Goal: Task Accomplishment & Management: Manage account settings

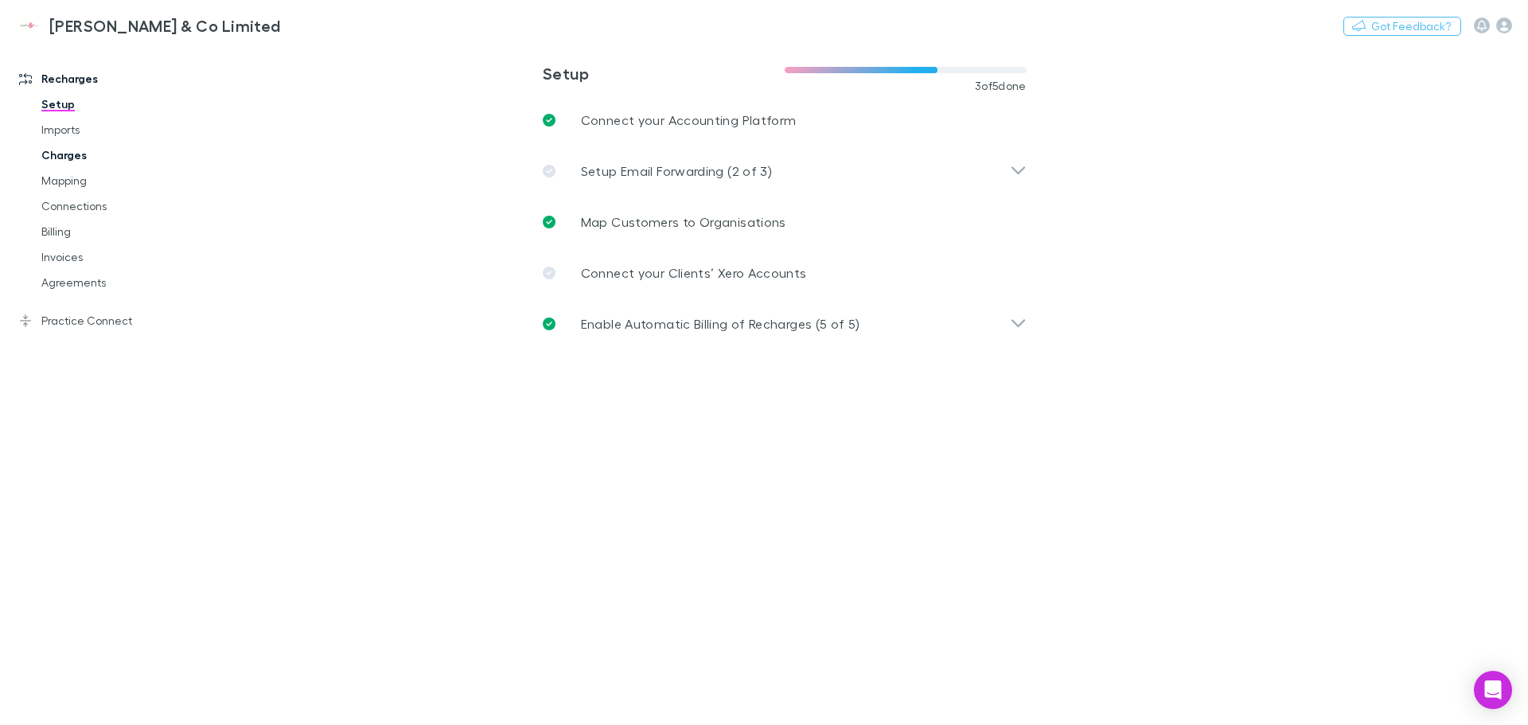
click at [68, 154] on link "Charges" at bounding box center [119, 154] width 189 height 25
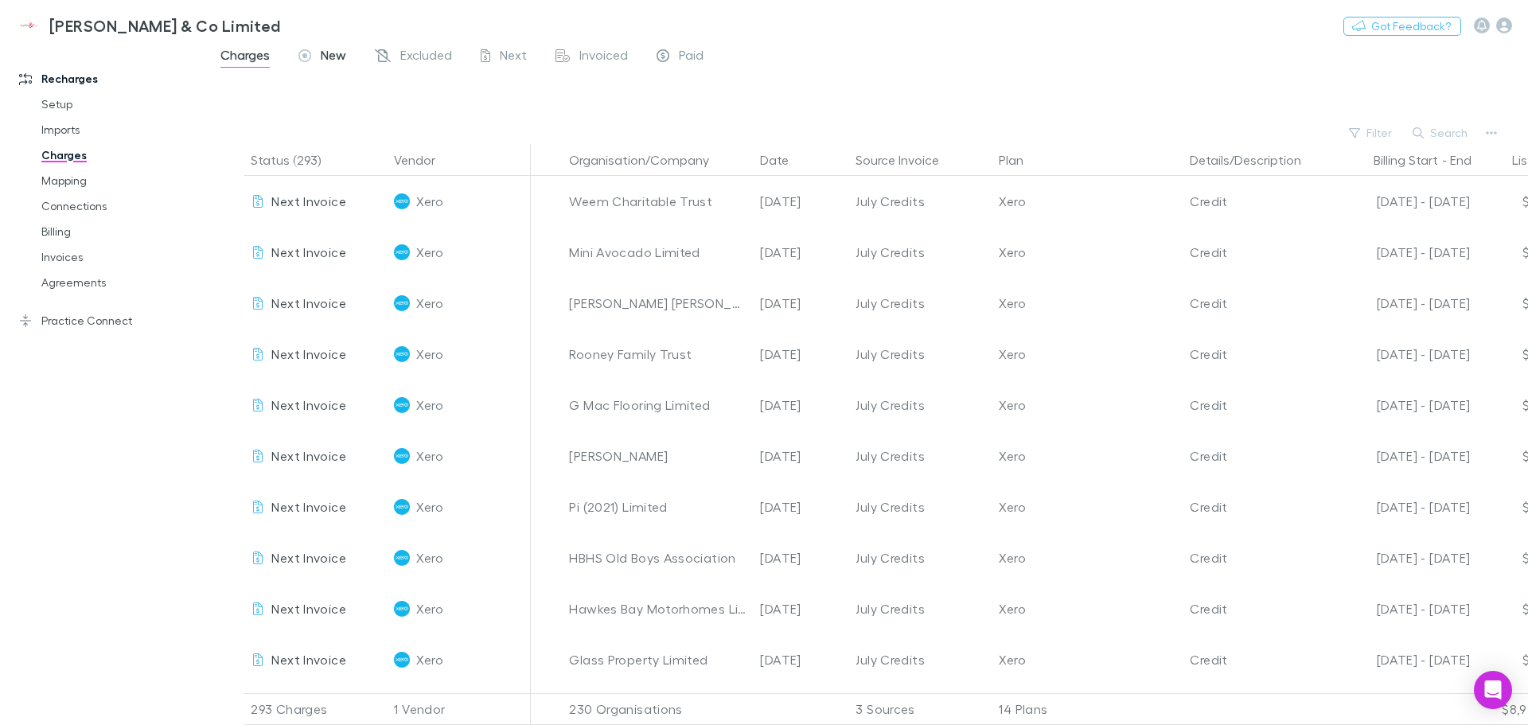
click at [338, 55] on span "New" at bounding box center [333, 57] width 25 height 21
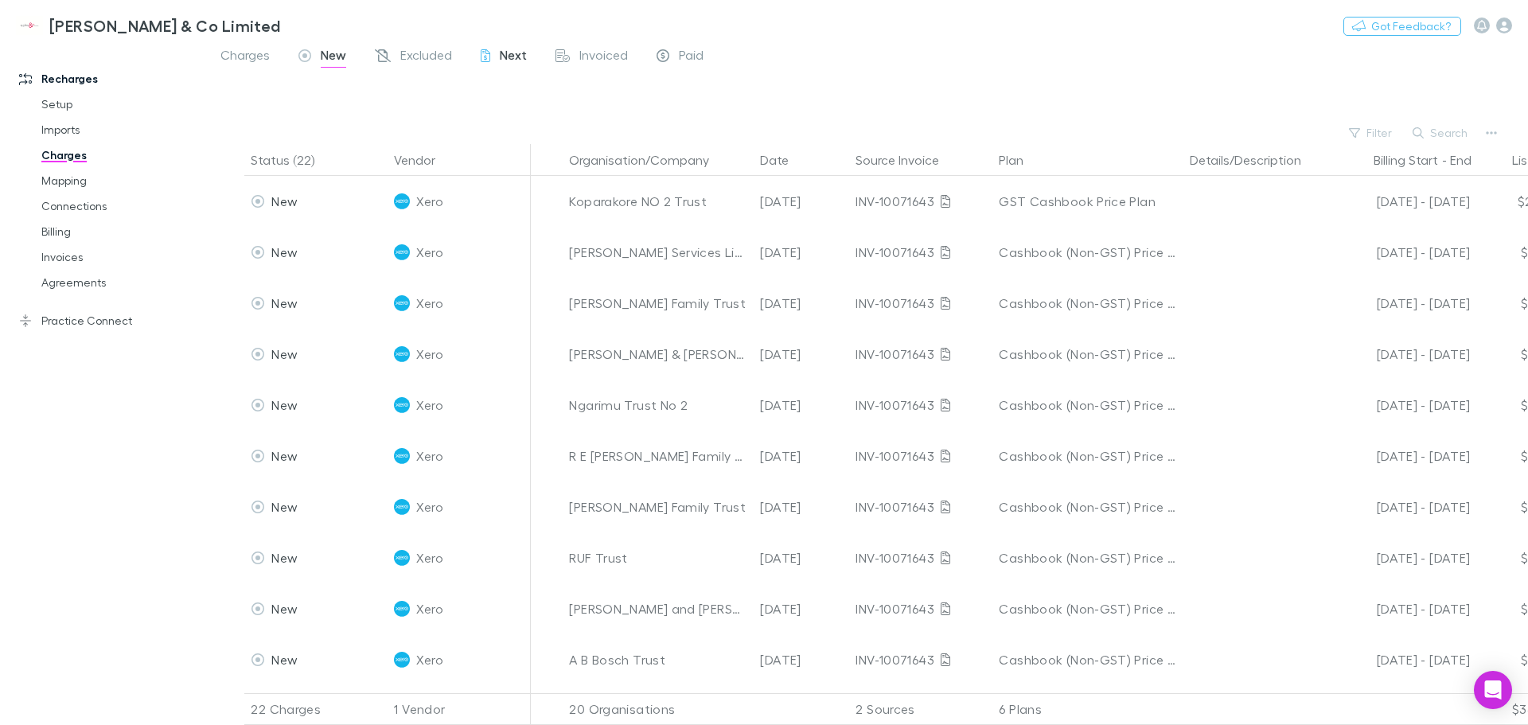
click at [514, 58] on span "Next" at bounding box center [513, 57] width 27 height 21
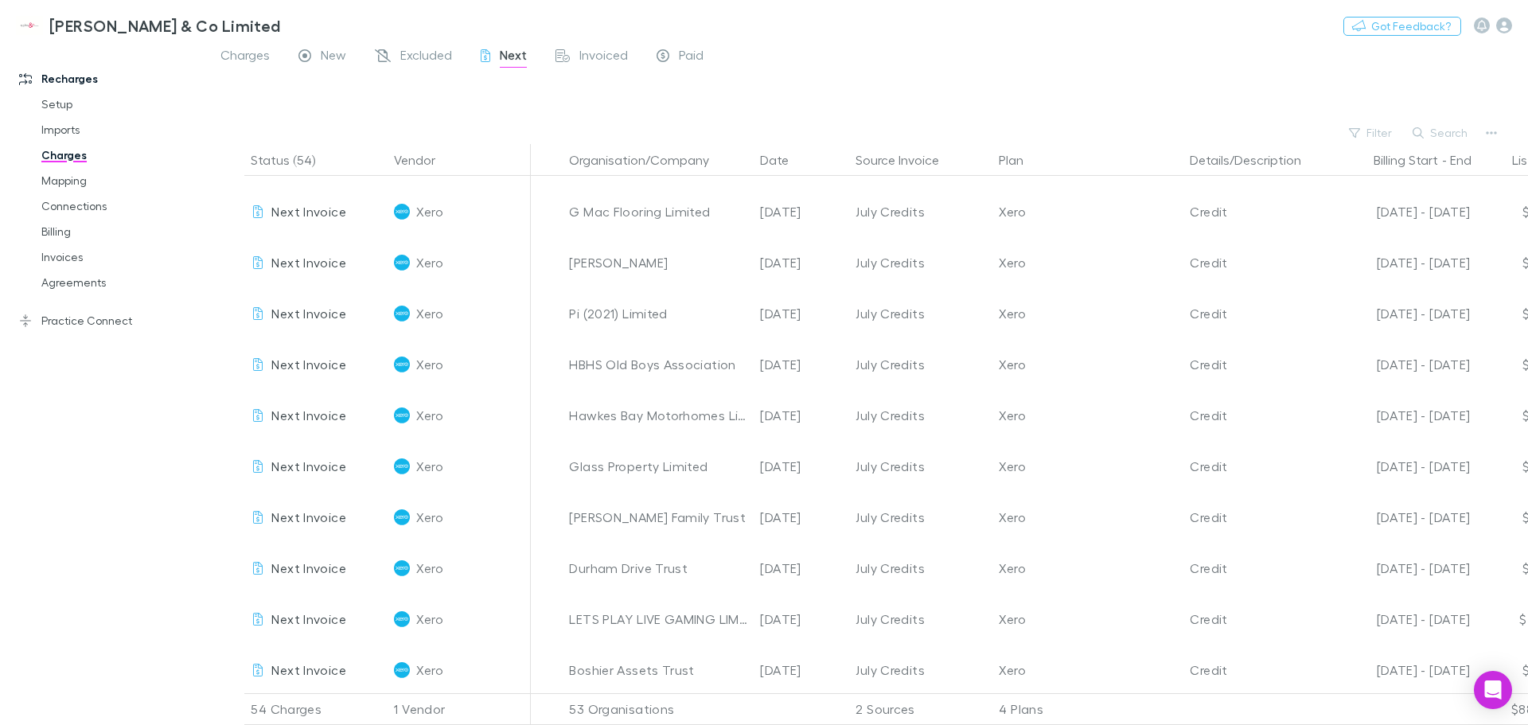
scroll to position [80, 0]
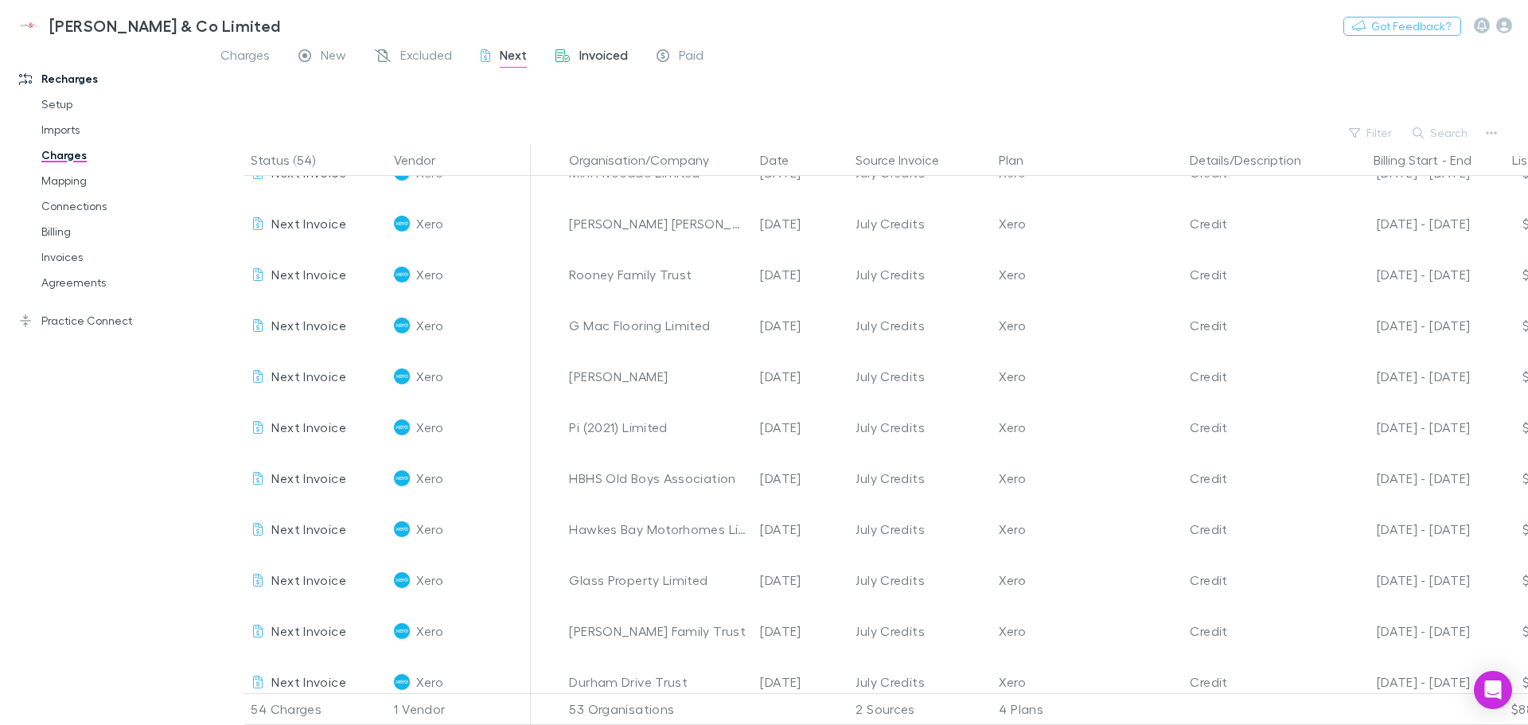
click at [602, 53] on span "Invoiced" at bounding box center [603, 57] width 49 height 21
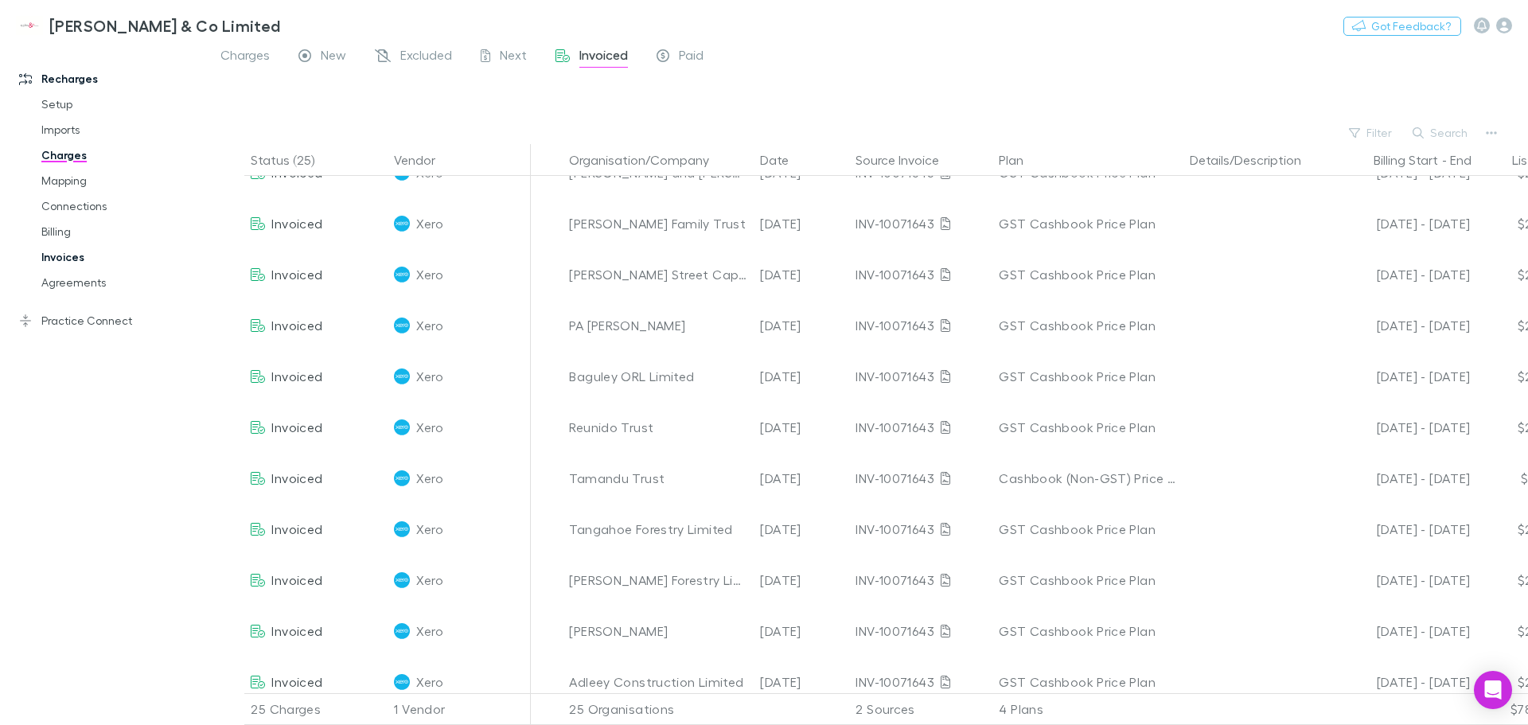
click at [60, 259] on link "Invoices" at bounding box center [119, 256] width 189 height 25
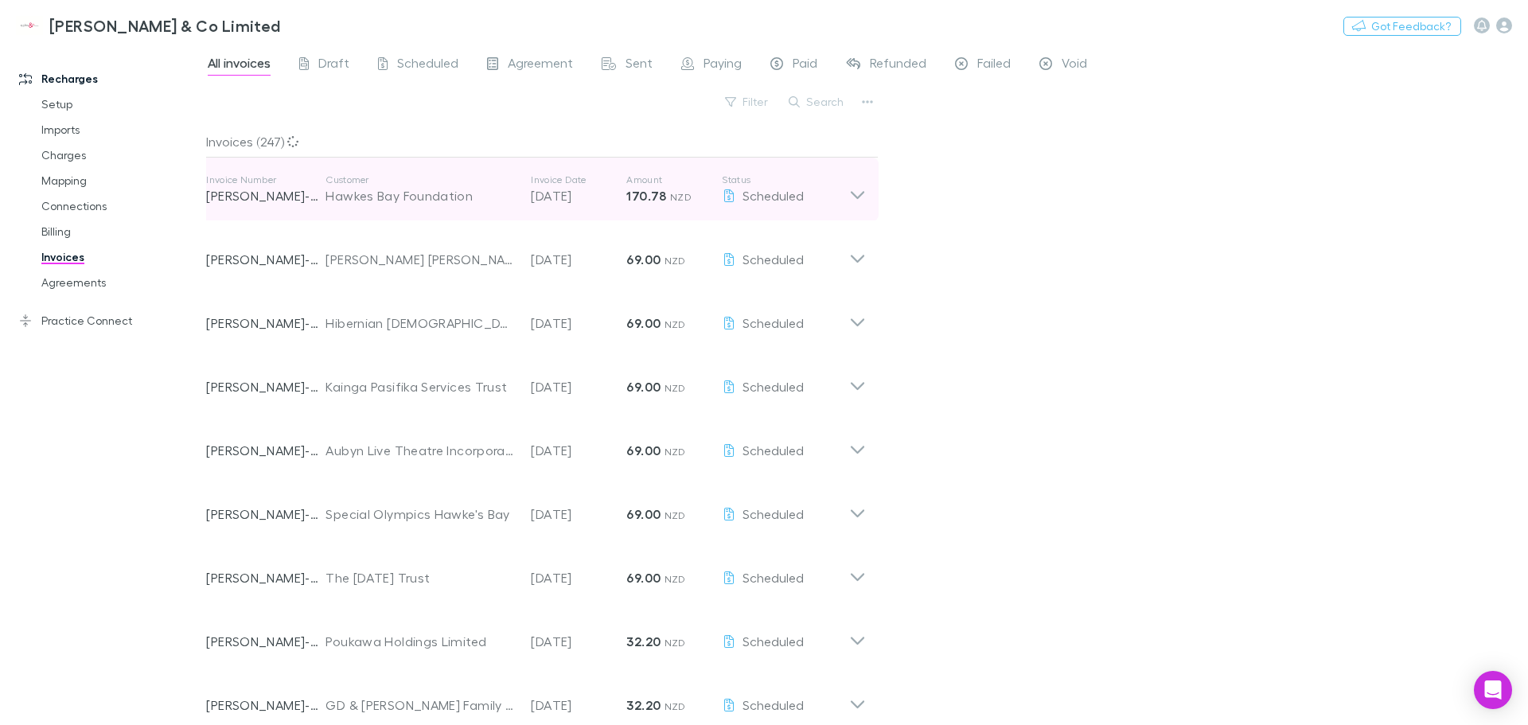
click at [856, 203] on icon at bounding box center [857, 190] width 17 height 32
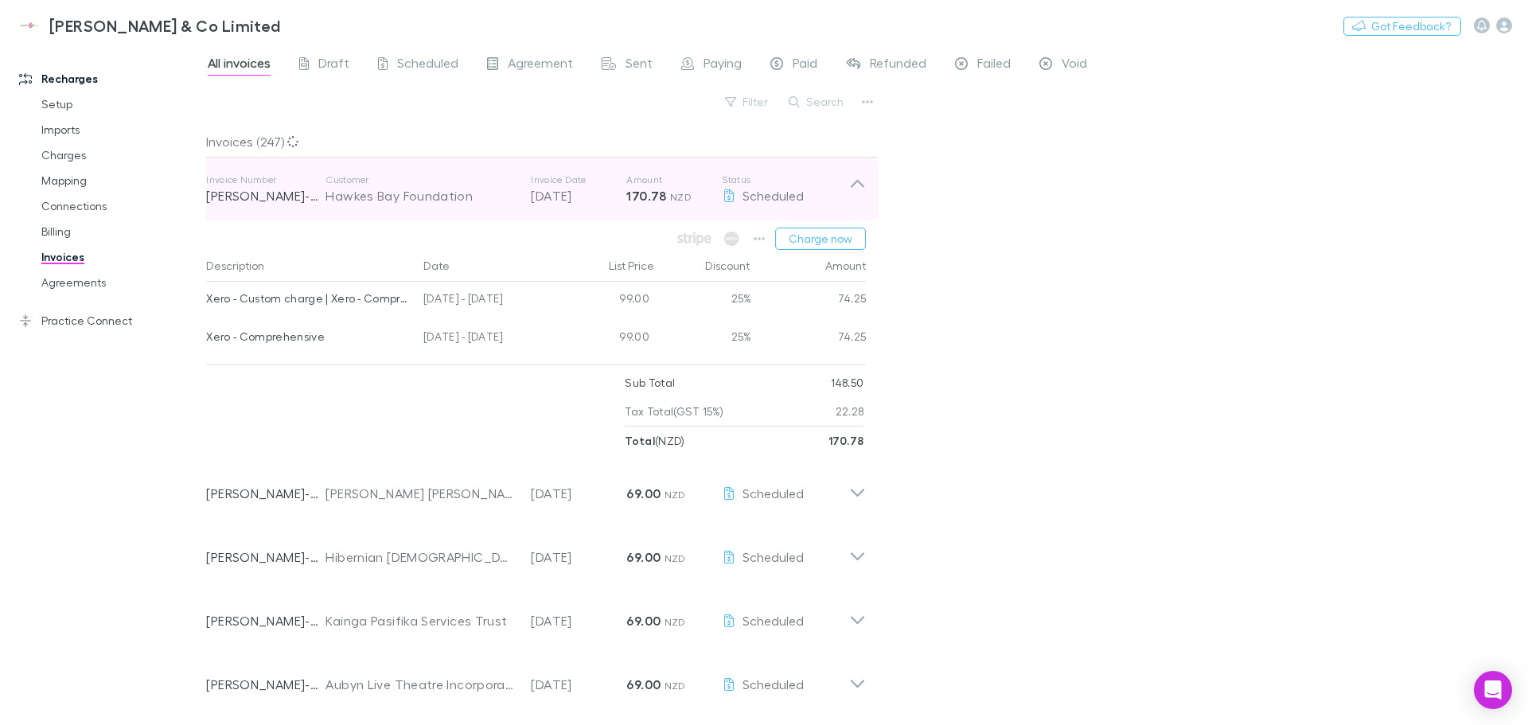
click at [856, 203] on icon at bounding box center [857, 190] width 17 height 32
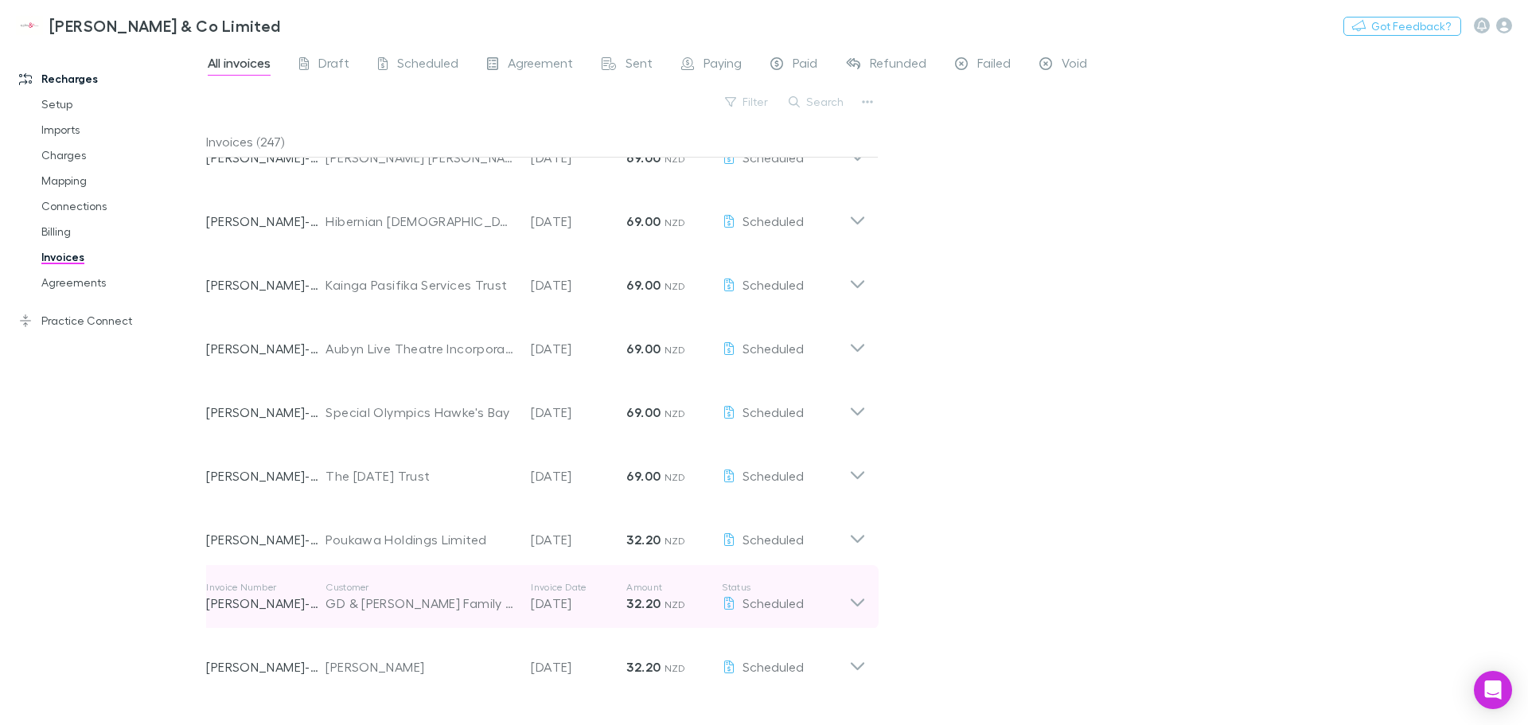
scroll to position [239, 0]
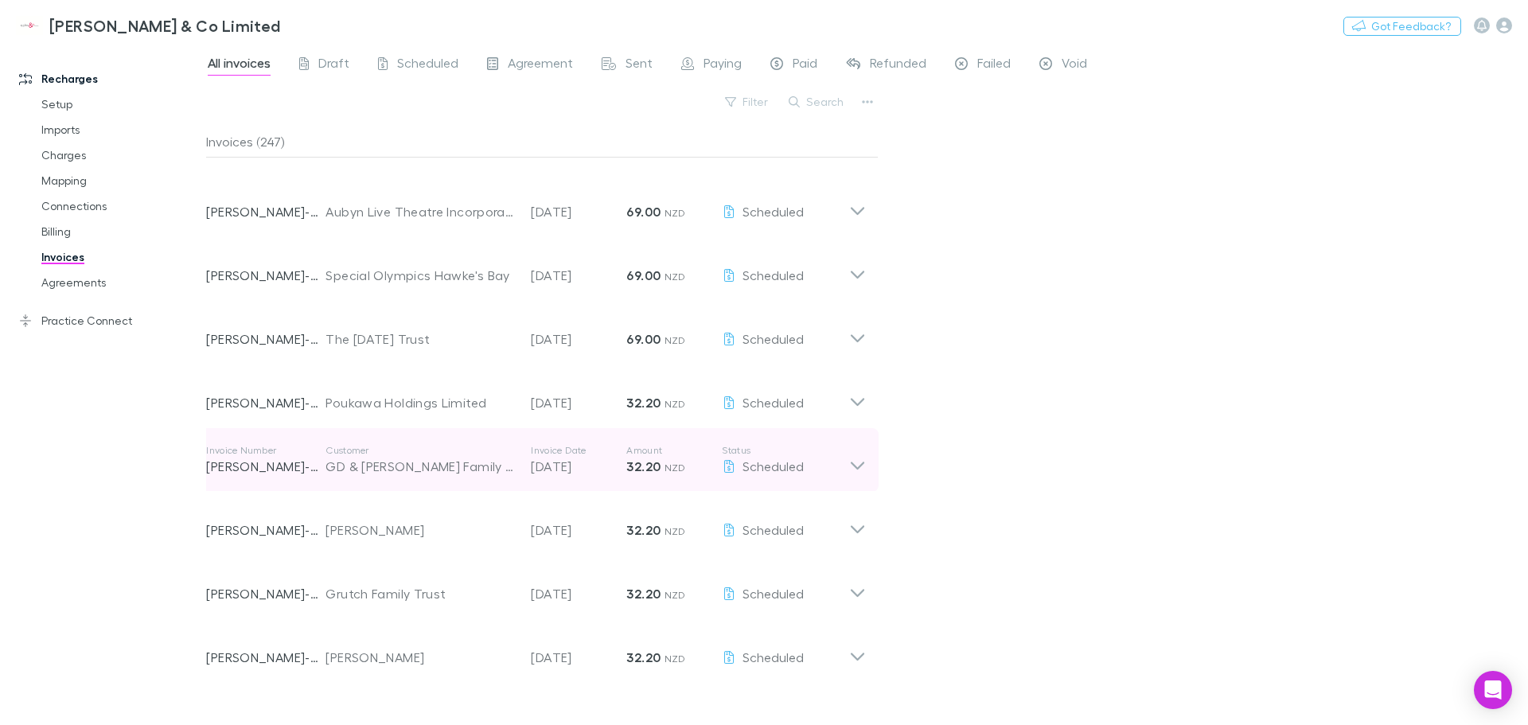
click at [384, 473] on div "GD & [PERSON_NAME] Family Trust" at bounding box center [420, 466] width 189 height 19
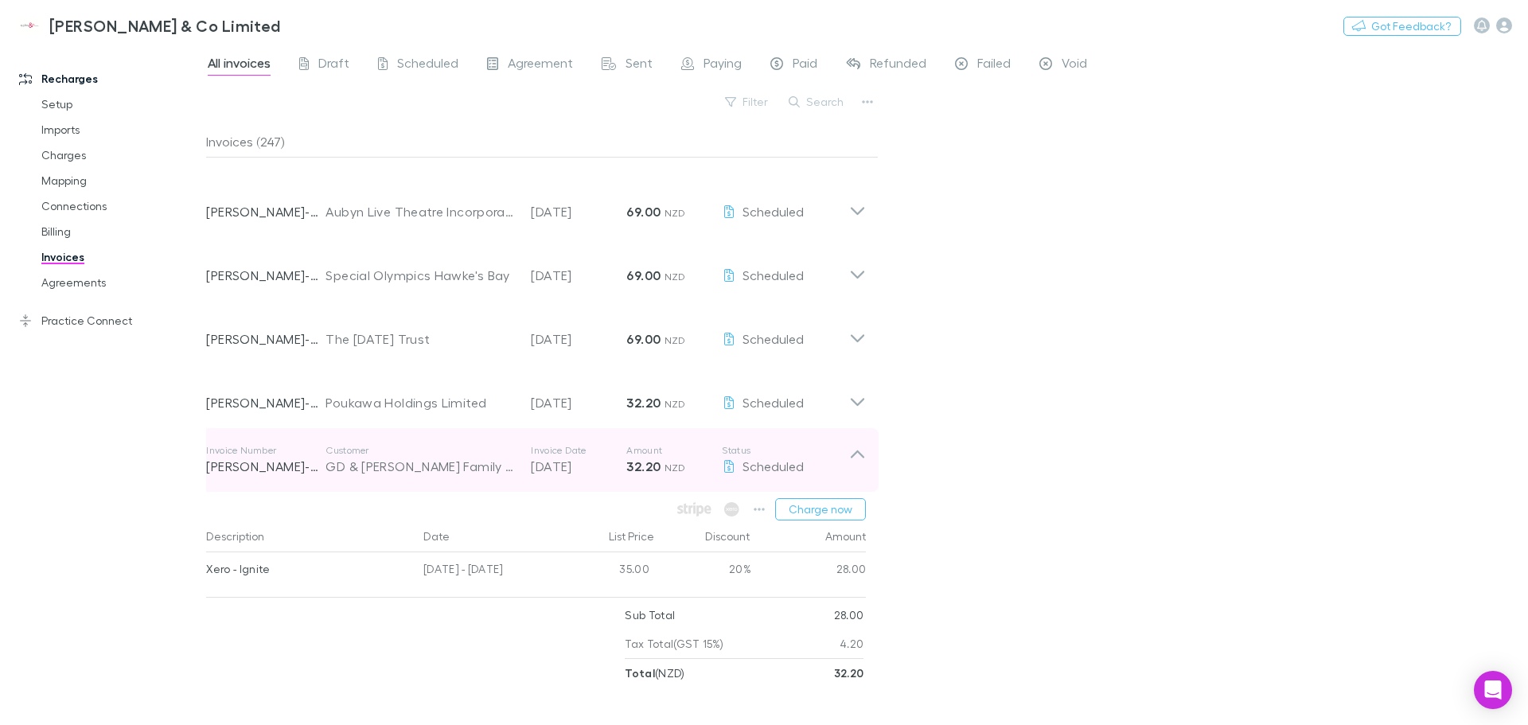
click at [384, 473] on div "GD & [PERSON_NAME] Family Trust" at bounding box center [420, 466] width 189 height 19
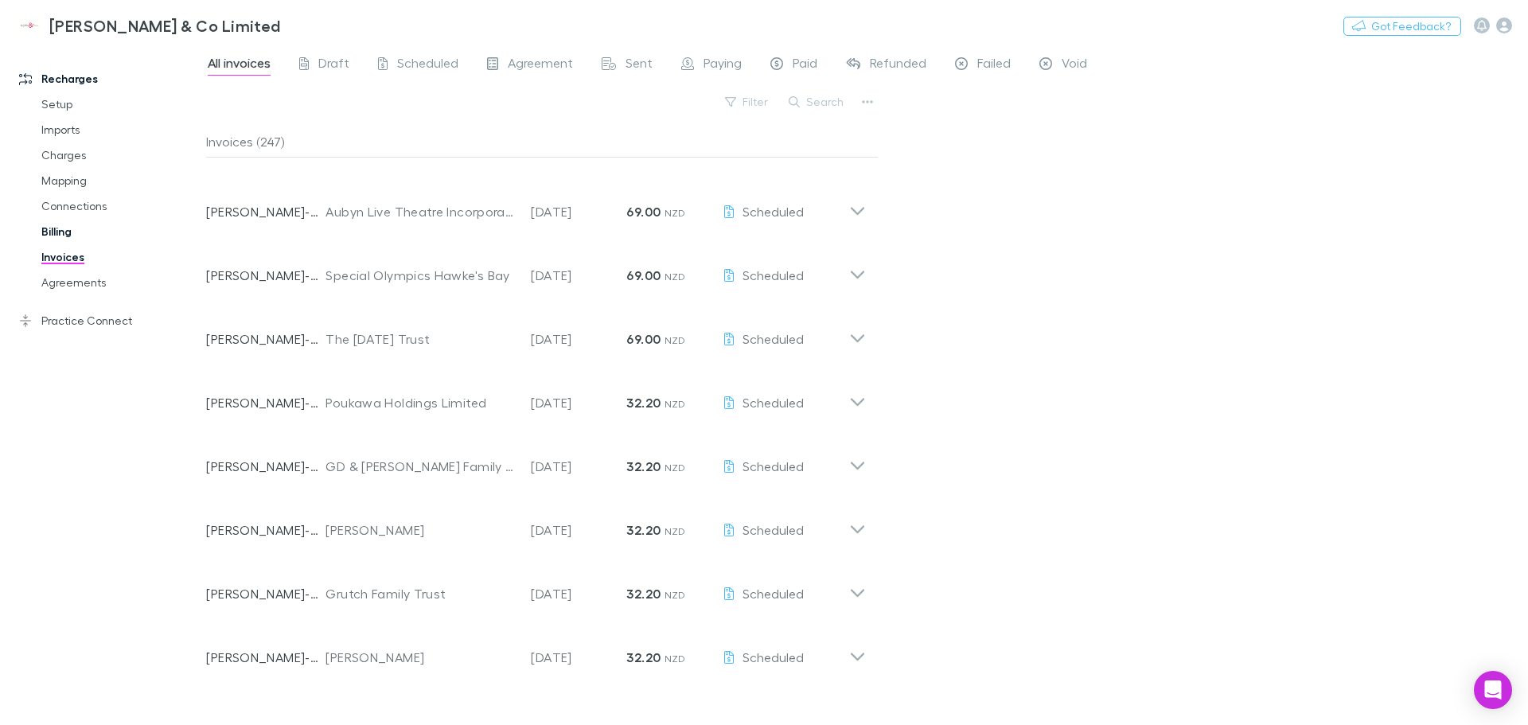
click at [62, 228] on link "Billing" at bounding box center [119, 231] width 189 height 25
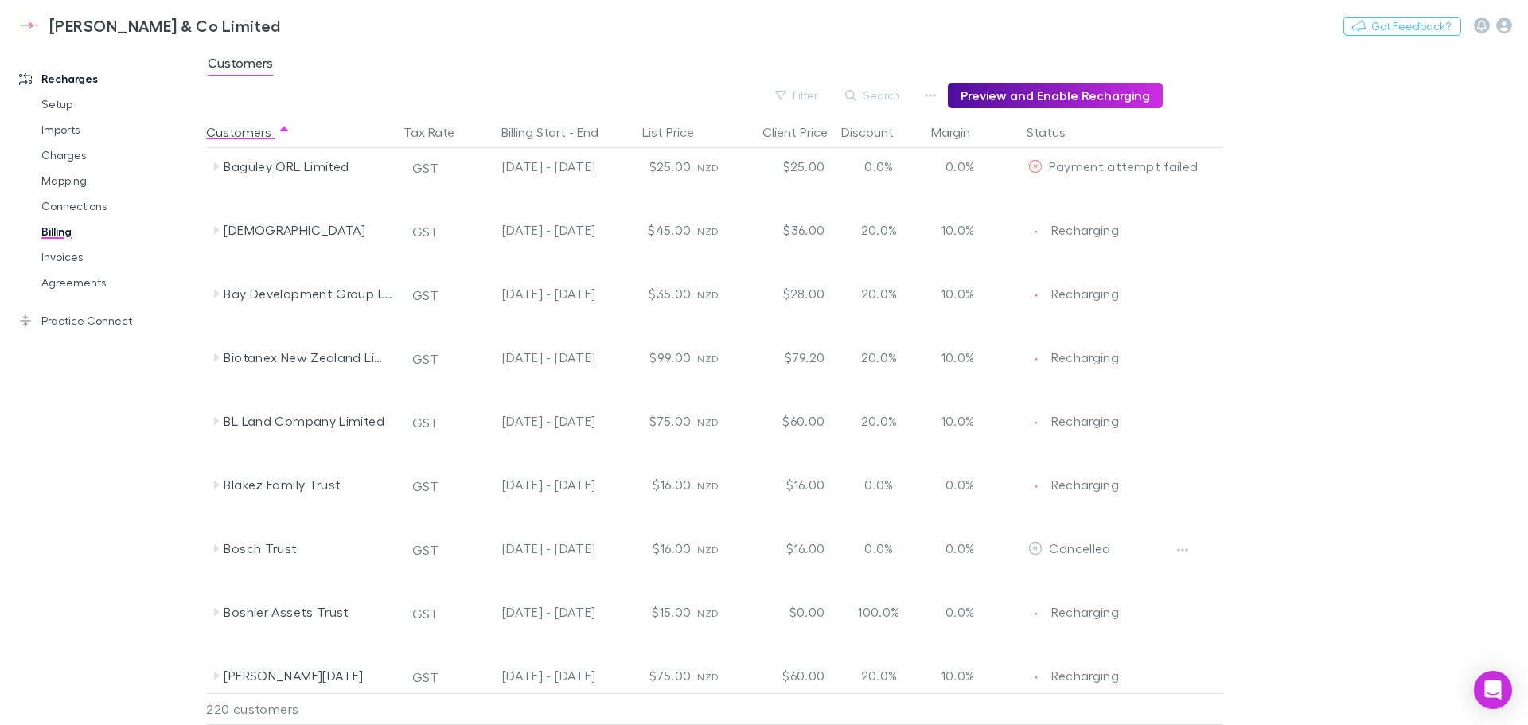
scroll to position [1035, 0]
drag, startPoint x: 1105, startPoint y: 89, endPoint x: 1320, endPoint y: 269, distance: 280.2
click at [1320, 269] on main "Customers Filter Search Preview and Enable Recharging Customers Tax Rate Billin…" at bounding box center [867, 385] width 1322 height 680
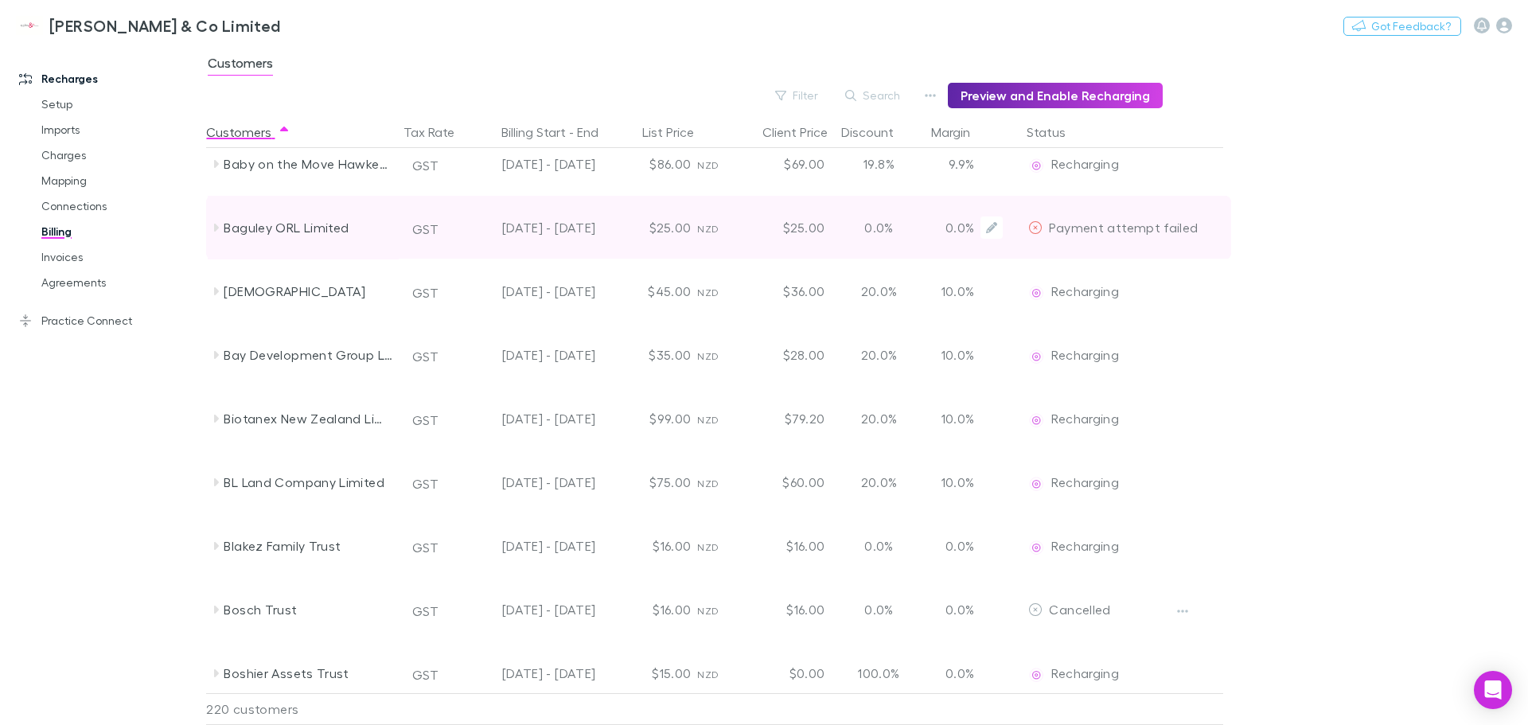
click at [1074, 224] on span "Payment attempt failed" at bounding box center [1123, 227] width 149 height 15
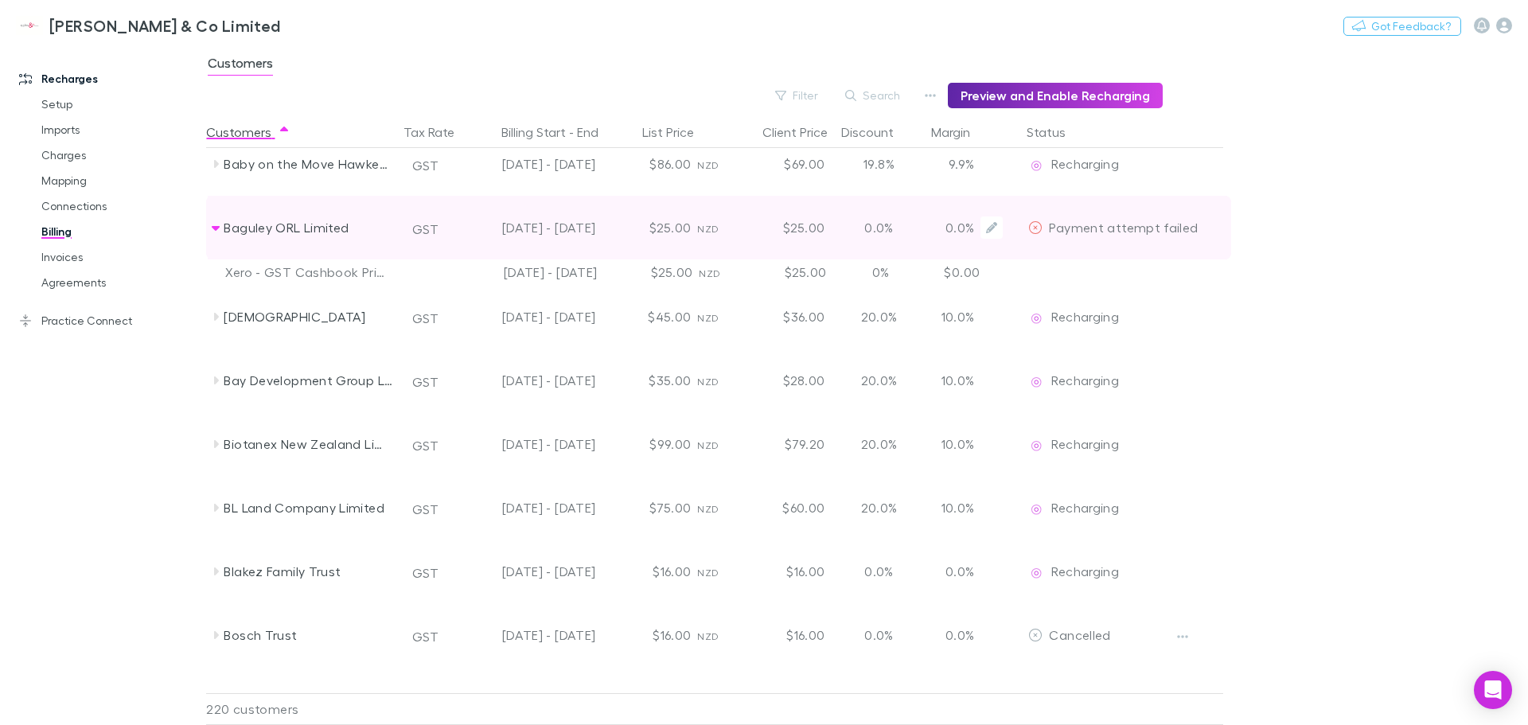
click at [1126, 228] on span "Payment attempt failed" at bounding box center [1123, 227] width 149 height 15
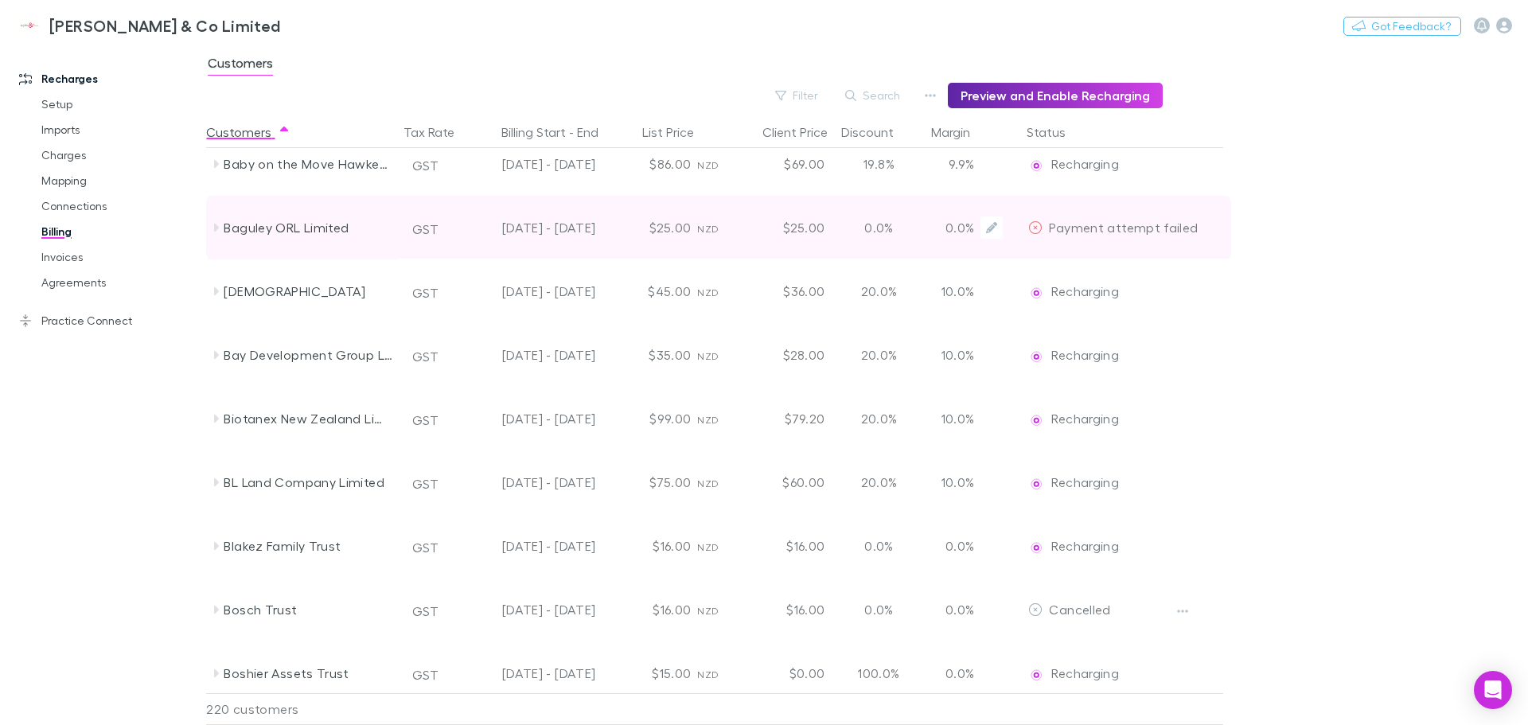
click at [1126, 228] on span "Payment attempt failed" at bounding box center [1123, 227] width 149 height 15
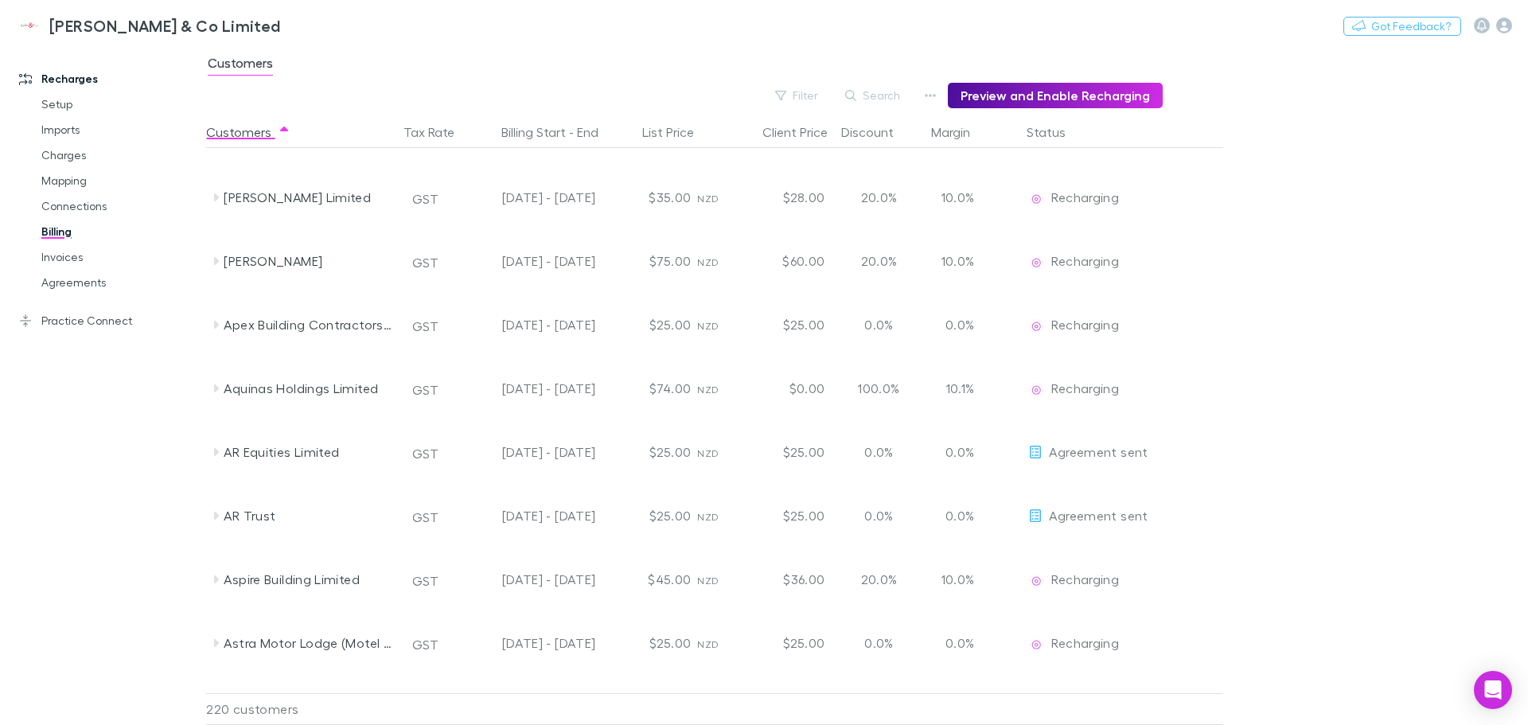
scroll to position [159, 0]
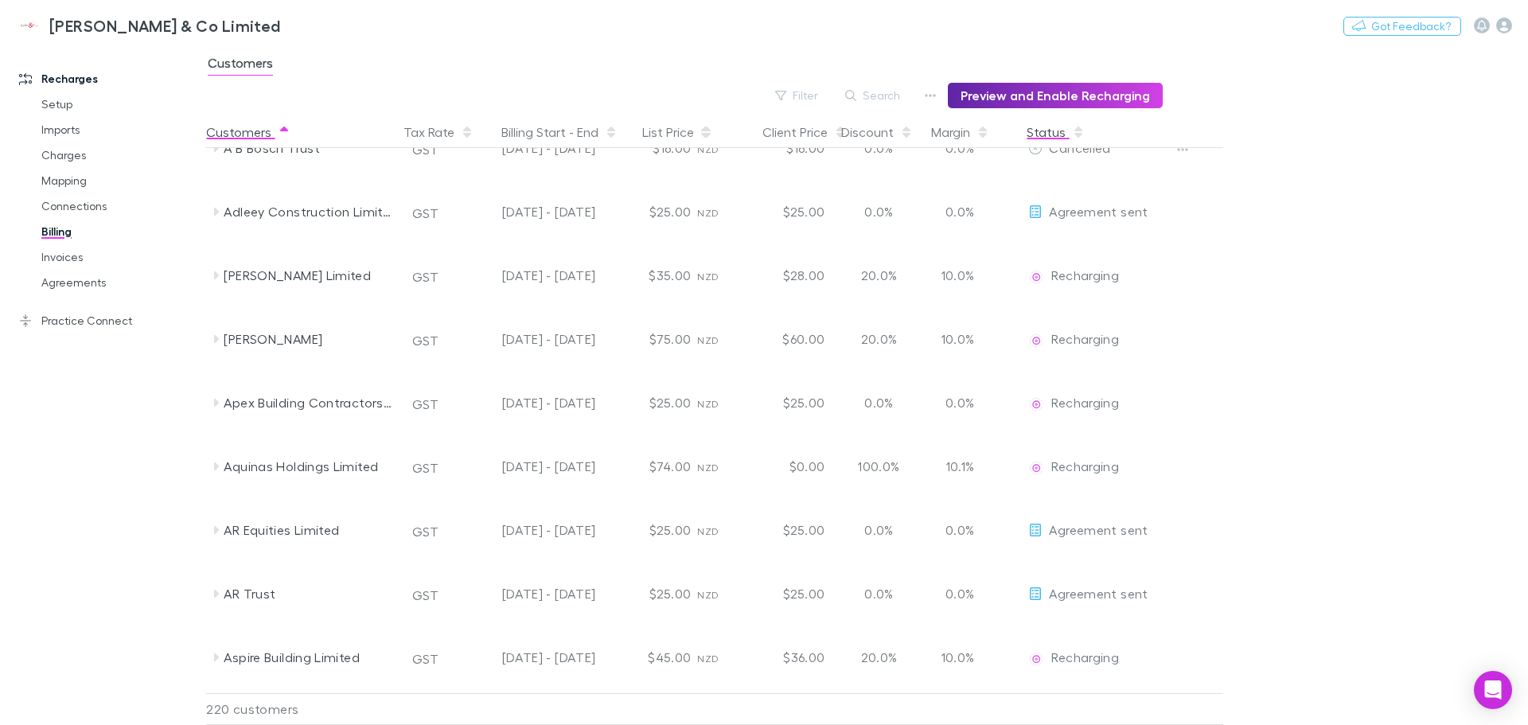
click at [1046, 130] on button "Status" at bounding box center [1056, 132] width 58 height 32
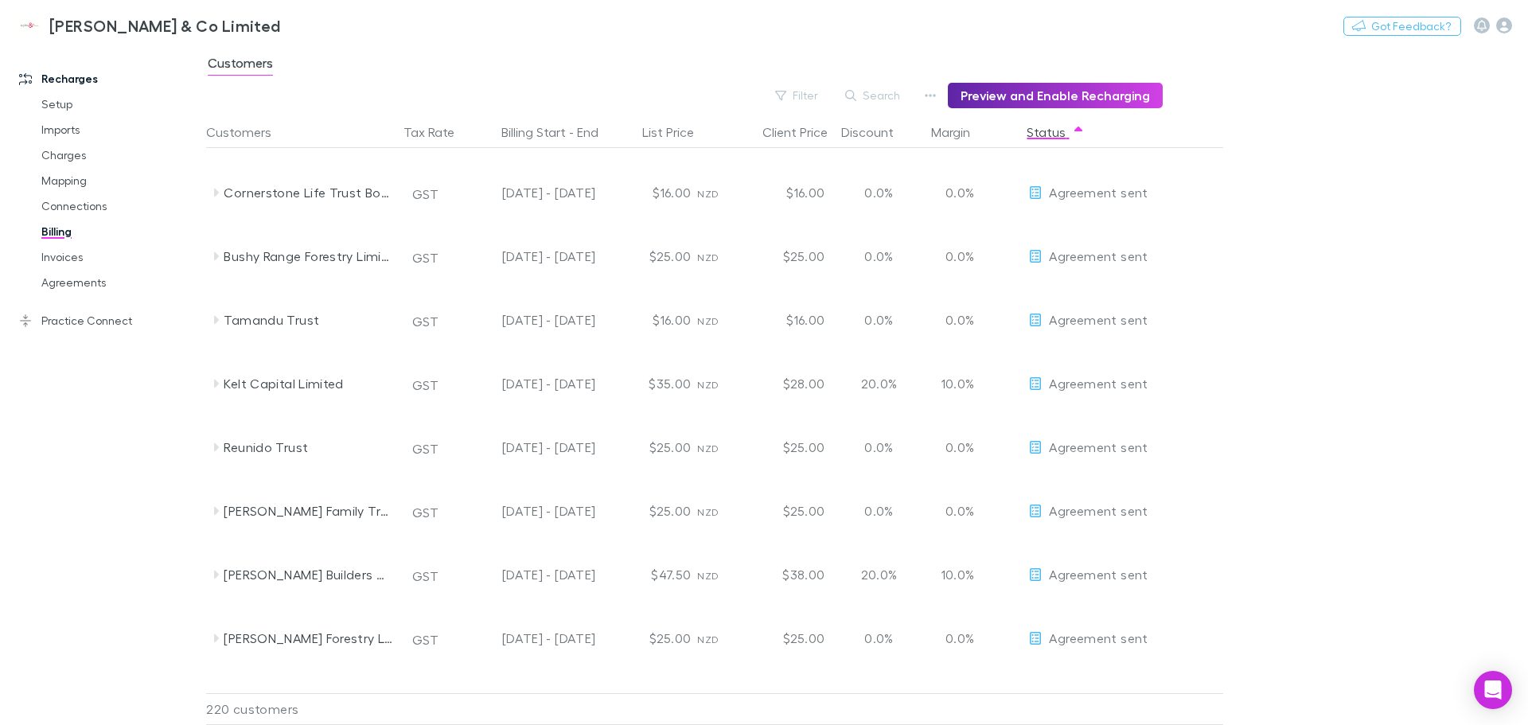
scroll to position [1273, 0]
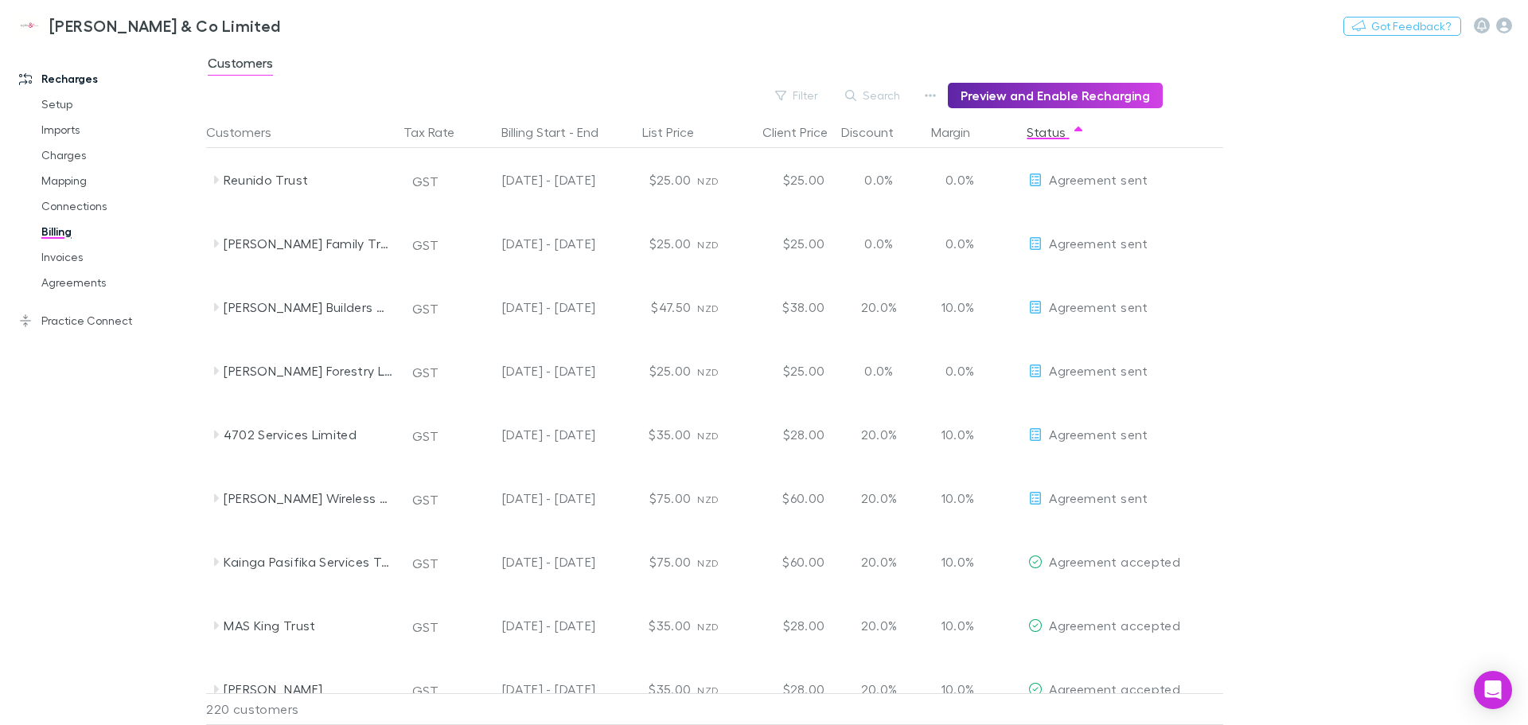
drag, startPoint x: 1169, startPoint y: 499, endPoint x: 1235, endPoint y: 466, distance: 74.0
click at [1235, 466] on div "[PERSON_NAME] Wireless Limited GST [DATE] - [DATE] $75.00 NZD $60.00 20.0% 10.0…" at bounding box center [747, 498] width 1082 height 64
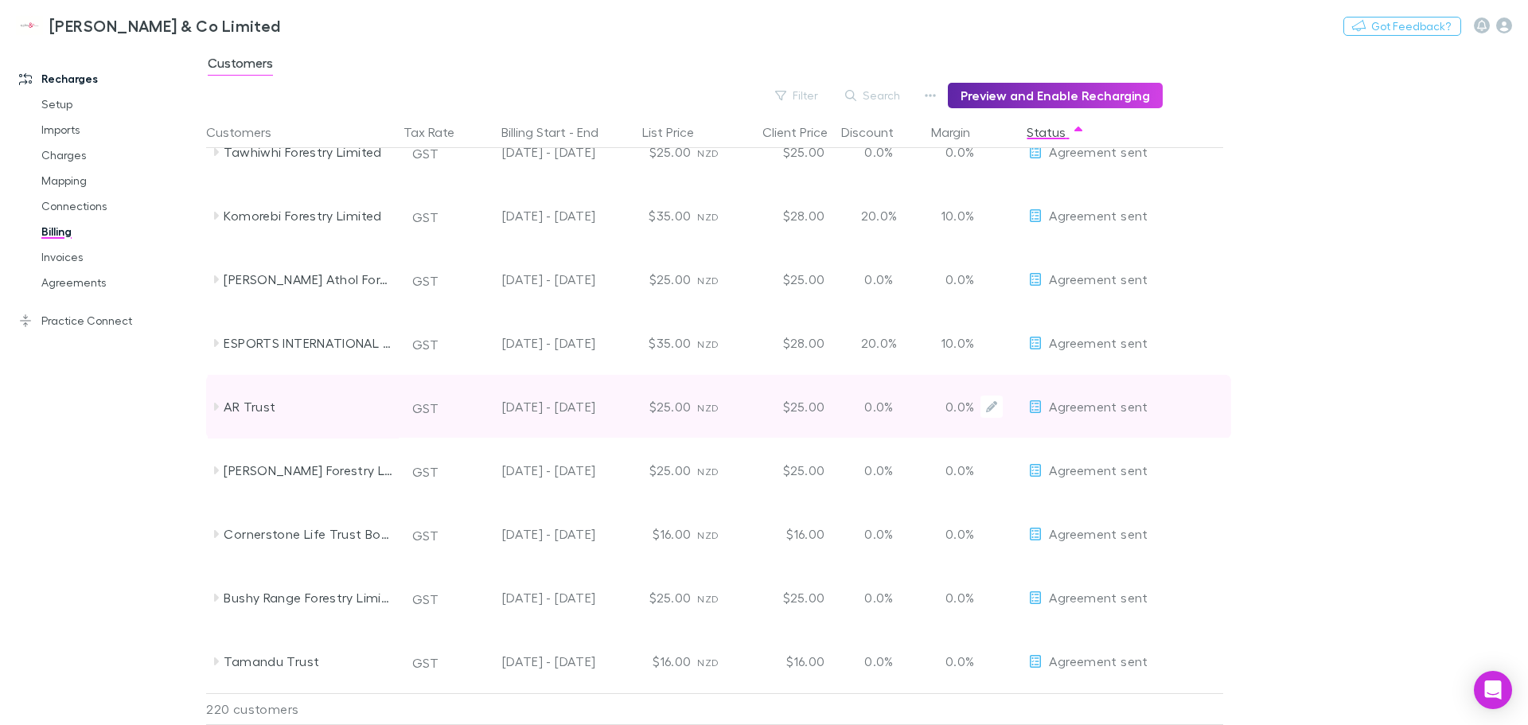
scroll to position [637, 0]
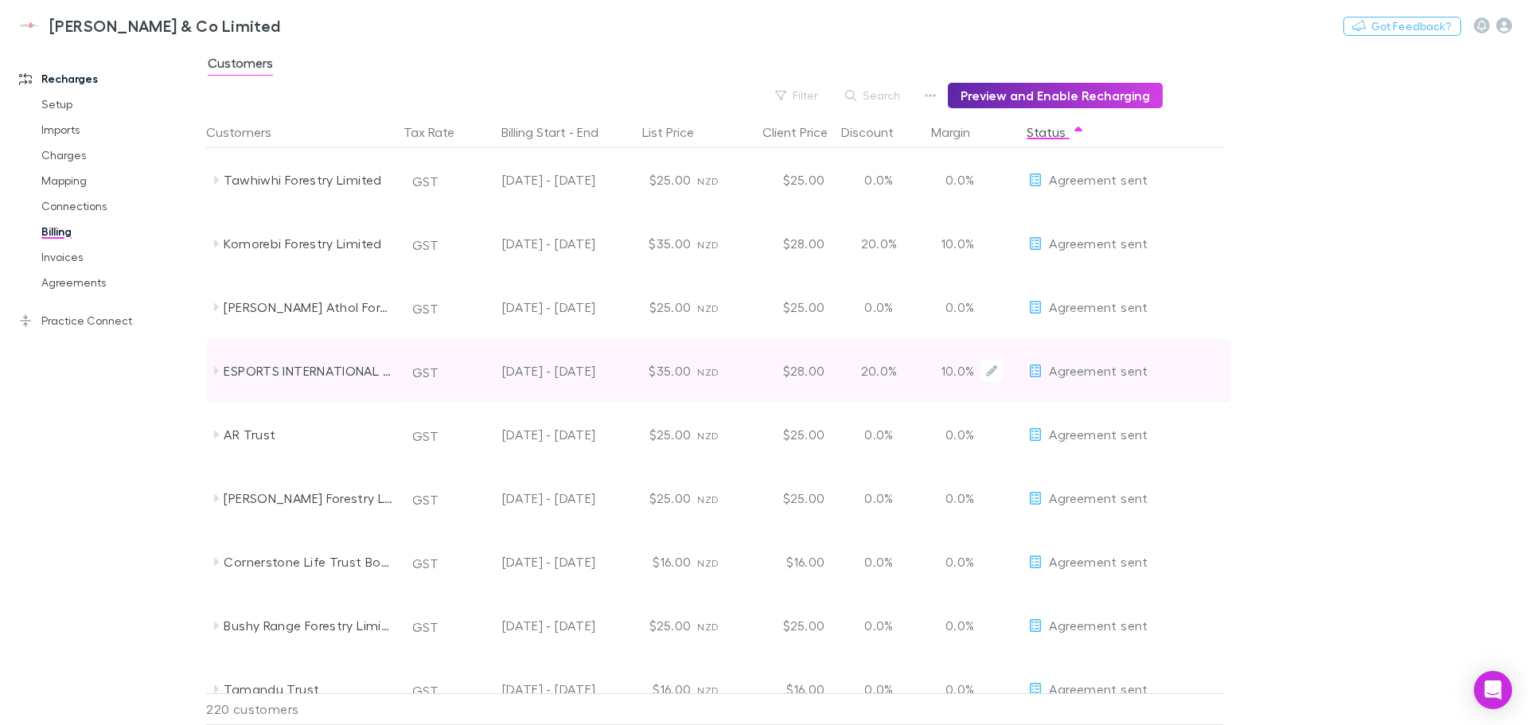
click at [1087, 378] on div "Agreement sent" at bounding box center [1087, 371] width 119 height 64
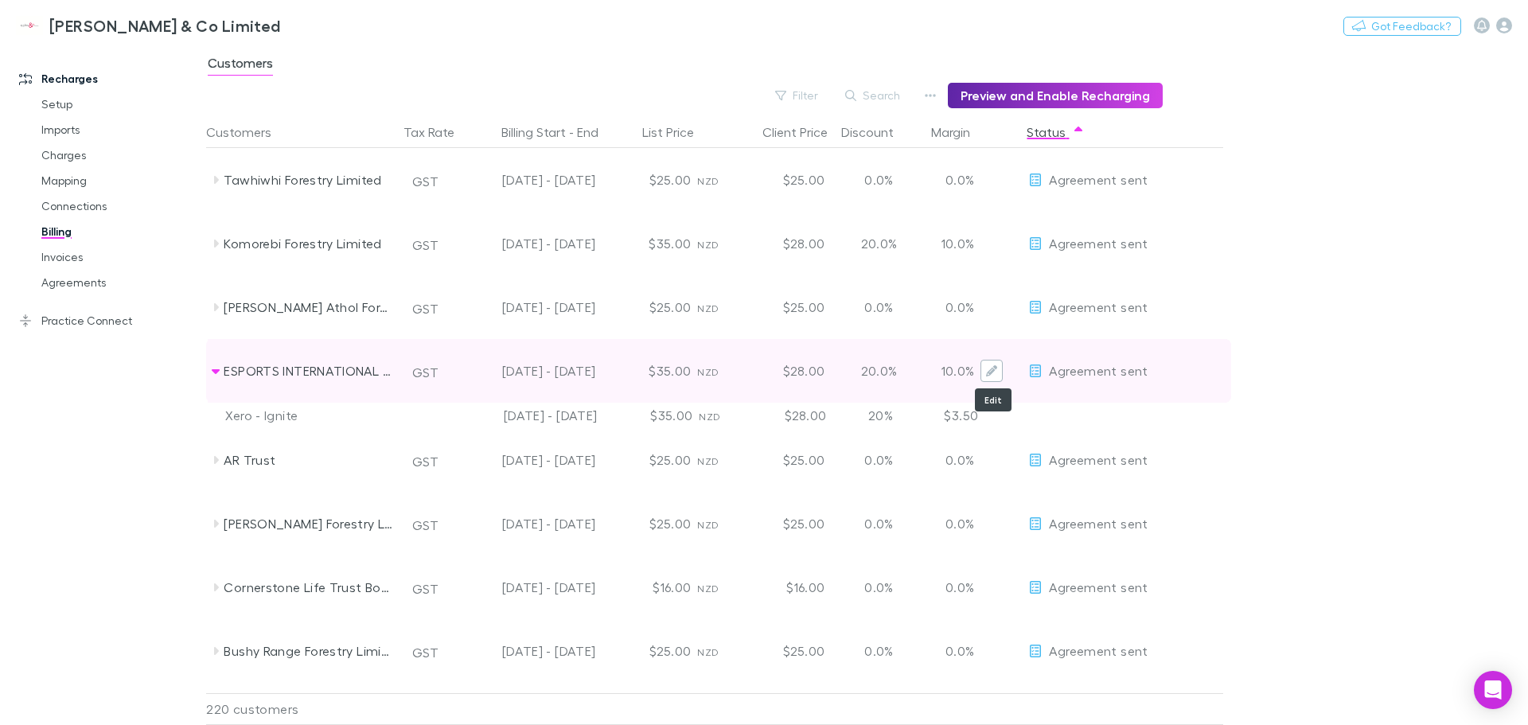
click at [995, 368] on icon "Edit" at bounding box center [991, 370] width 11 height 11
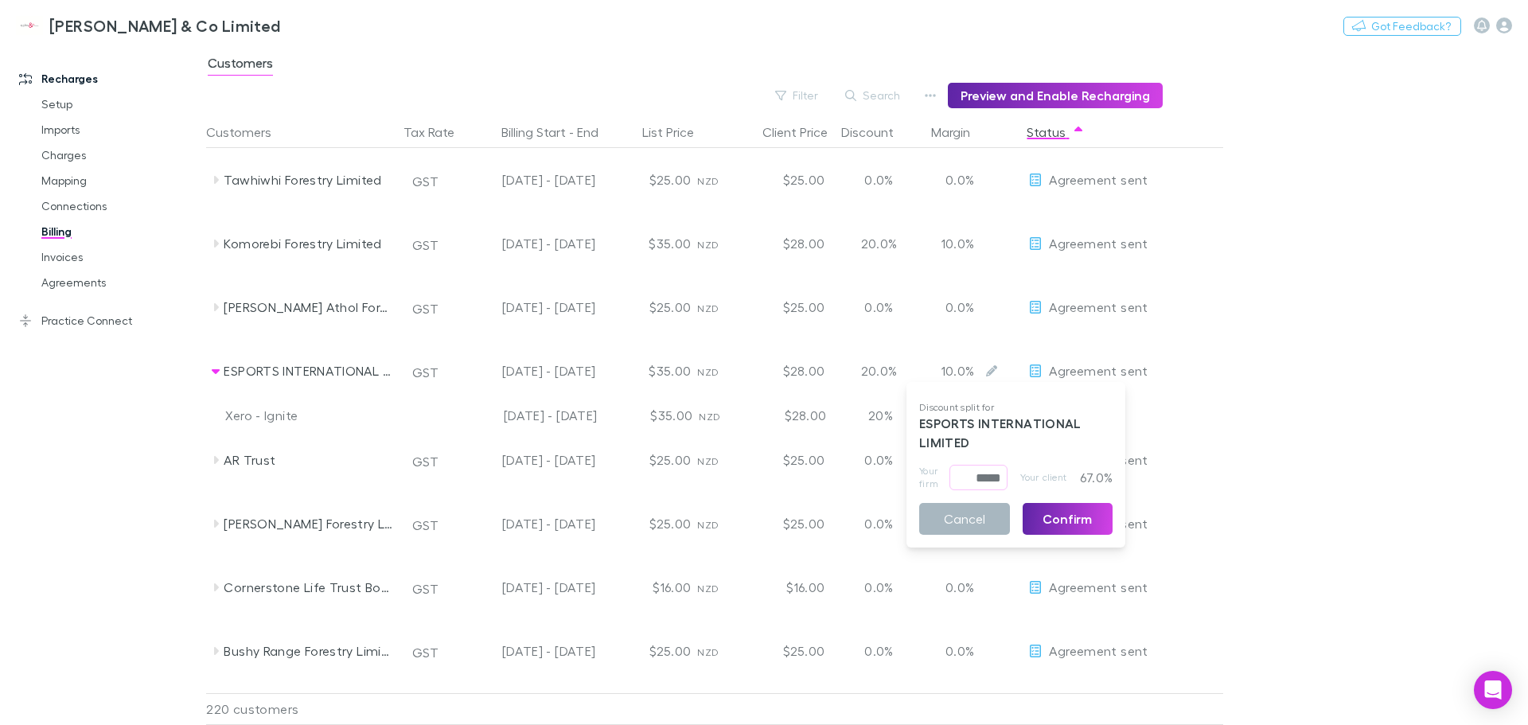
click at [969, 519] on button "Cancel" at bounding box center [964, 519] width 91 height 32
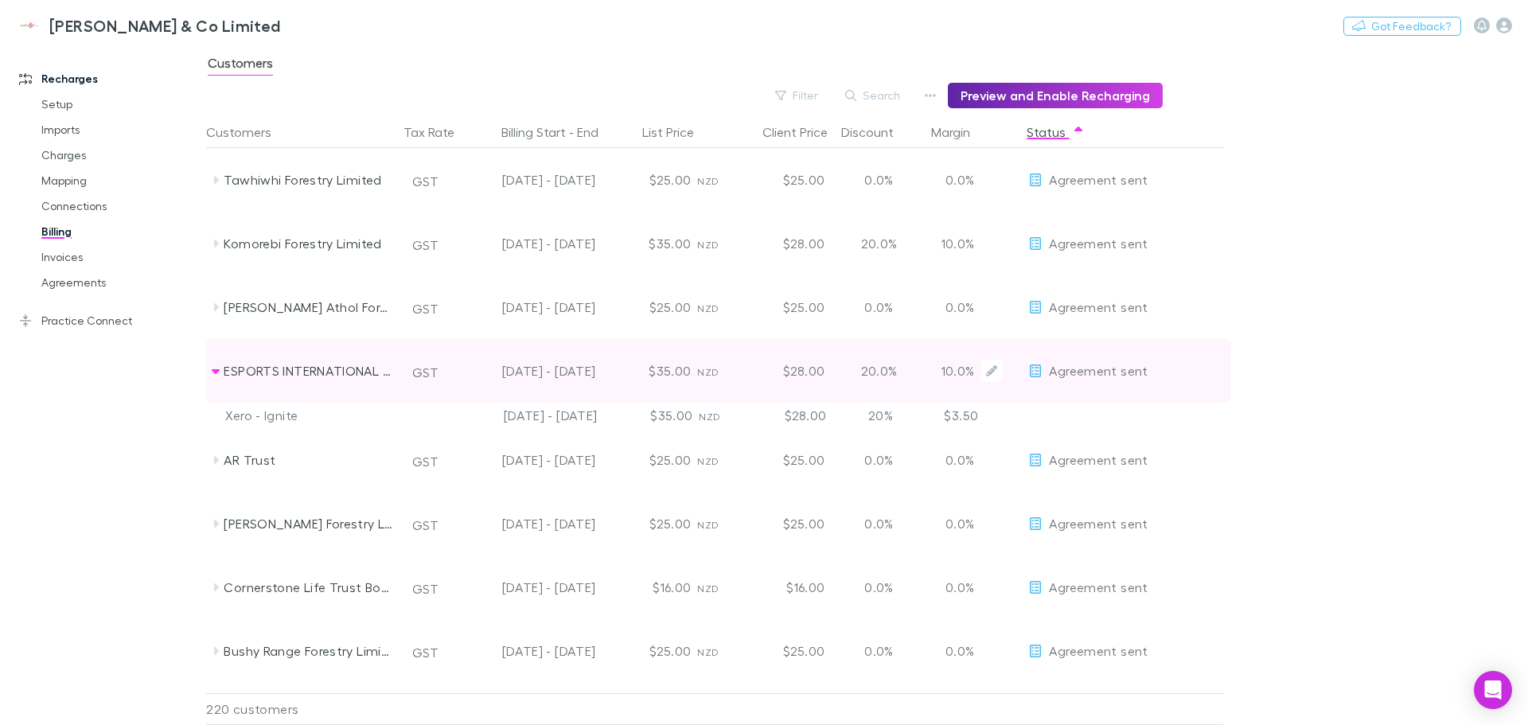
click at [1126, 370] on span "Agreement sent" at bounding box center [1098, 370] width 99 height 15
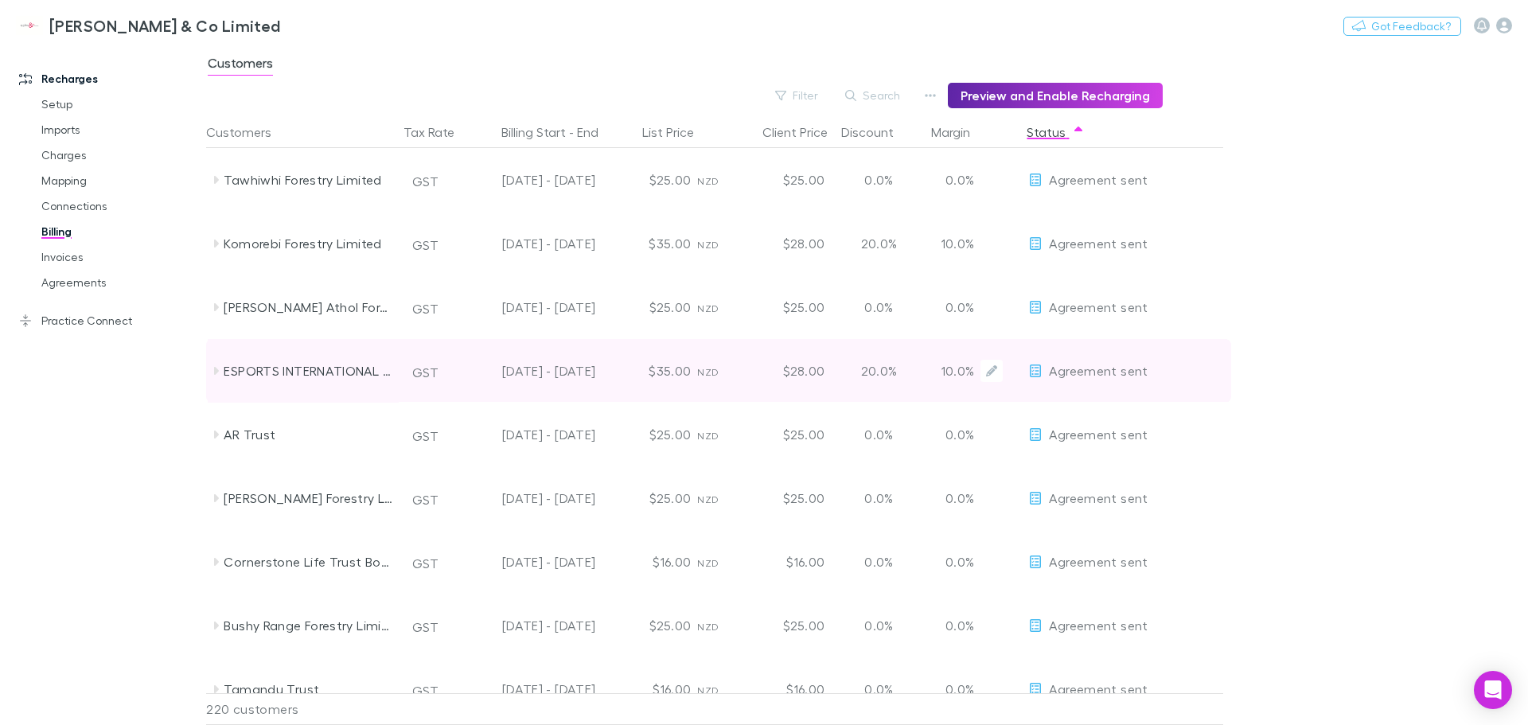
click at [1044, 366] on div "Agreement sent" at bounding box center [1087, 371] width 119 height 64
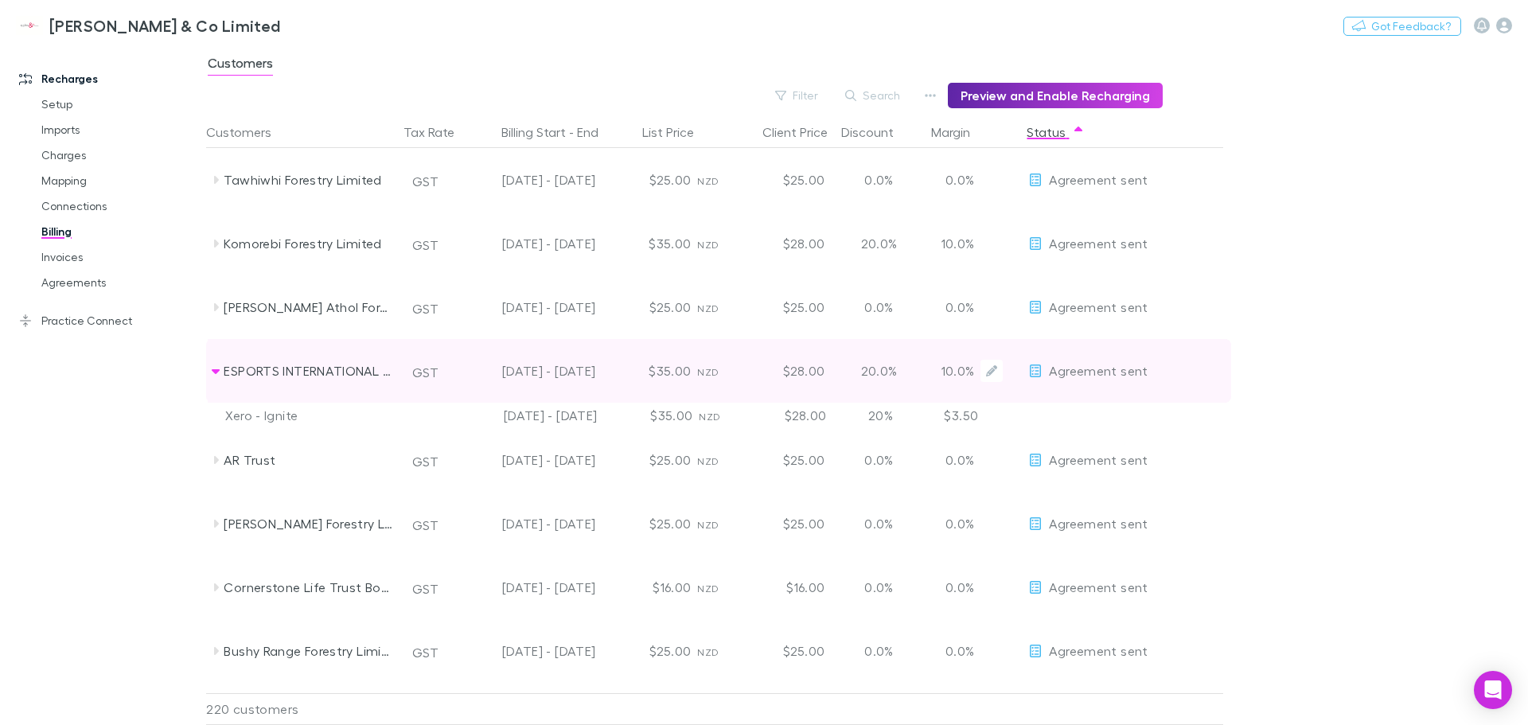
click at [1035, 369] on icon at bounding box center [1035, 371] width 14 height 13
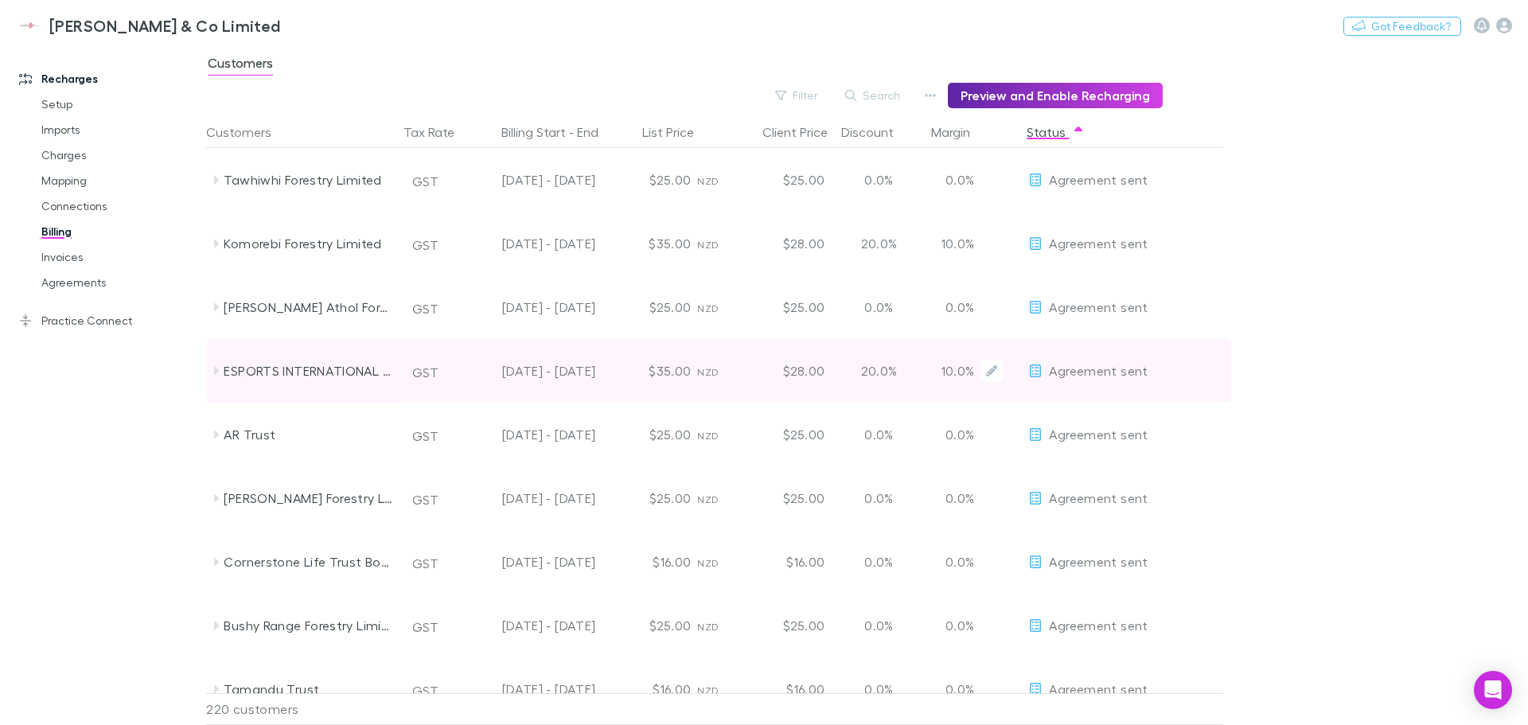
click at [1035, 369] on icon at bounding box center [1035, 371] width 14 height 13
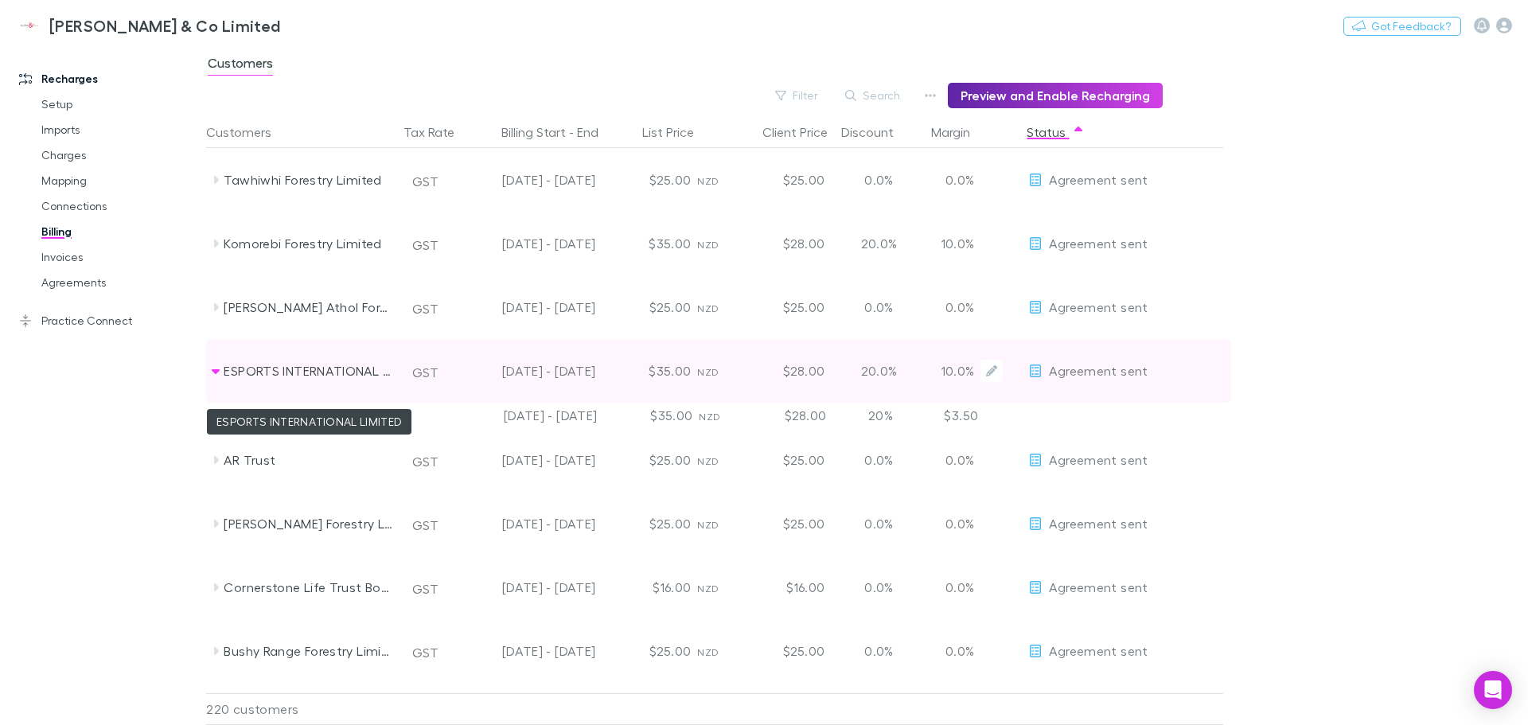
click at [321, 365] on div "ESPORTS INTERNATIONAL LIMITED" at bounding box center [308, 371] width 169 height 64
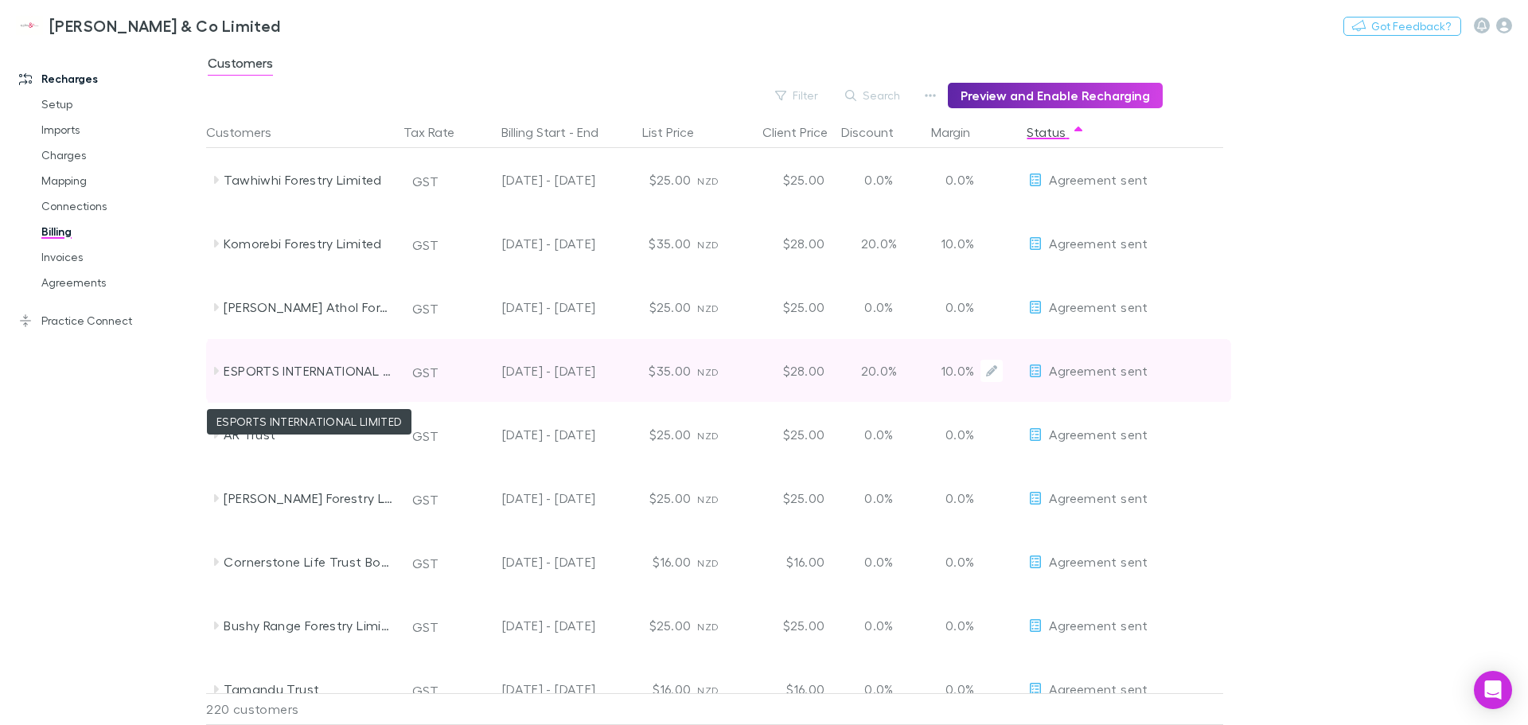
click at [316, 370] on div "ESPORTS INTERNATIONAL LIMITED" at bounding box center [308, 371] width 169 height 64
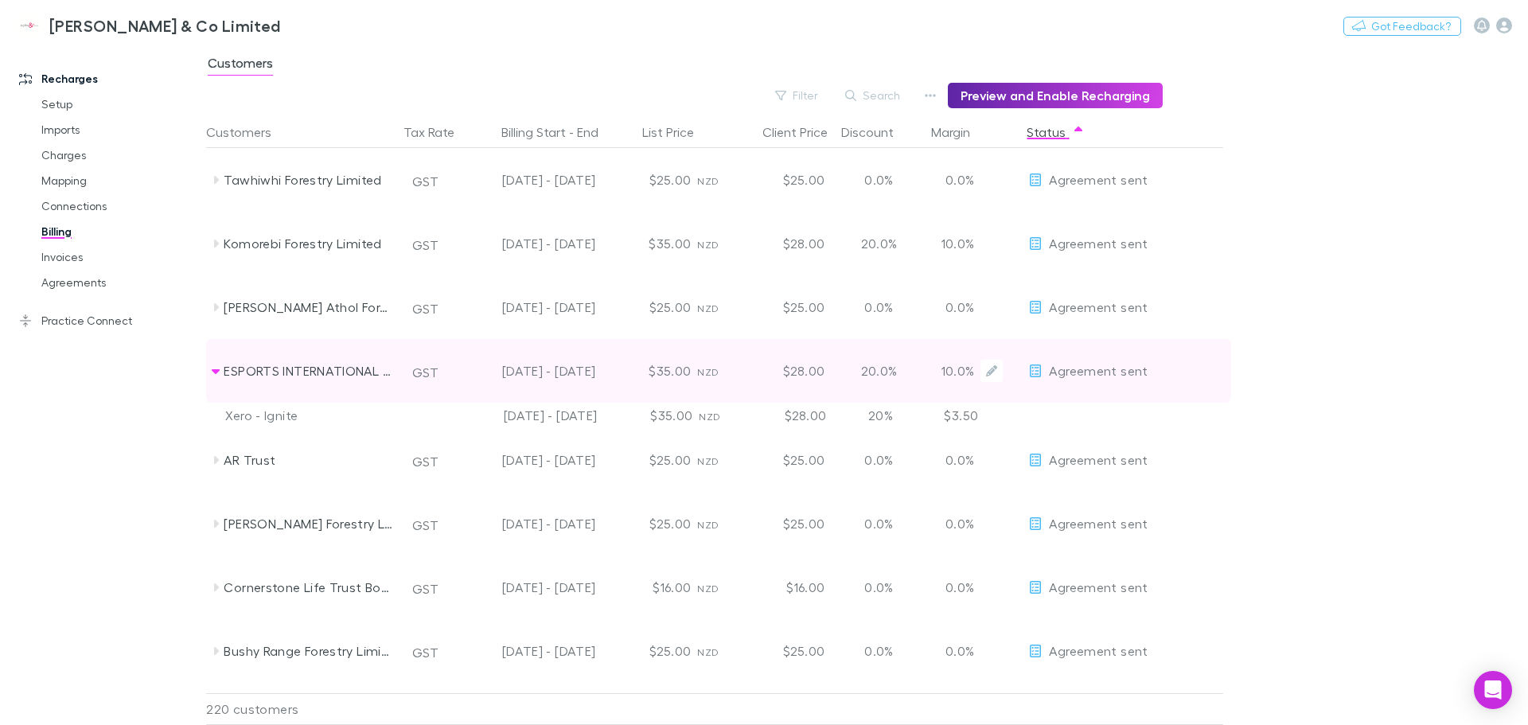
click at [1035, 372] on icon at bounding box center [1035, 371] width 14 height 13
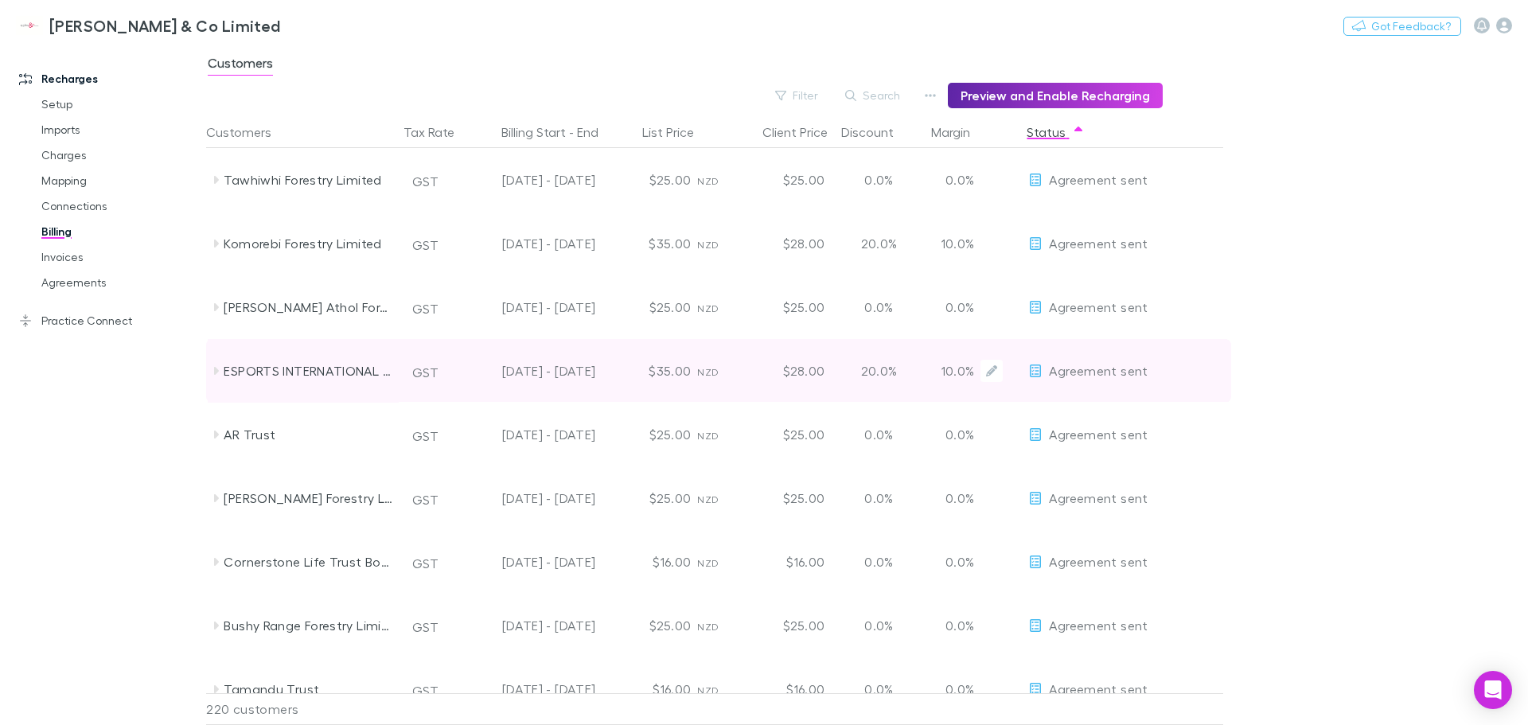
click at [1035, 372] on icon at bounding box center [1035, 371] width 14 height 13
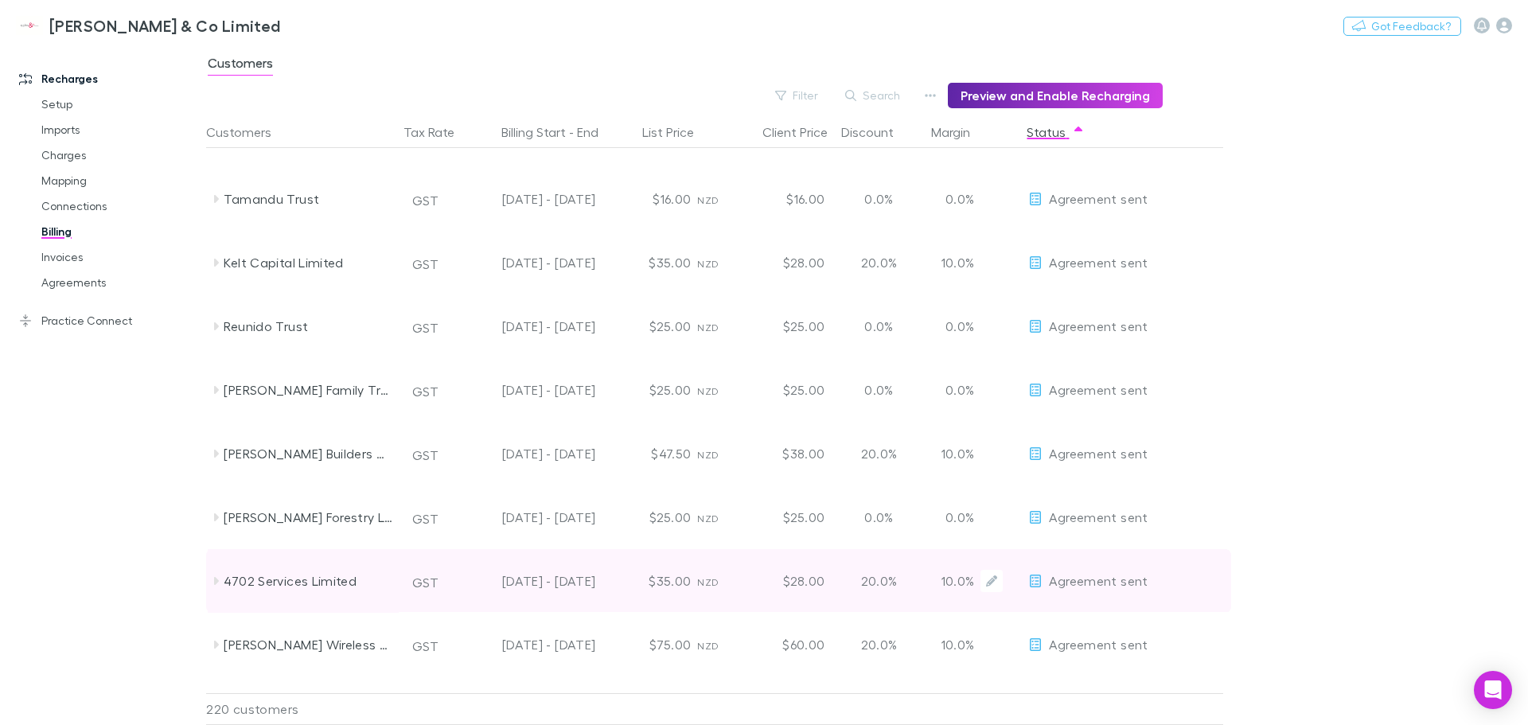
scroll to position [1114, 0]
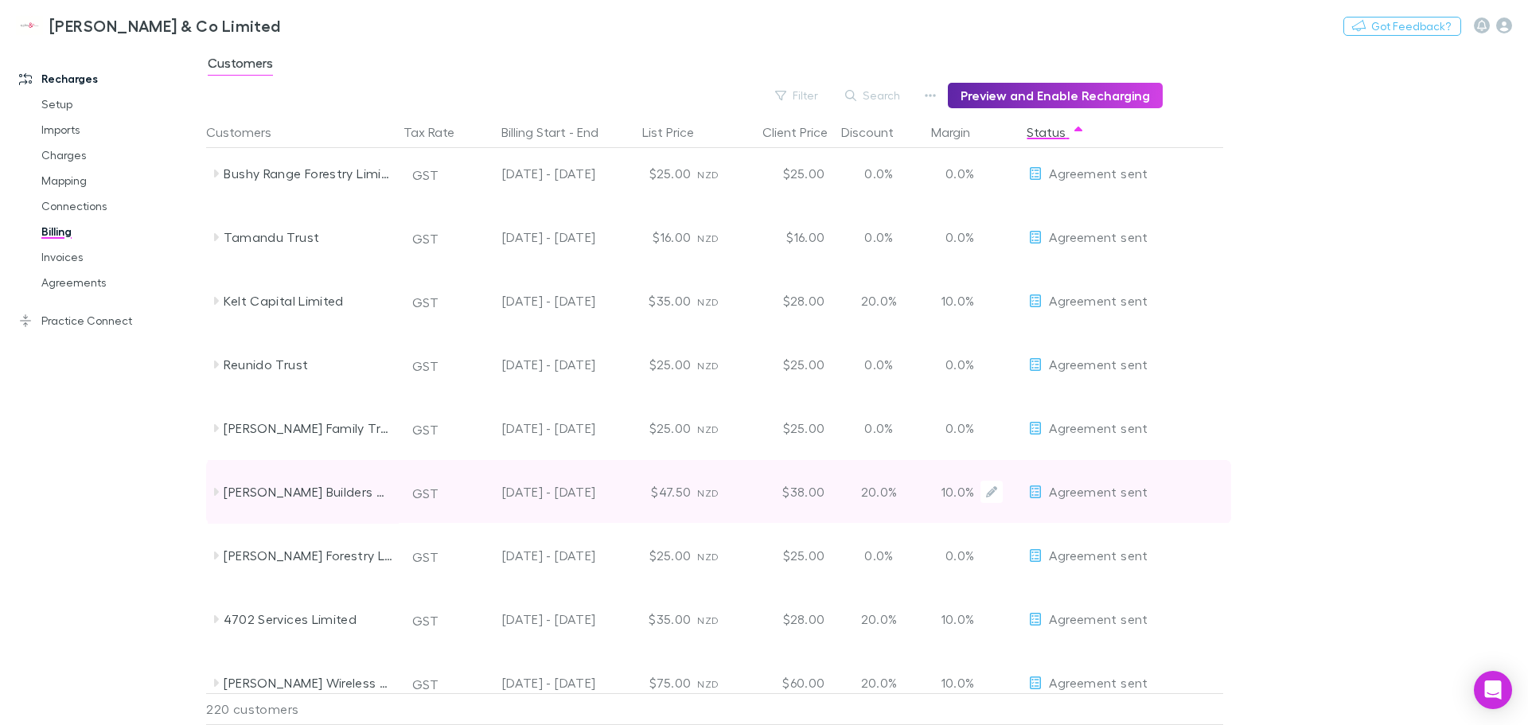
click at [1090, 492] on span "Agreement sent" at bounding box center [1098, 491] width 99 height 15
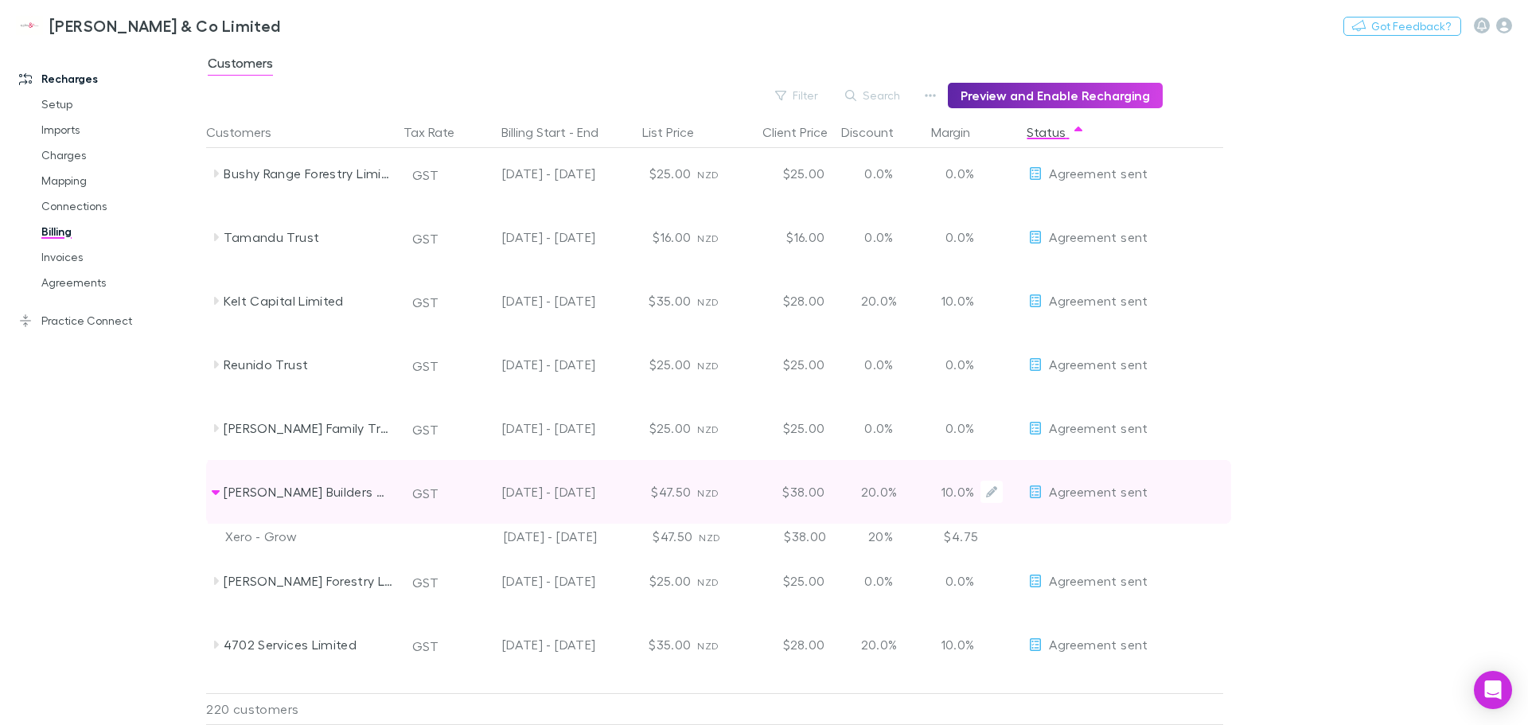
click at [560, 496] on div "[DATE] - [DATE]" at bounding box center [530, 492] width 131 height 64
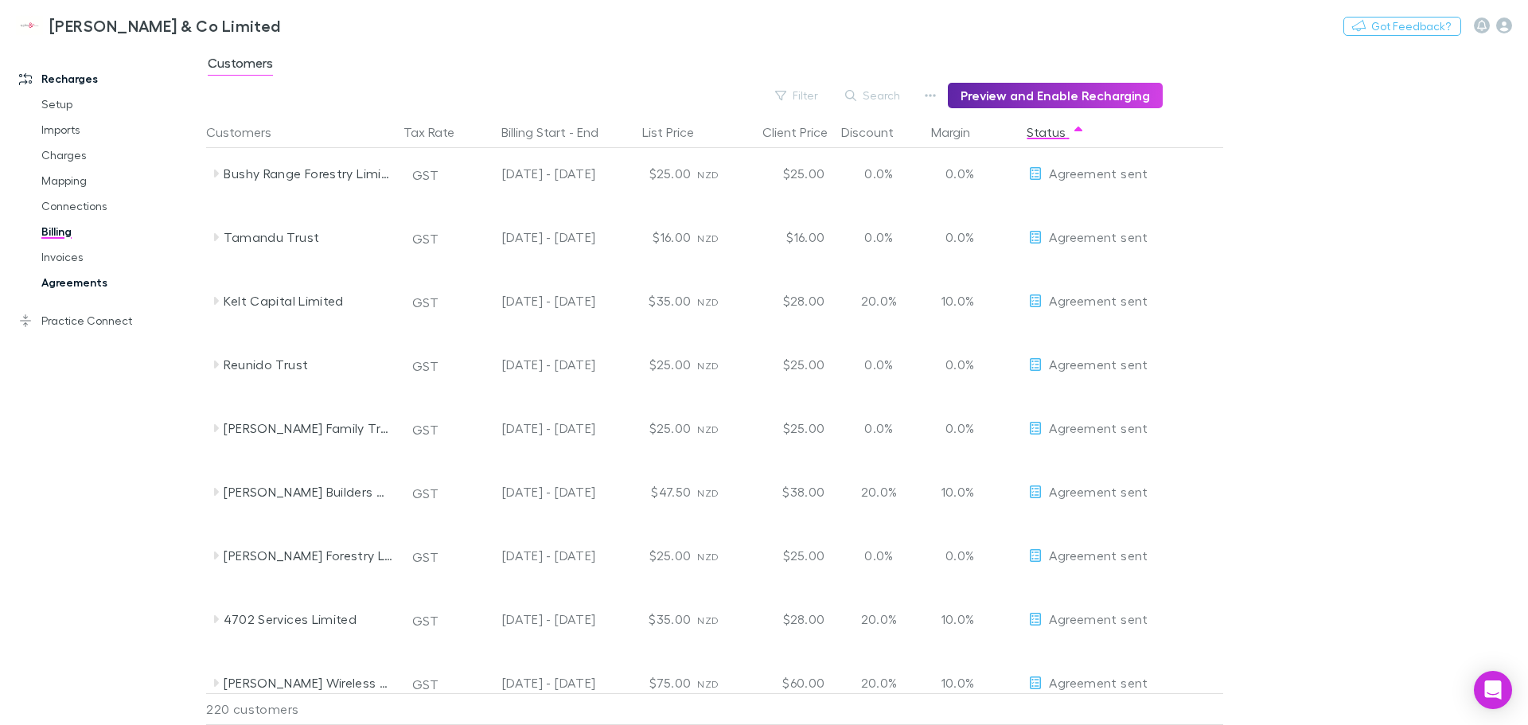
click at [66, 283] on link "Agreements" at bounding box center [119, 282] width 189 height 25
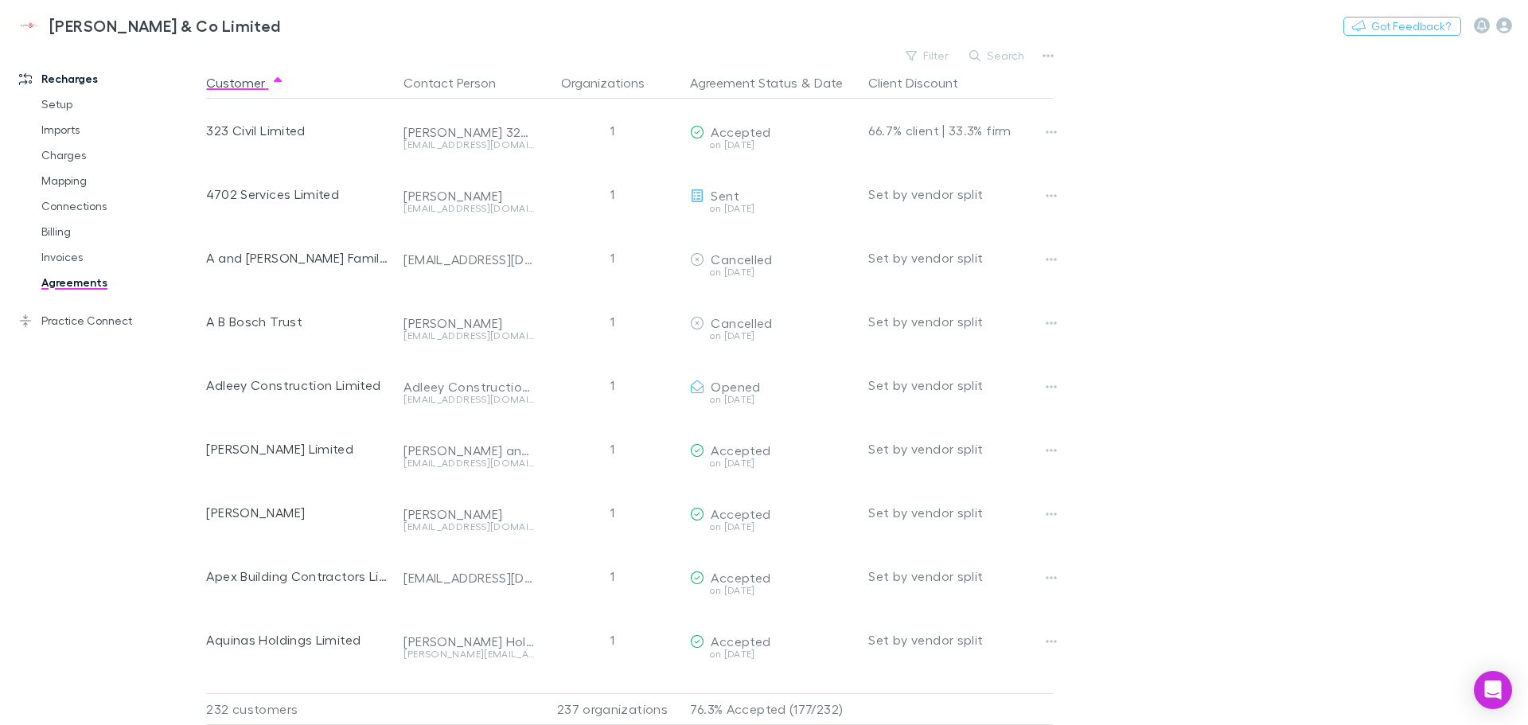
click at [1004, 56] on button "Search" at bounding box center [997, 55] width 72 height 19
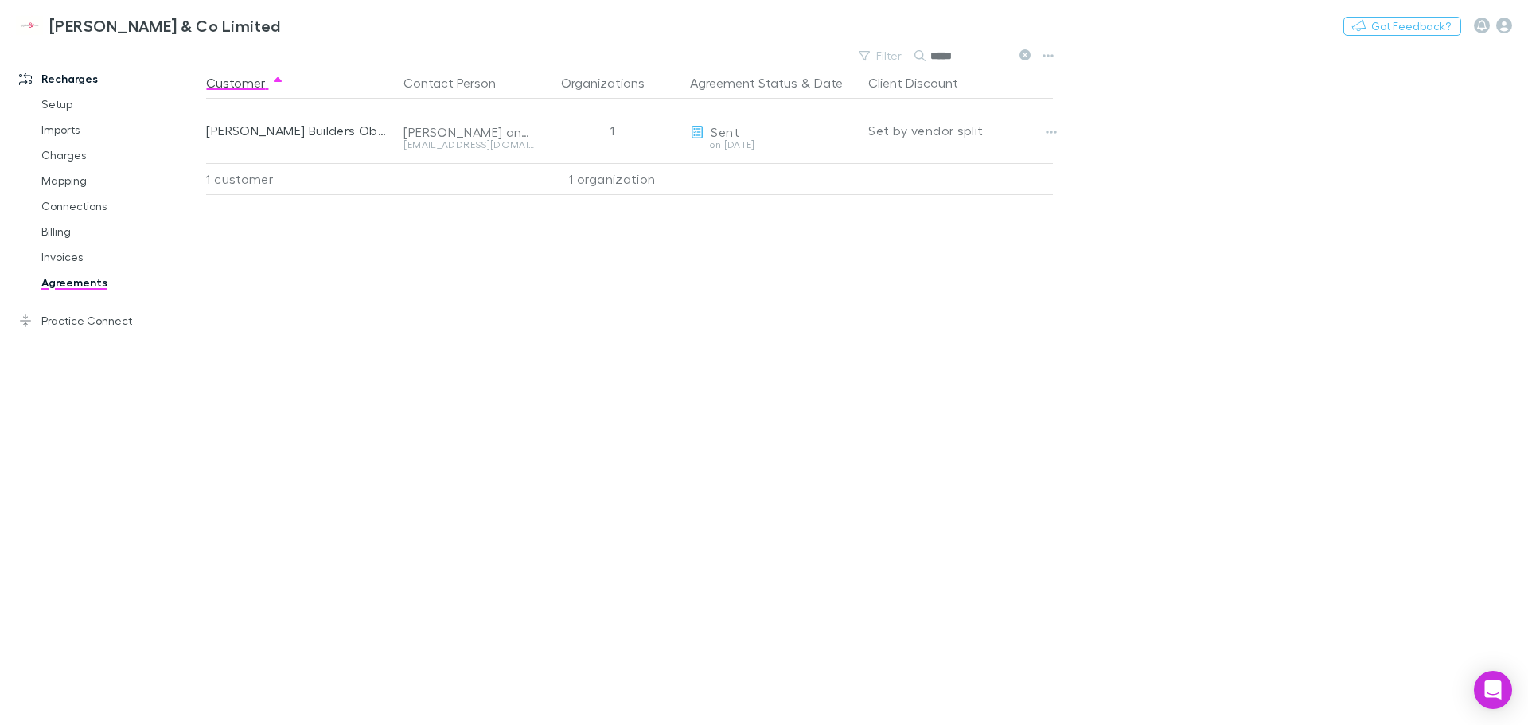
type input "*****"
drag, startPoint x: 838, startPoint y: 339, endPoint x: 895, endPoint y: 258, distance: 98.9
click at [839, 338] on div "Customer Contact Person Organizations Agreement Status & Date Client Discount […" at bounding box center [643, 396] width 875 height 658
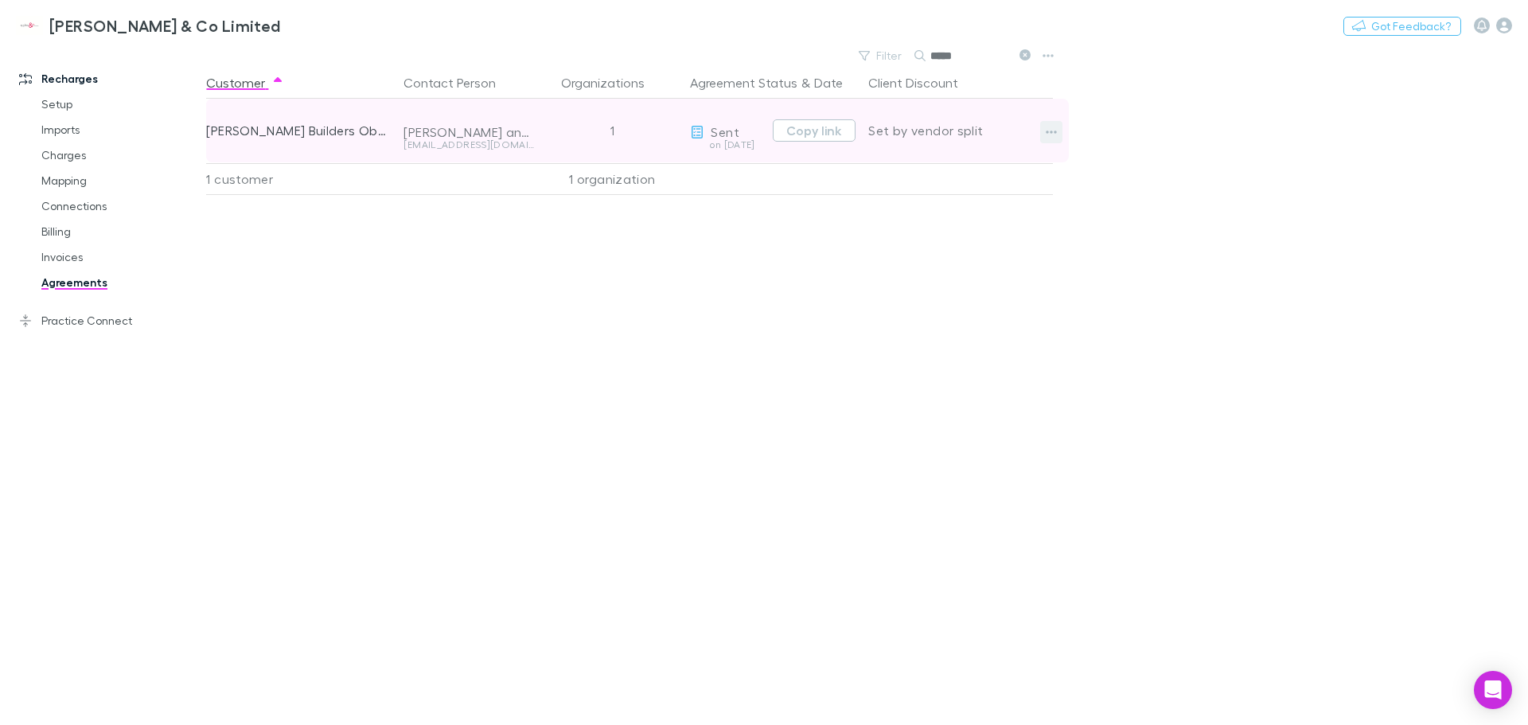
click at [1057, 124] on button "button" at bounding box center [1051, 132] width 22 height 22
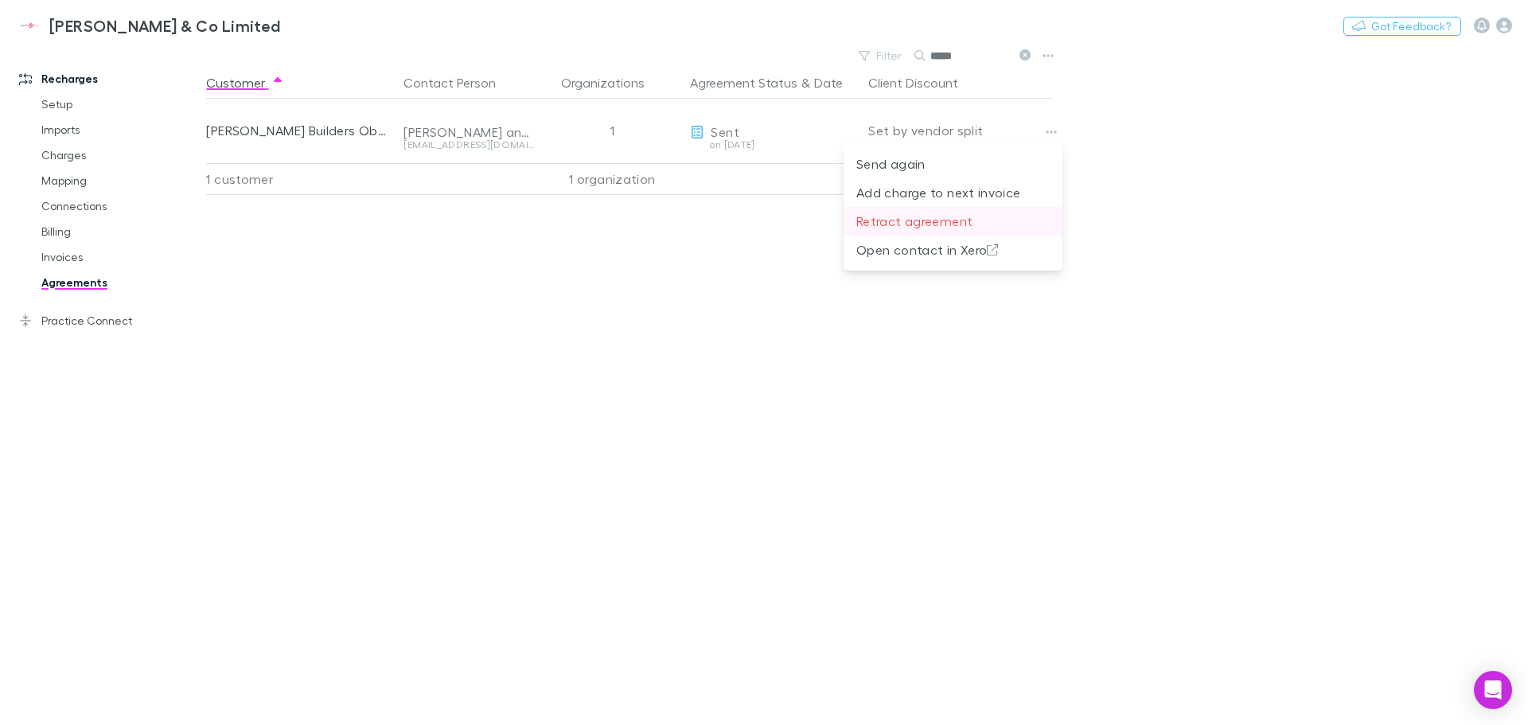
click at [928, 222] on p "Retract agreement" at bounding box center [952, 221] width 193 height 19
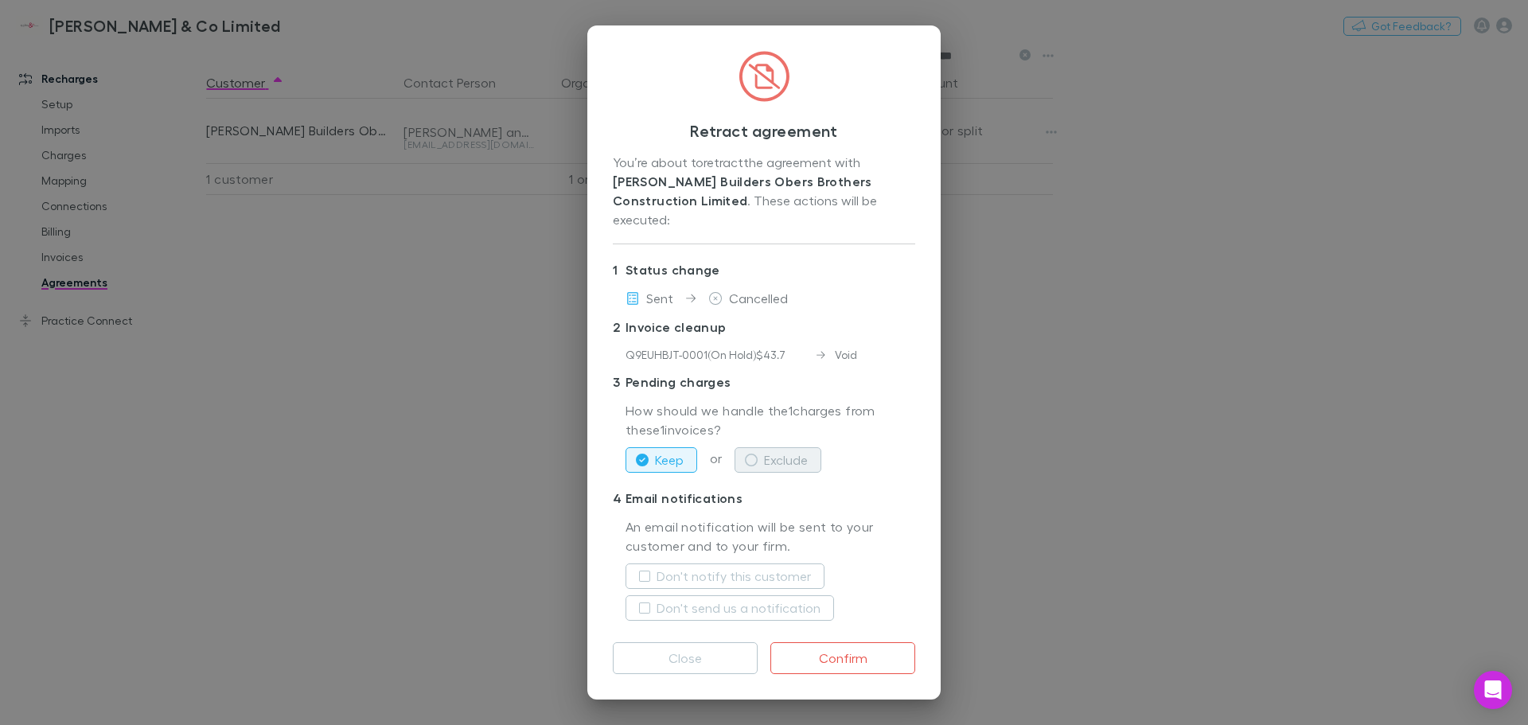
click at [781, 454] on button "Exclude" at bounding box center [778, 459] width 87 height 25
drag, startPoint x: 903, startPoint y: 456, endPoint x: 914, endPoint y: 457, distance: 12.0
click at [906, 454] on div "Keep or Exclude" at bounding box center [771, 460] width 290 height 38
click at [888, 657] on button "Confirm" at bounding box center [842, 658] width 145 height 32
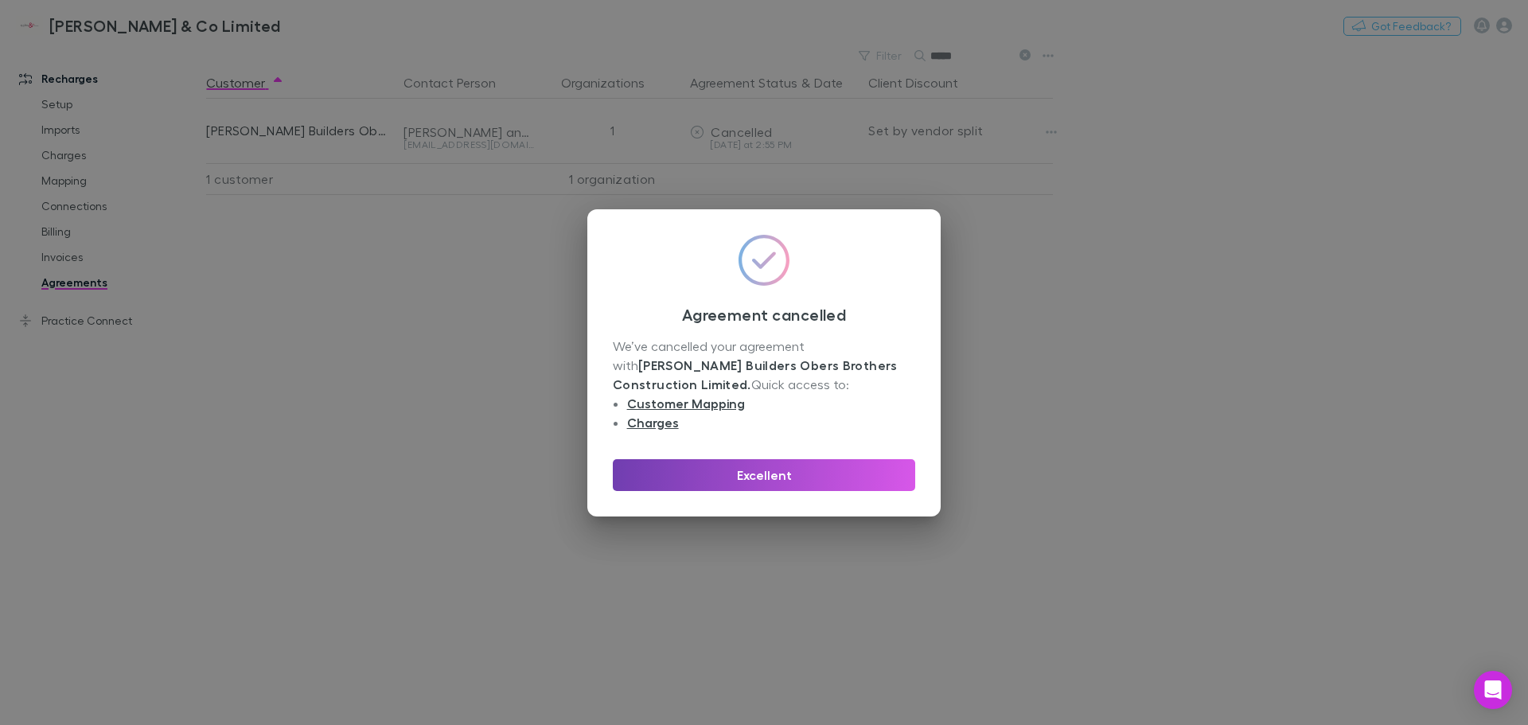
click at [766, 476] on button "Excellent" at bounding box center [764, 475] width 302 height 32
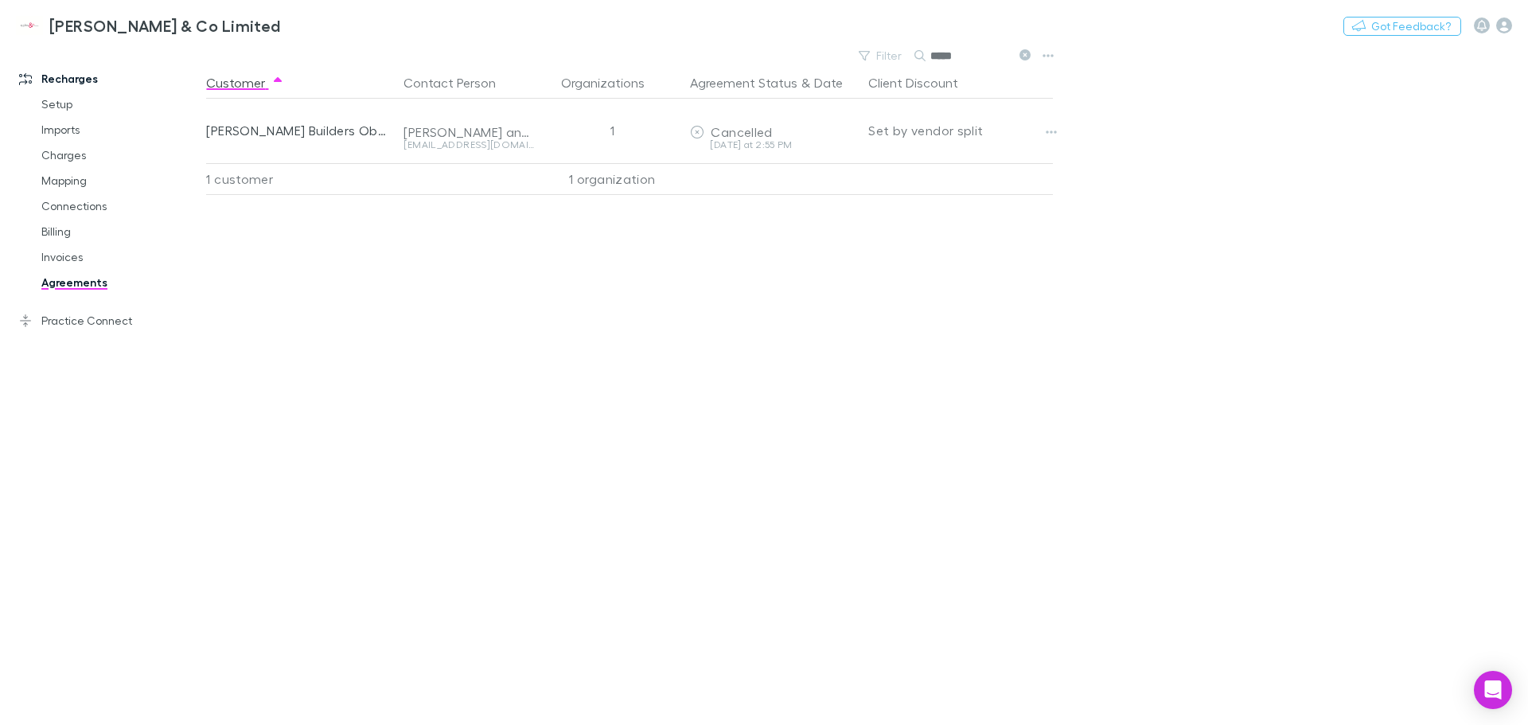
click at [73, 277] on link "Agreements" at bounding box center [119, 282] width 189 height 25
click at [85, 283] on link "Agreements" at bounding box center [119, 282] width 189 height 25
click at [72, 286] on link "Agreements" at bounding box center [119, 282] width 189 height 25
click at [1020, 53] on button at bounding box center [1024, 56] width 19 height 15
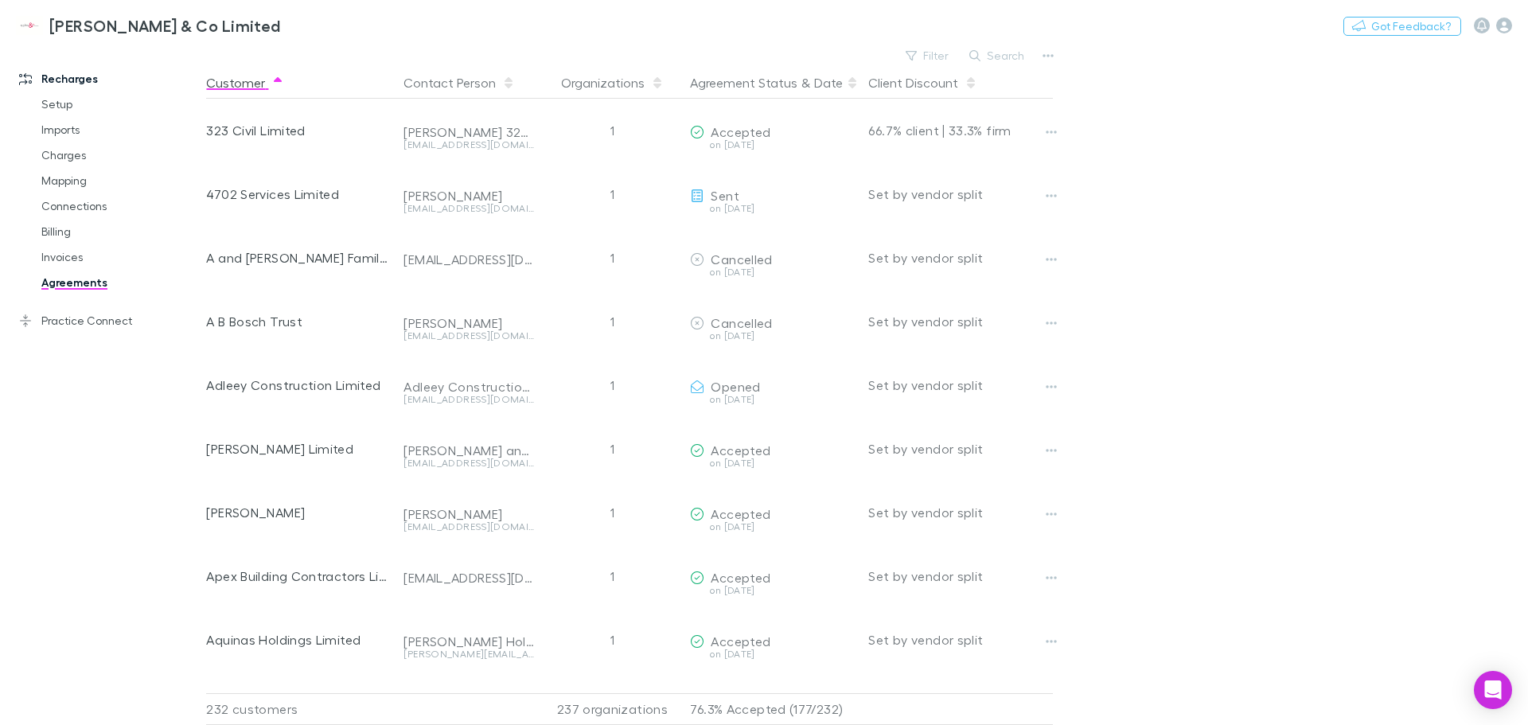
click at [848, 84] on icon at bounding box center [852, 82] width 8 height 13
click at [764, 82] on button "Agreement Status" at bounding box center [743, 83] width 107 height 32
click at [724, 84] on button "Agreement Status" at bounding box center [743, 83] width 107 height 32
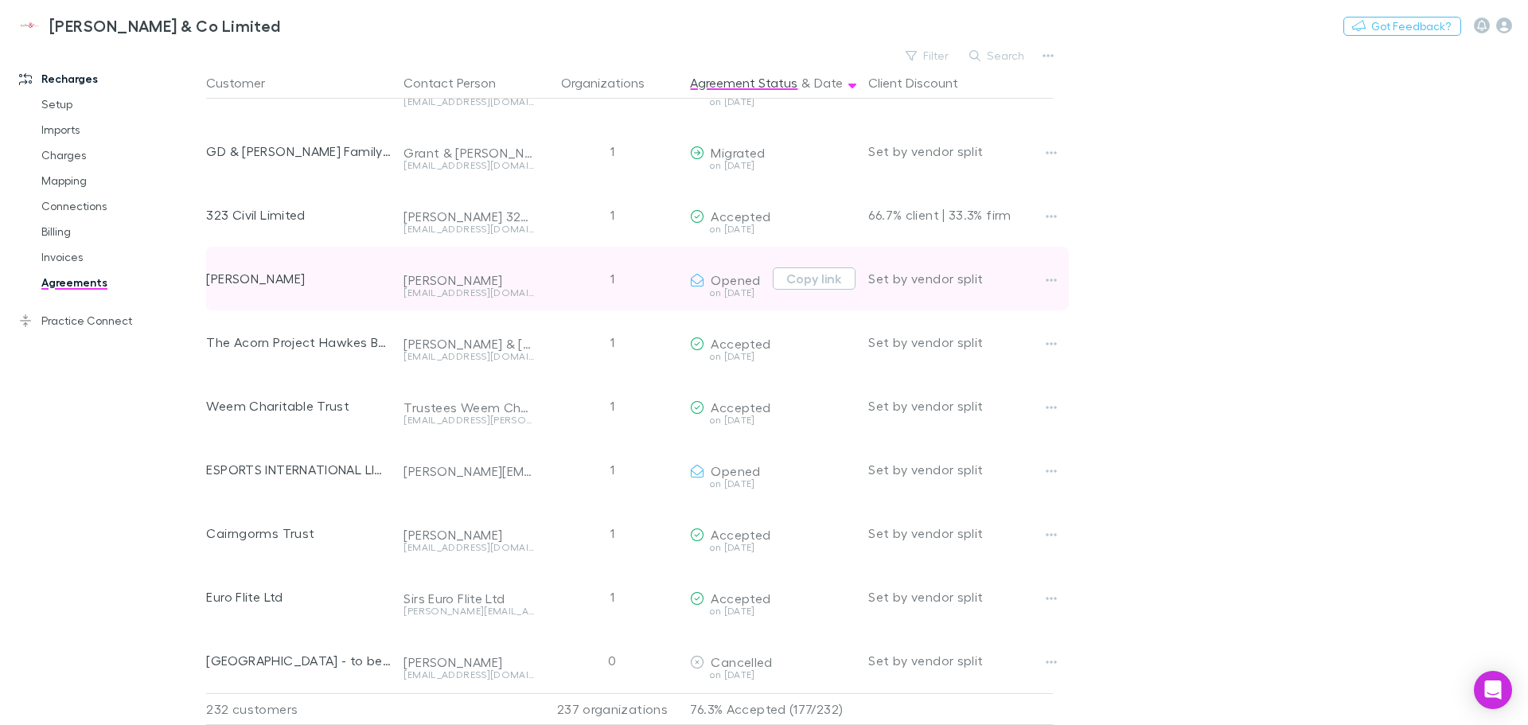
scroll to position [6820, 0]
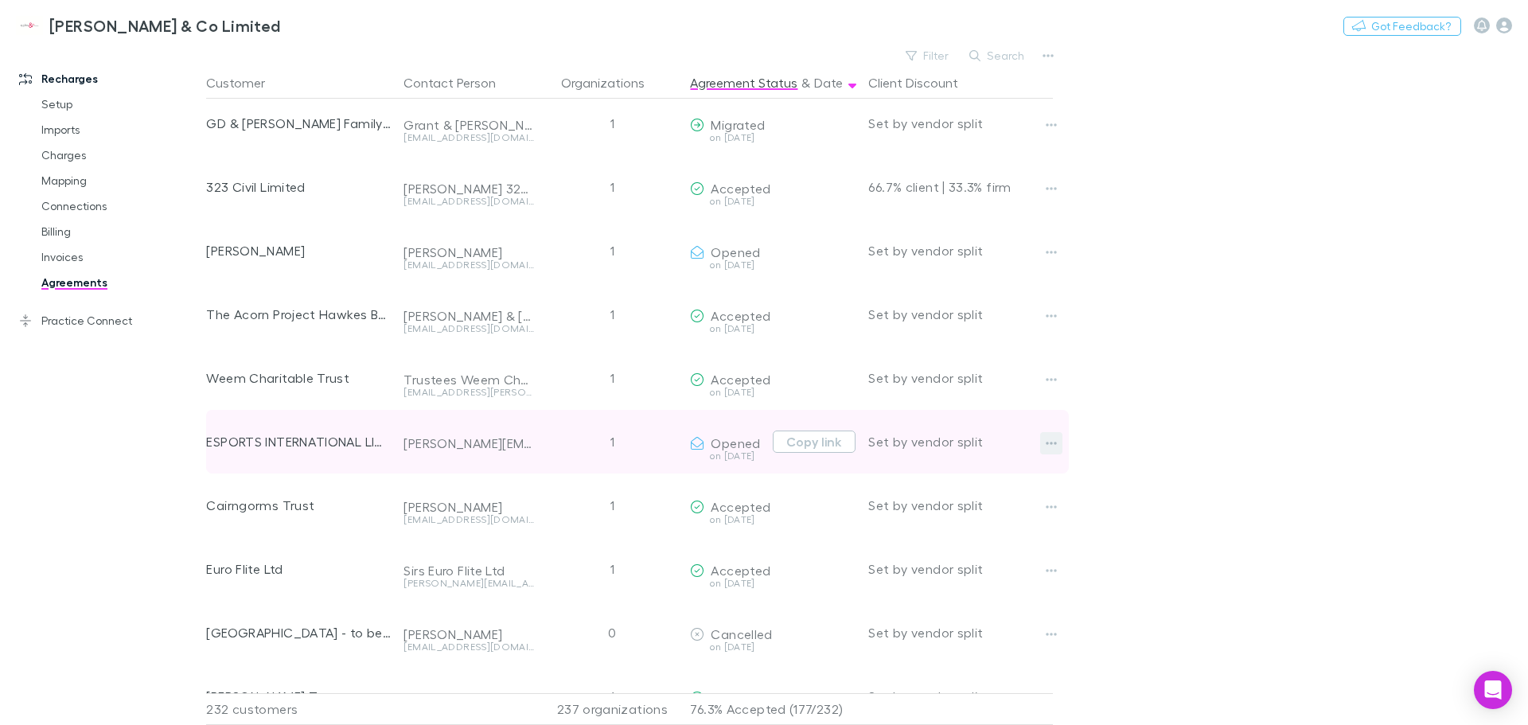
click at [1051, 443] on icon "button" at bounding box center [1051, 443] width 11 height 13
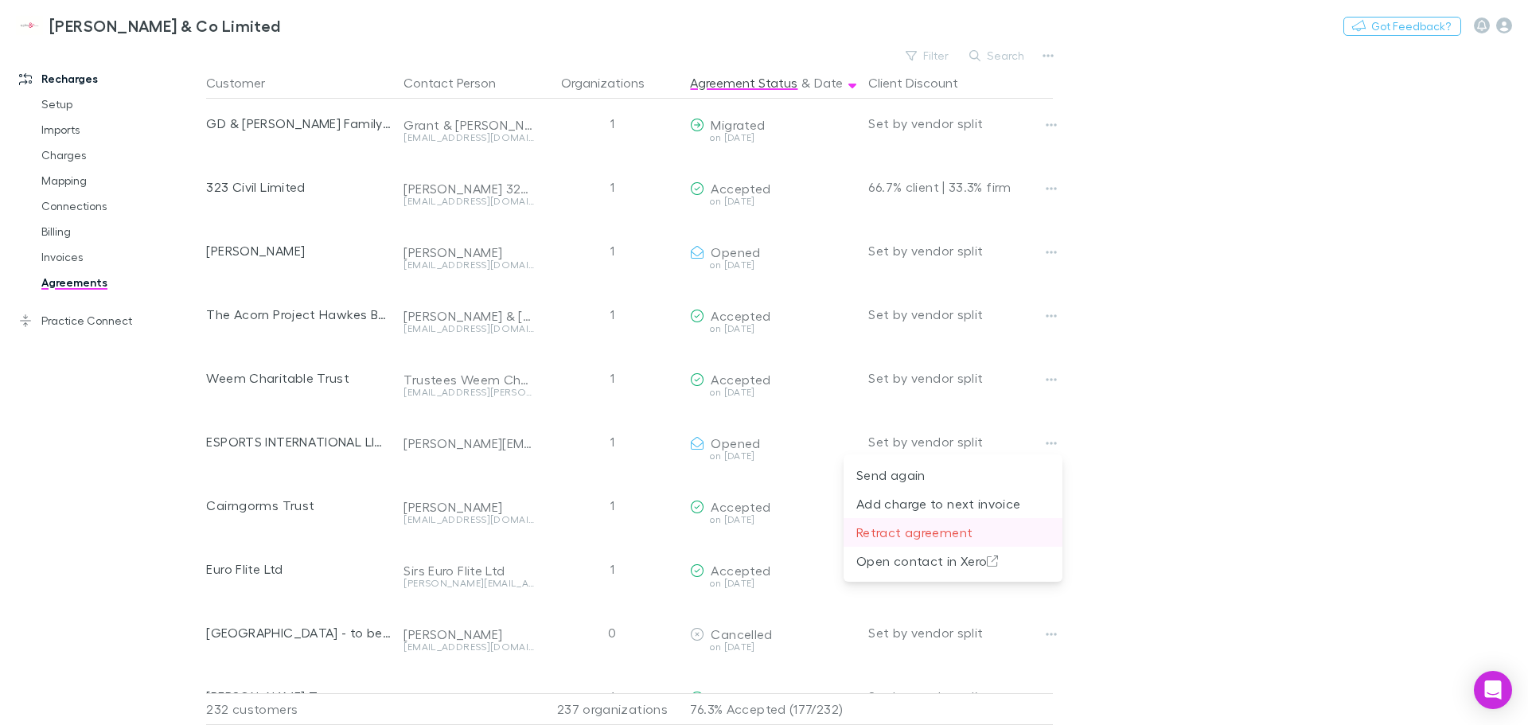
click at [942, 530] on p "Retract agreement" at bounding box center [952, 532] width 193 height 19
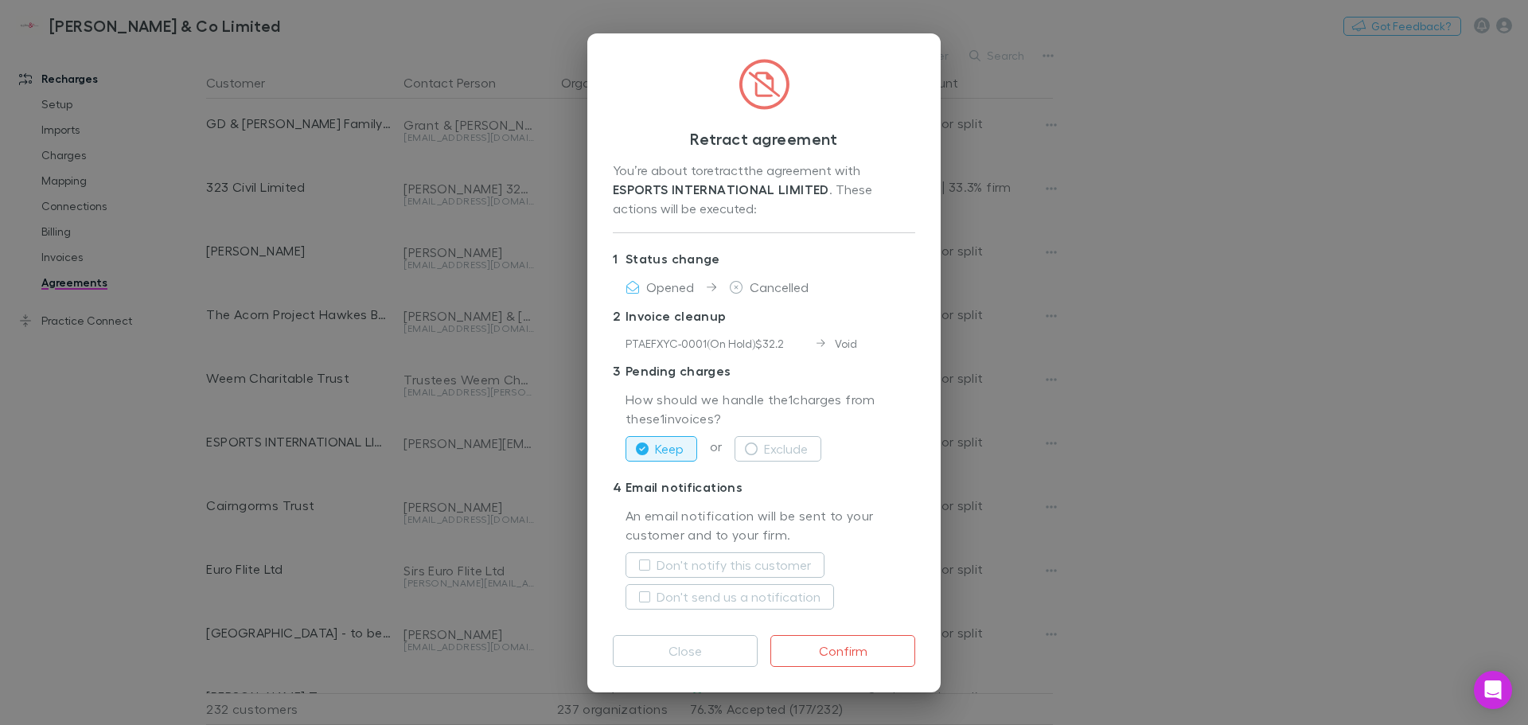
click at [910, 491] on p "4 Email notifications" at bounding box center [764, 486] width 302 height 25
click at [797, 452] on button "Exclude" at bounding box center [778, 448] width 87 height 25
click at [913, 457] on div "Keep or Exclude" at bounding box center [771, 449] width 290 height 38
click at [651, 450] on button "Keep" at bounding box center [662, 448] width 72 height 25
click at [877, 441] on div "Keep or Exclude" at bounding box center [771, 449] width 290 height 38
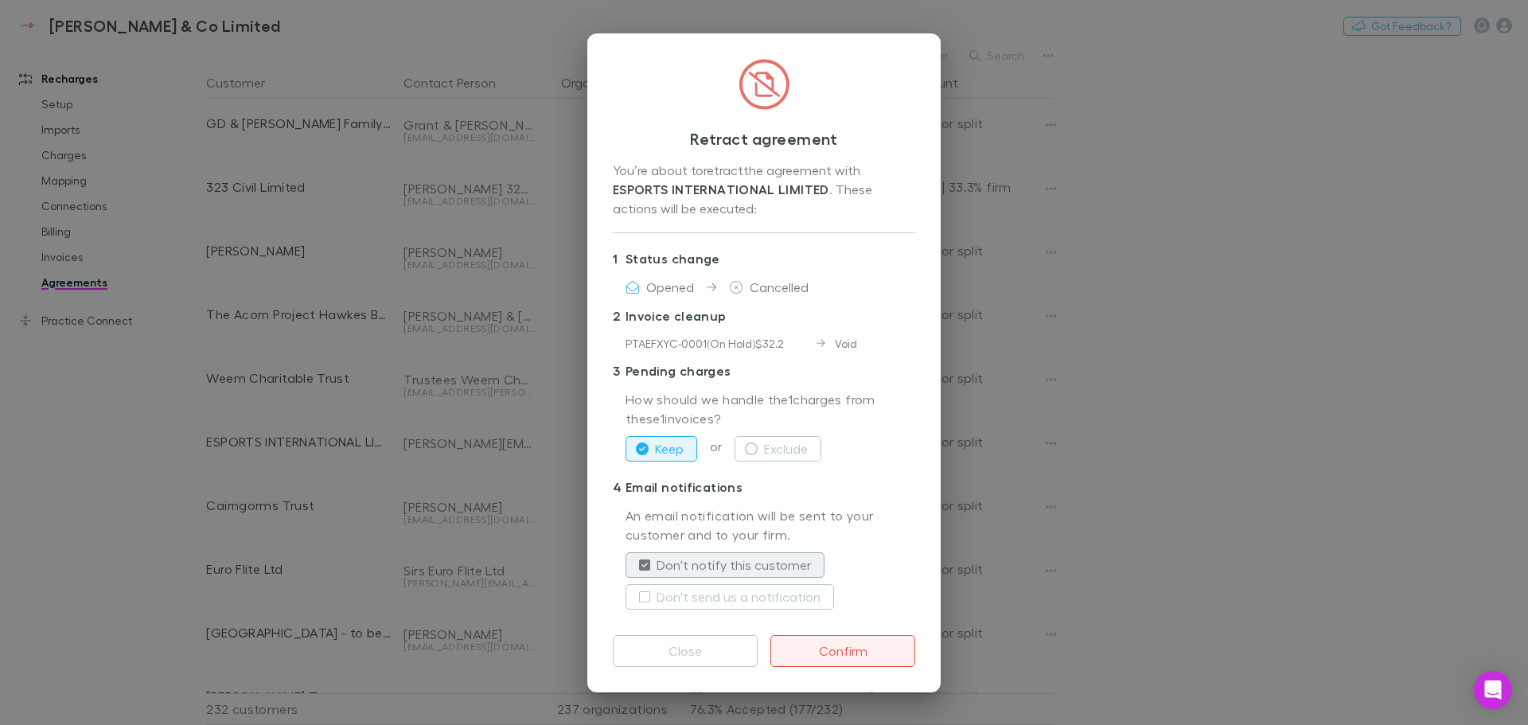
click at [877, 651] on button "Confirm" at bounding box center [842, 651] width 145 height 32
click at [782, 442] on button "Exclude" at bounding box center [778, 448] width 87 height 25
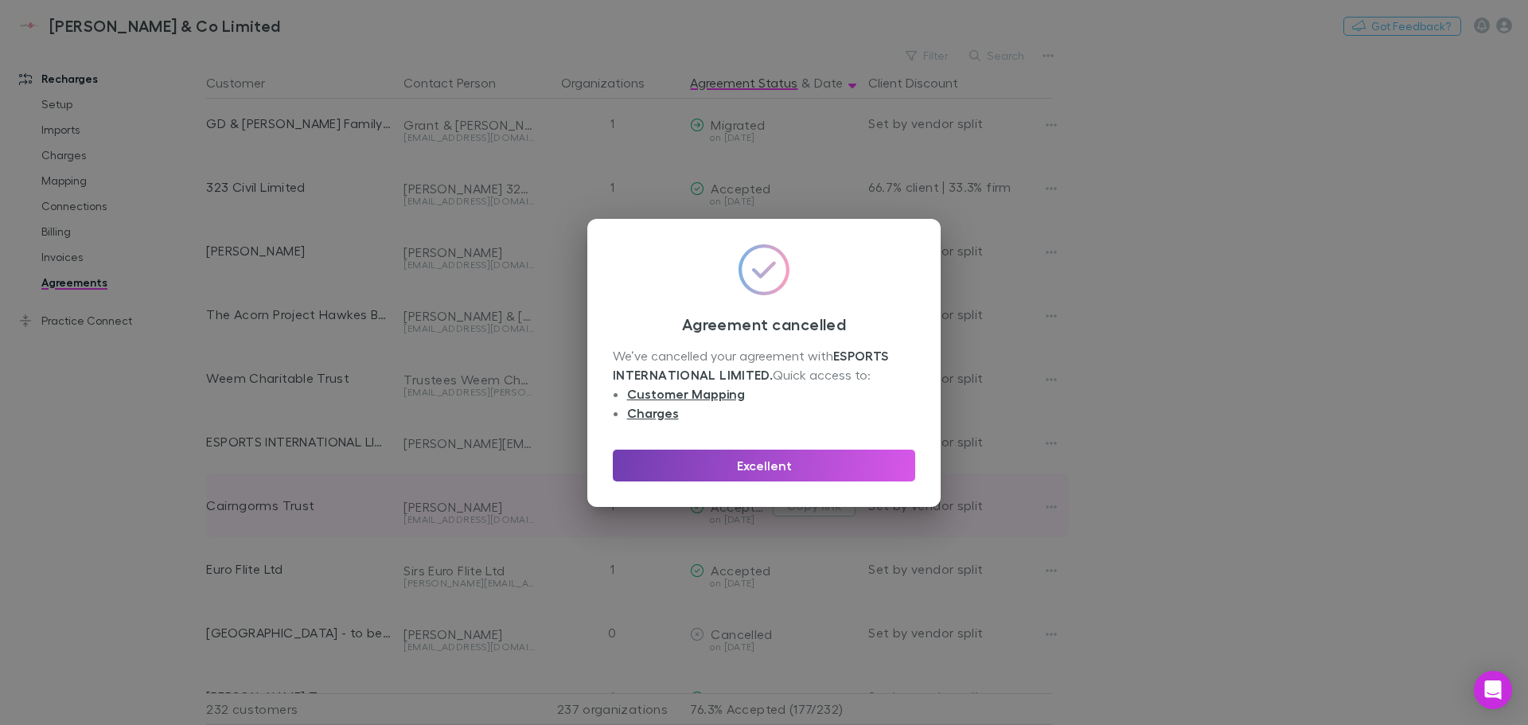
click at [800, 462] on button "Excellent" at bounding box center [764, 466] width 302 height 32
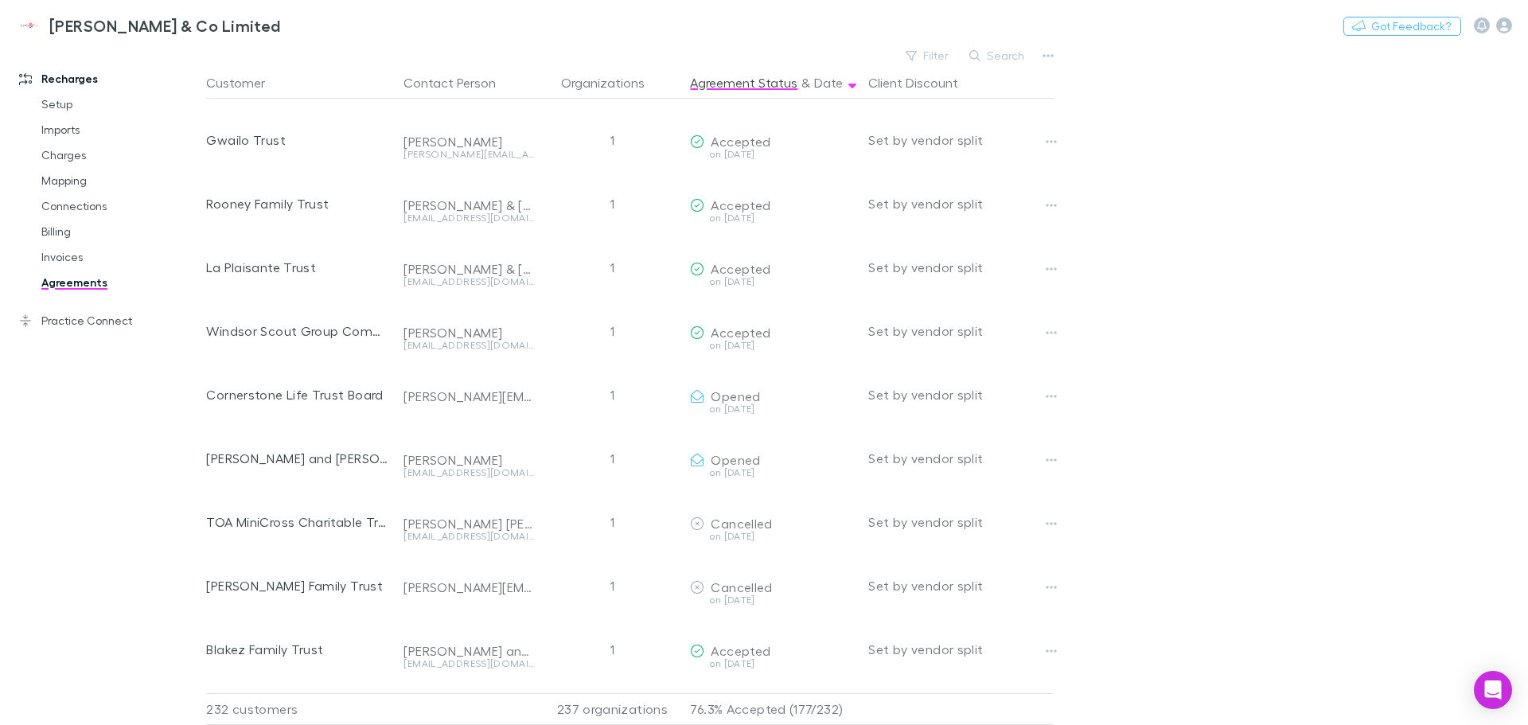
scroll to position [8014, 0]
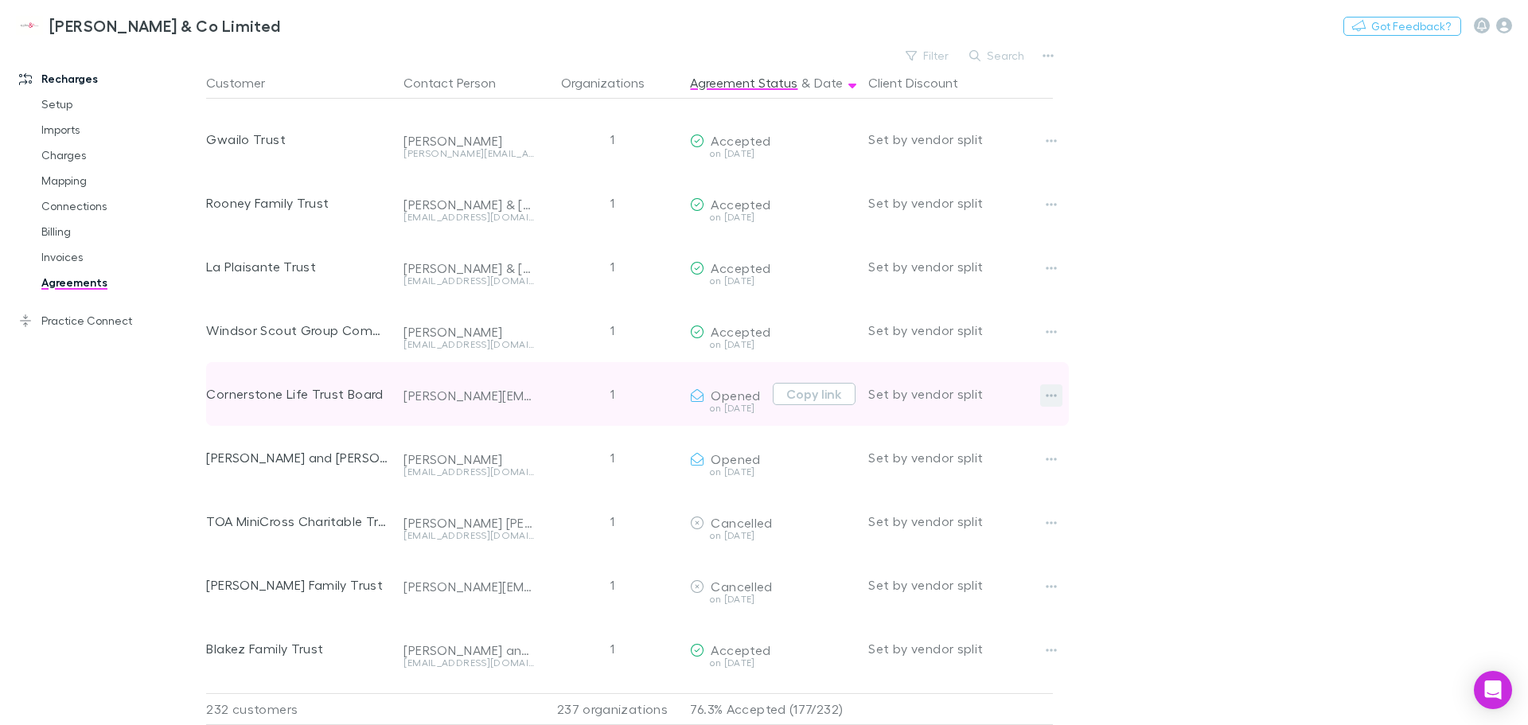
click at [1051, 392] on icon "button" at bounding box center [1051, 395] width 11 height 13
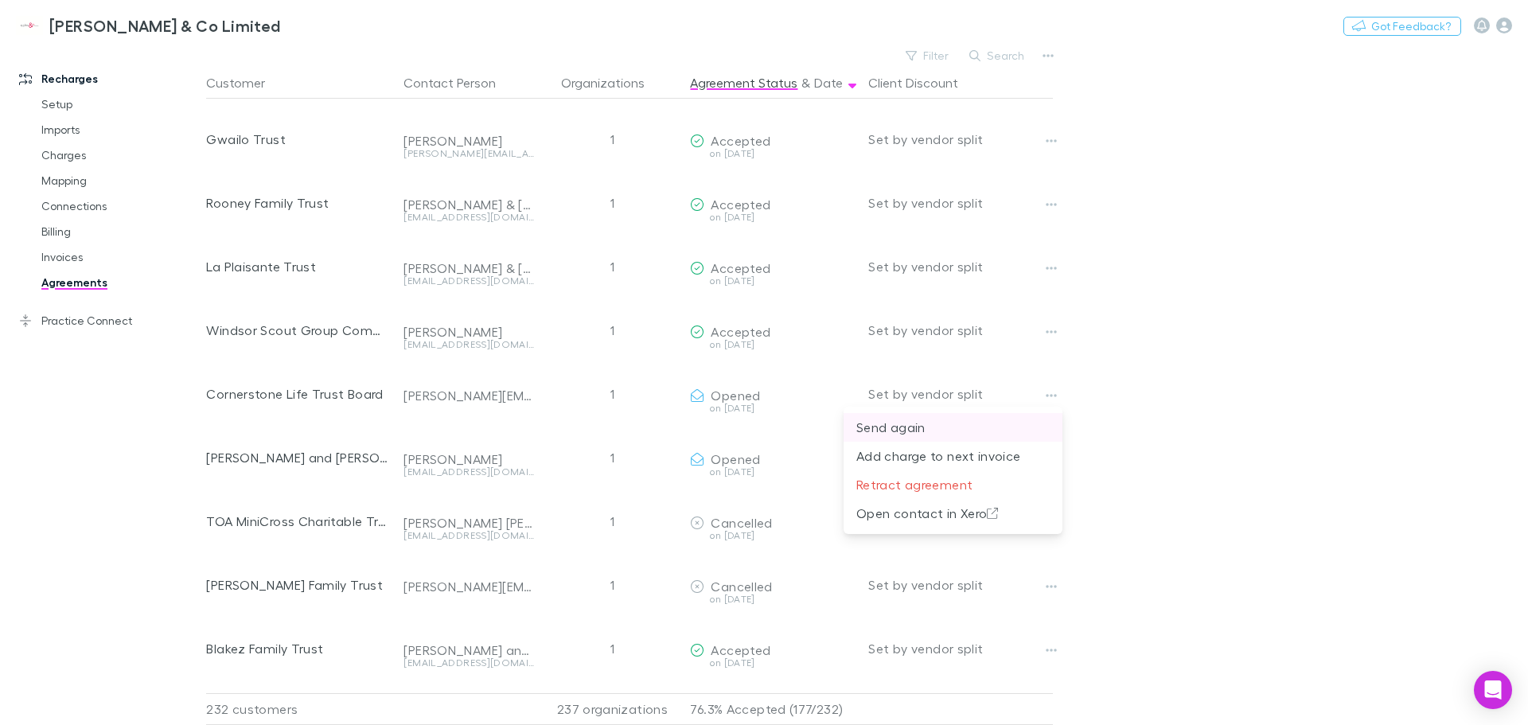
click at [902, 429] on p "Send again" at bounding box center [952, 427] width 193 height 19
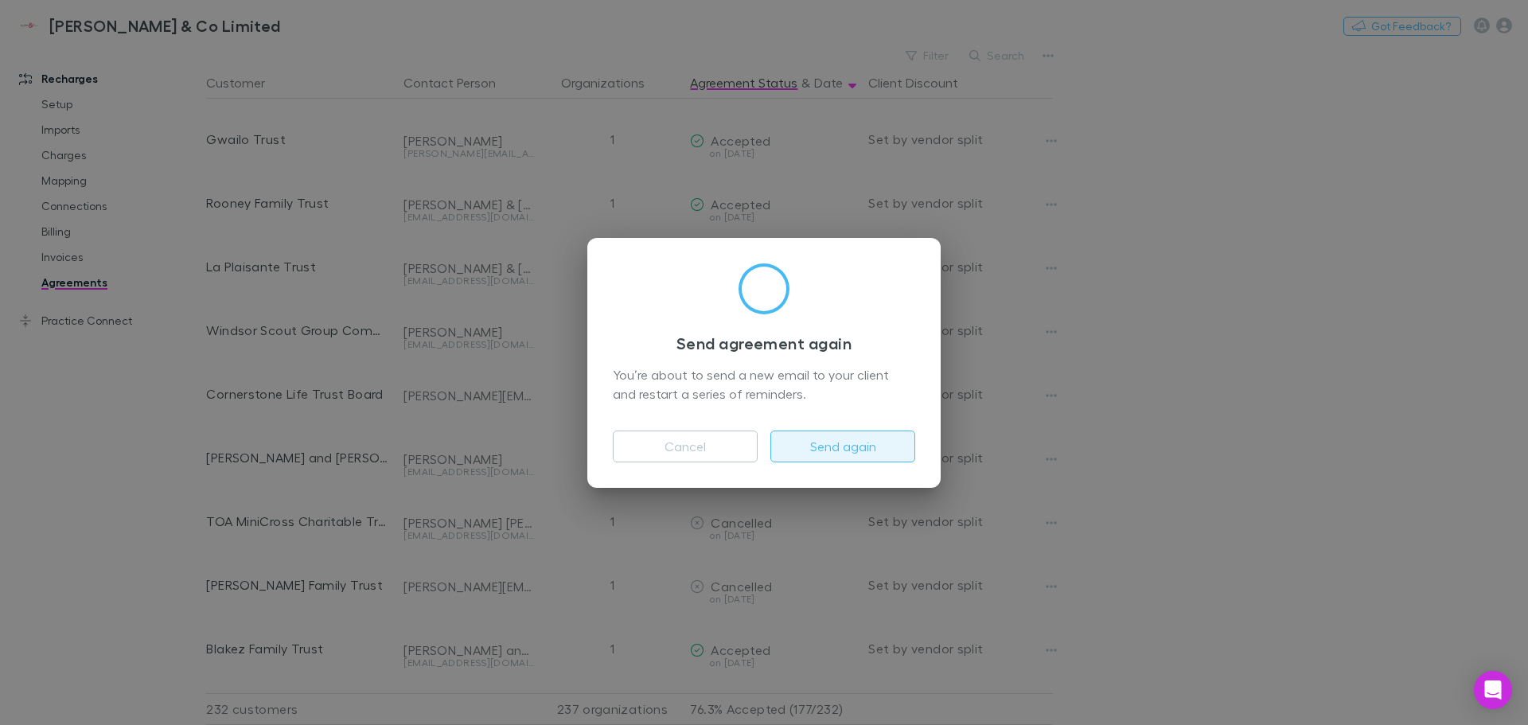
click at [838, 441] on button "Send again" at bounding box center [842, 447] width 145 height 32
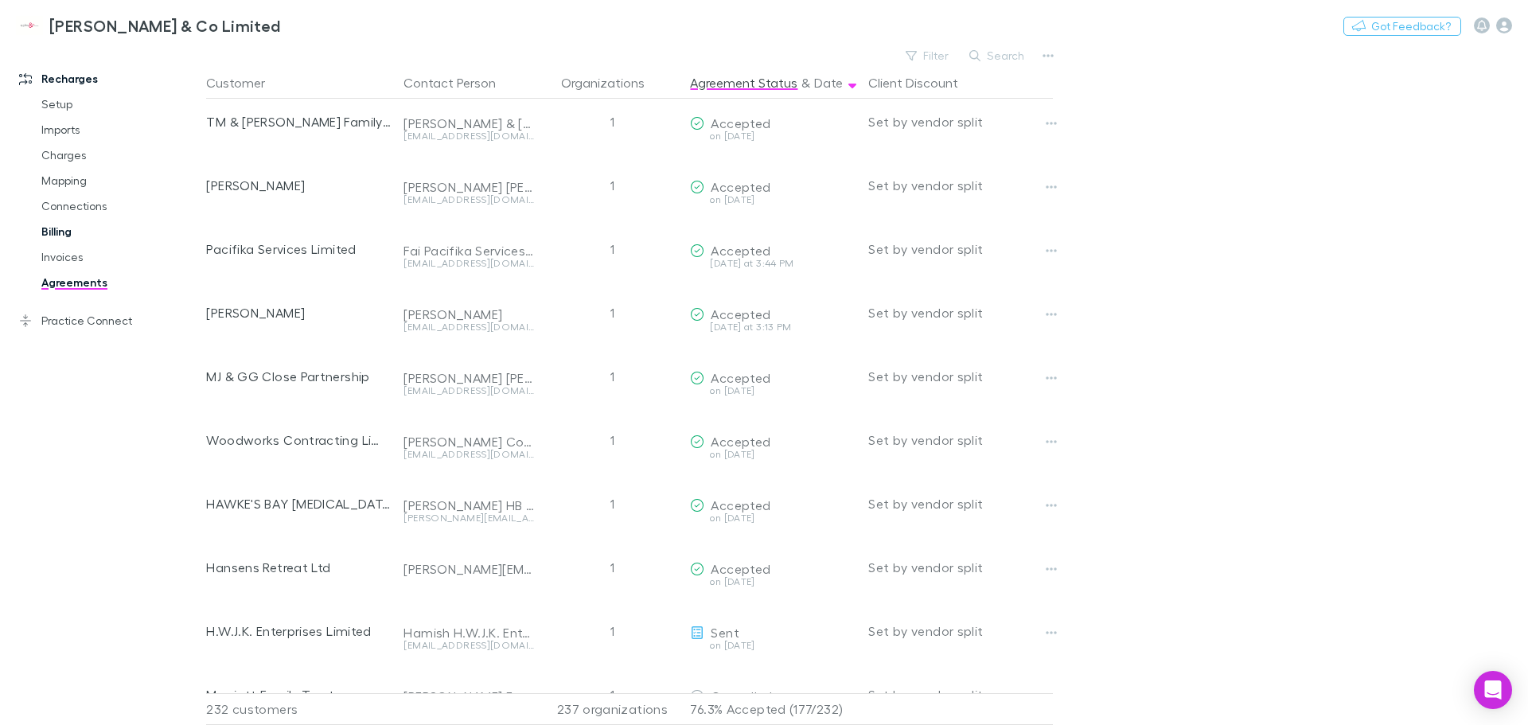
scroll to position [12678, 0]
click at [70, 161] on link "Charges" at bounding box center [119, 154] width 189 height 25
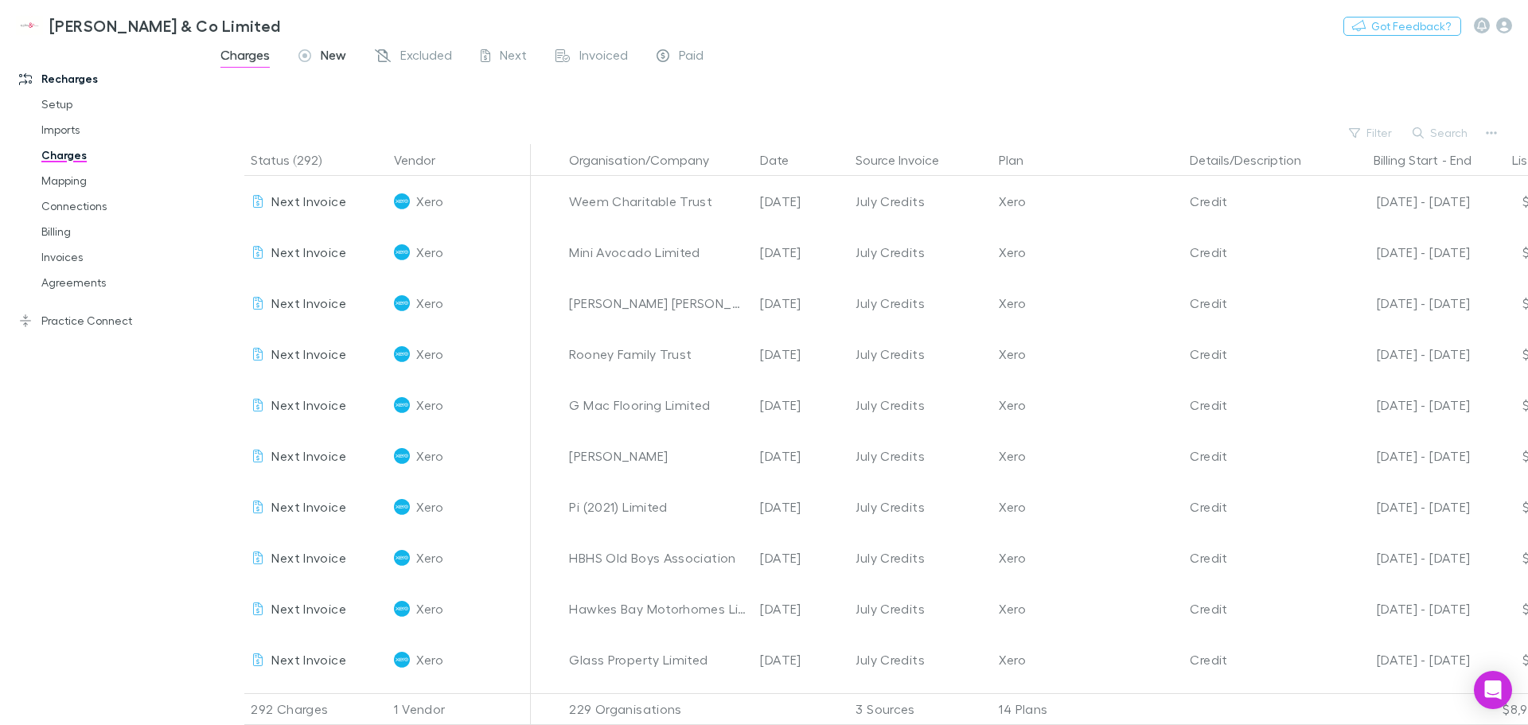
click at [336, 50] on span "New" at bounding box center [333, 57] width 25 height 21
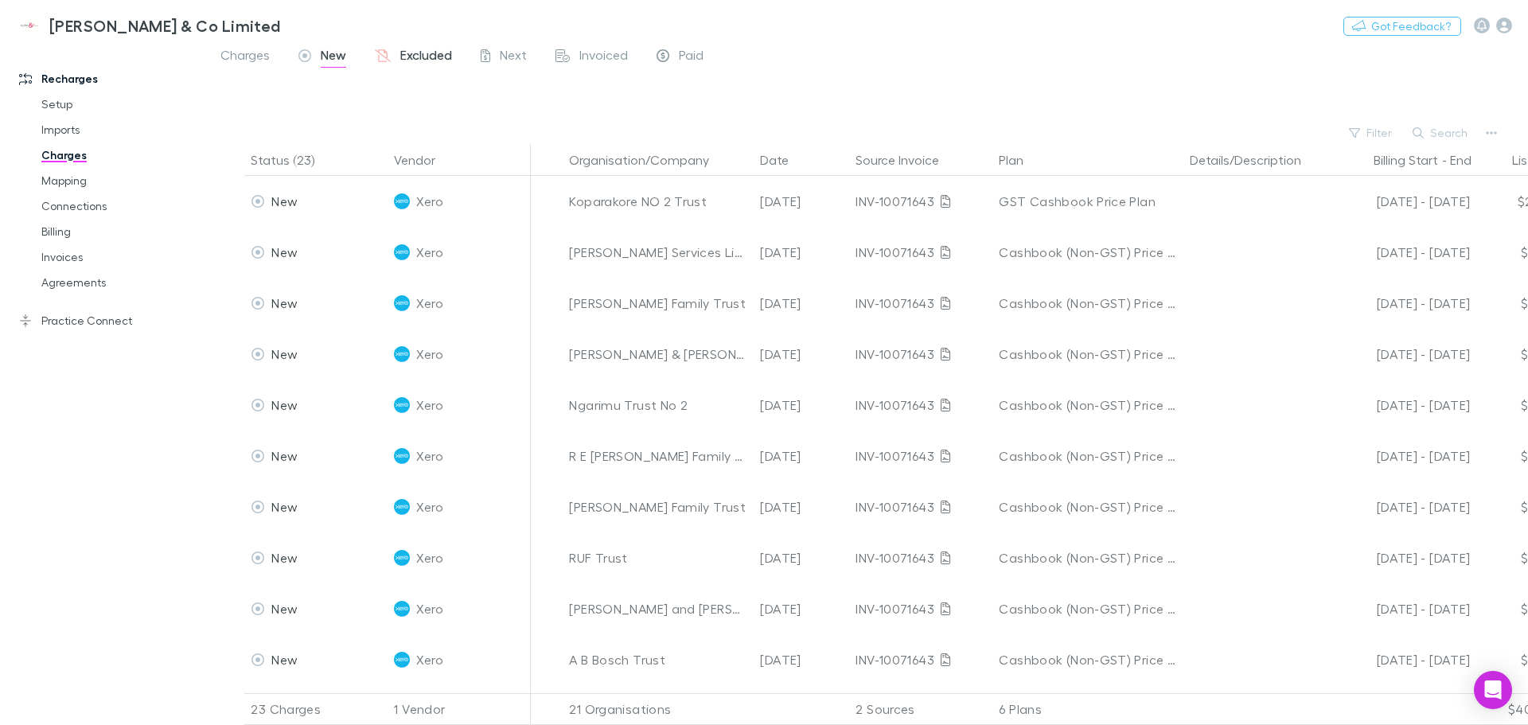
click at [424, 58] on span "Excluded" at bounding box center [426, 57] width 52 height 21
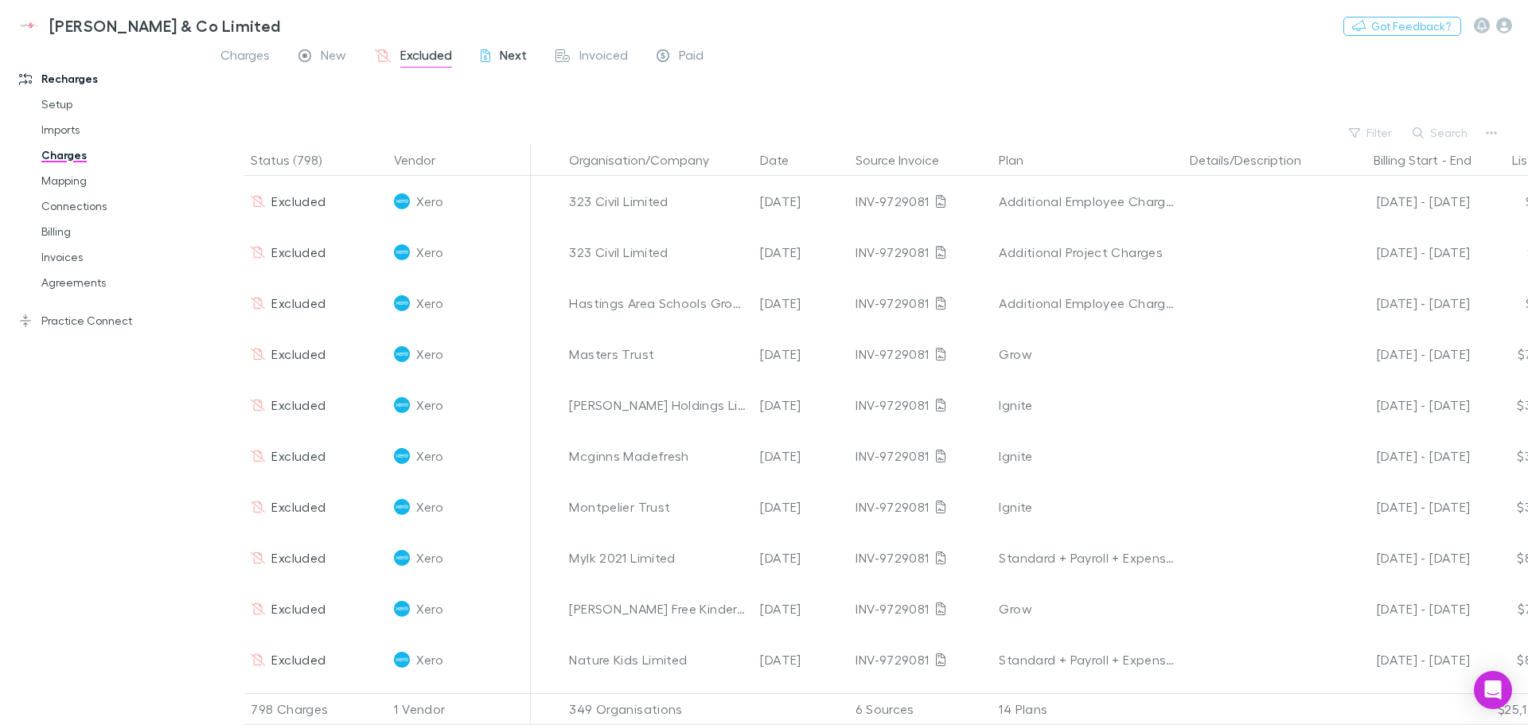
click at [512, 51] on span "Next" at bounding box center [513, 57] width 27 height 21
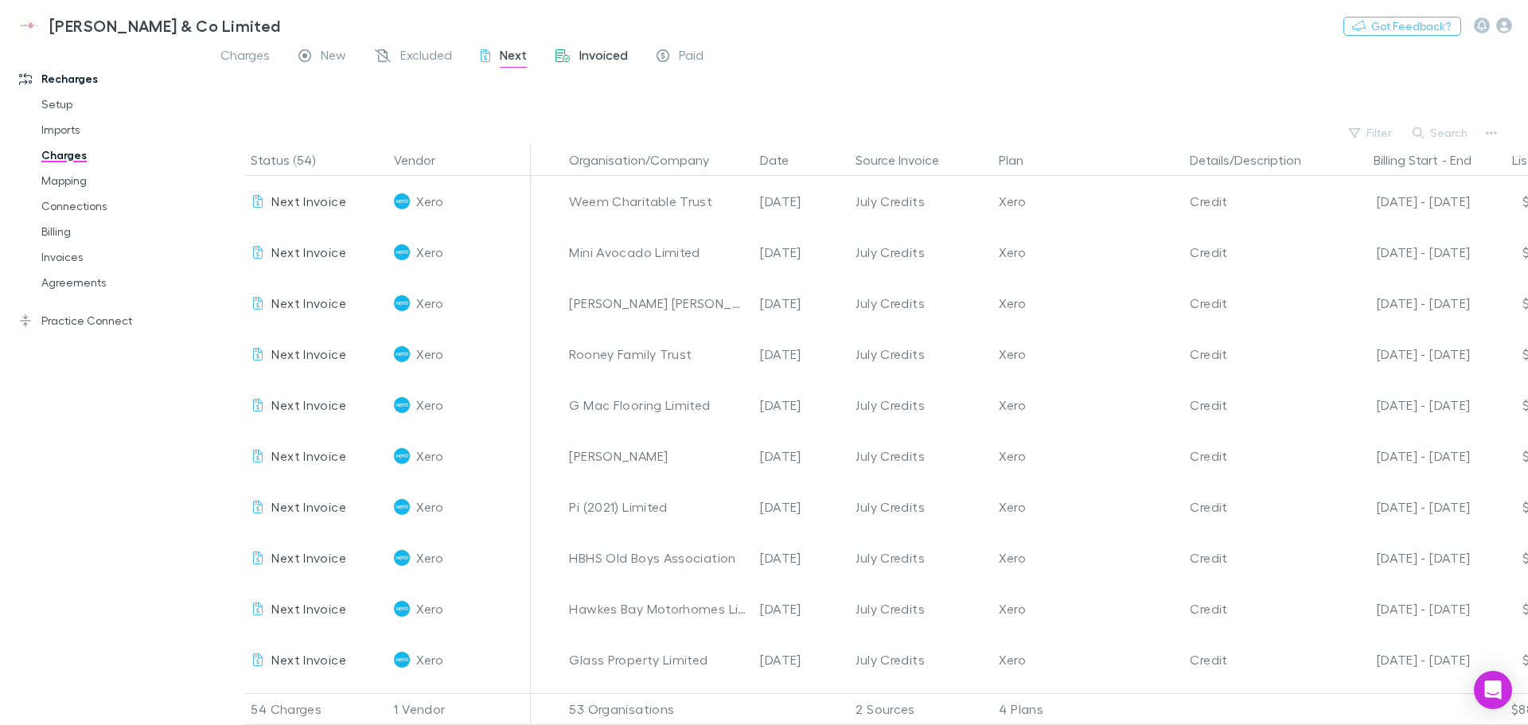
click at [602, 51] on span "Invoiced" at bounding box center [603, 57] width 49 height 21
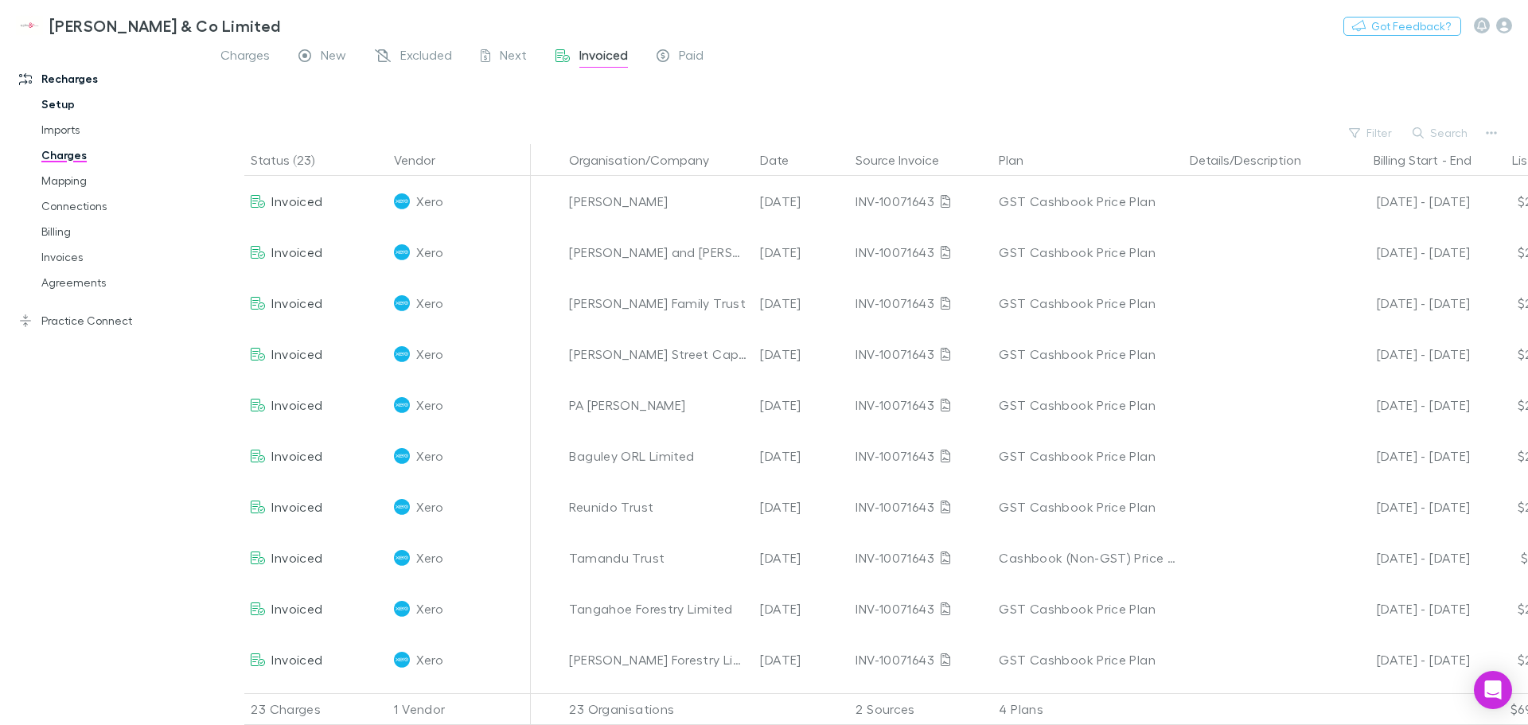
click at [57, 104] on link "Setup" at bounding box center [119, 104] width 189 height 25
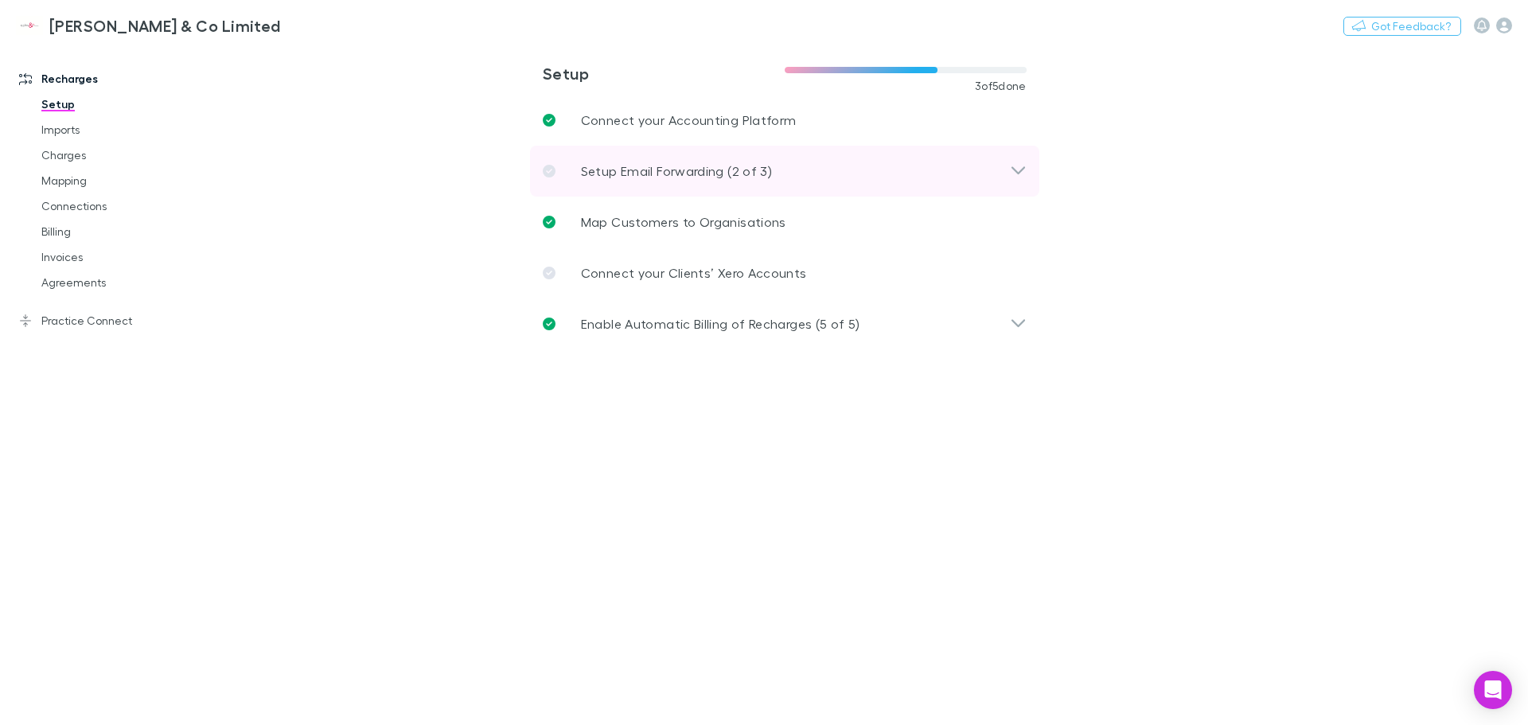
click at [566, 173] on div "Setup Email Forwarding (2 of 3)" at bounding box center [776, 171] width 467 height 19
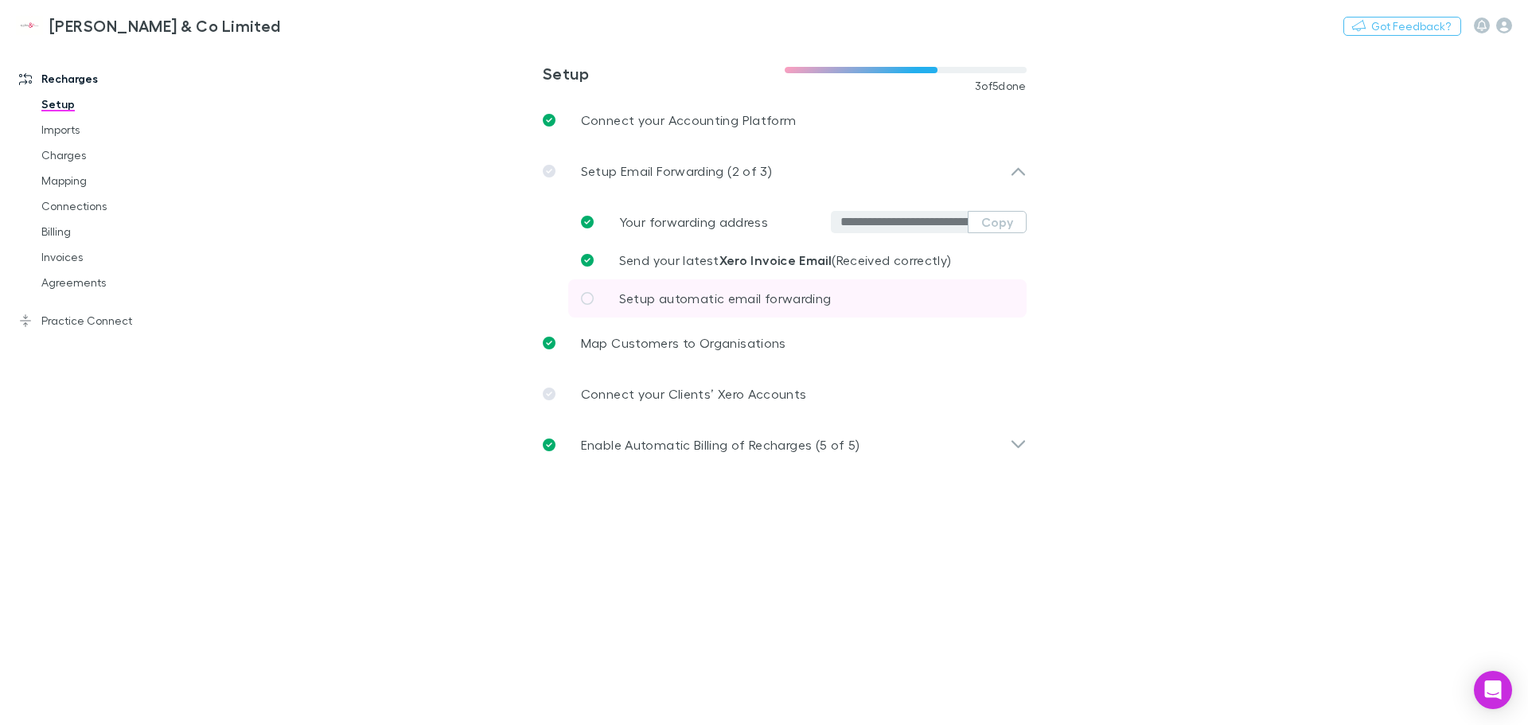
click at [587, 301] on icon at bounding box center [587, 298] width 13 height 13
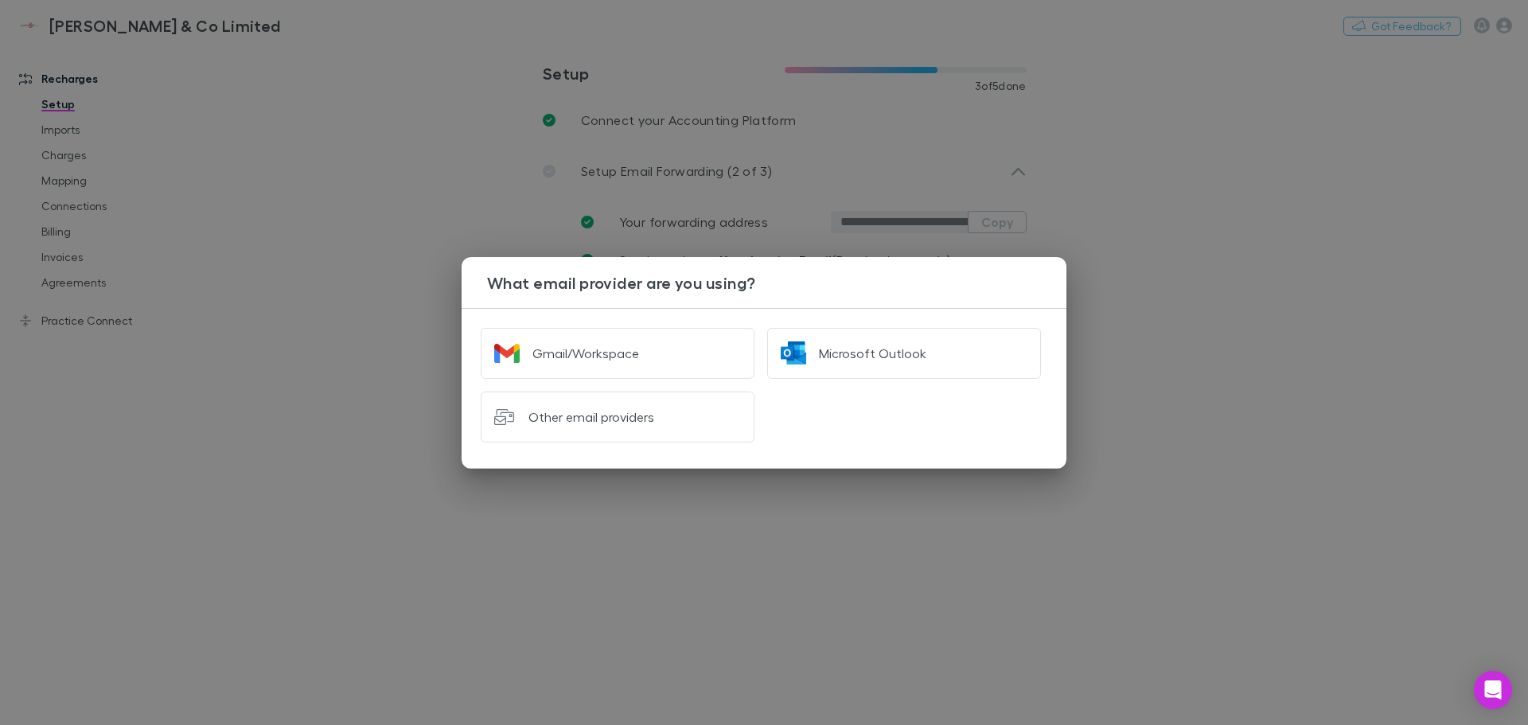
click at [841, 555] on div "What email provider are you using? Gmail/Workspace Microsoft Outlook Other emai…" at bounding box center [764, 362] width 1528 height 725
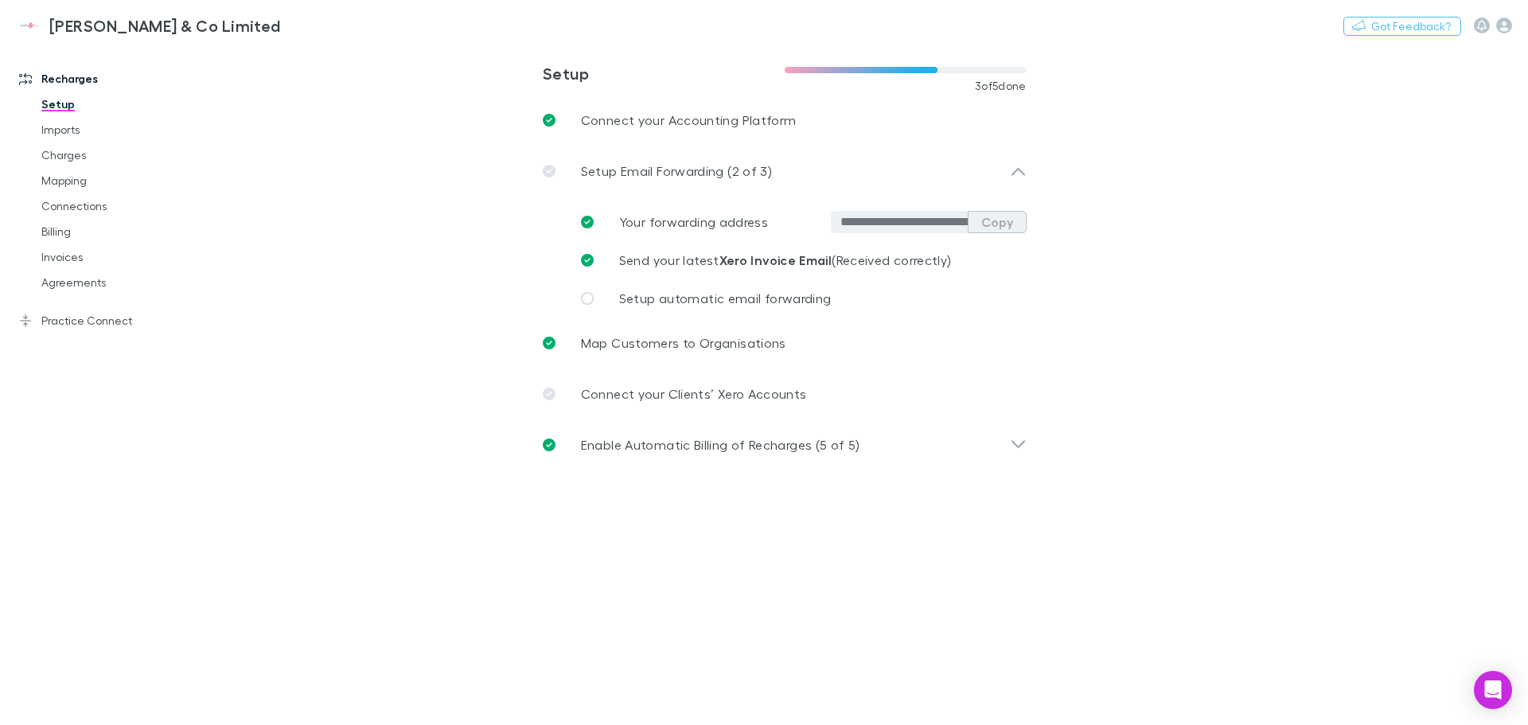
click at [1001, 224] on button "Copy" at bounding box center [997, 222] width 59 height 22
click at [608, 595] on main "**********" at bounding box center [867, 385] width 1322 height 680
click at [548, 395] on icon at bounding box center [549, 394] width 13 height 13
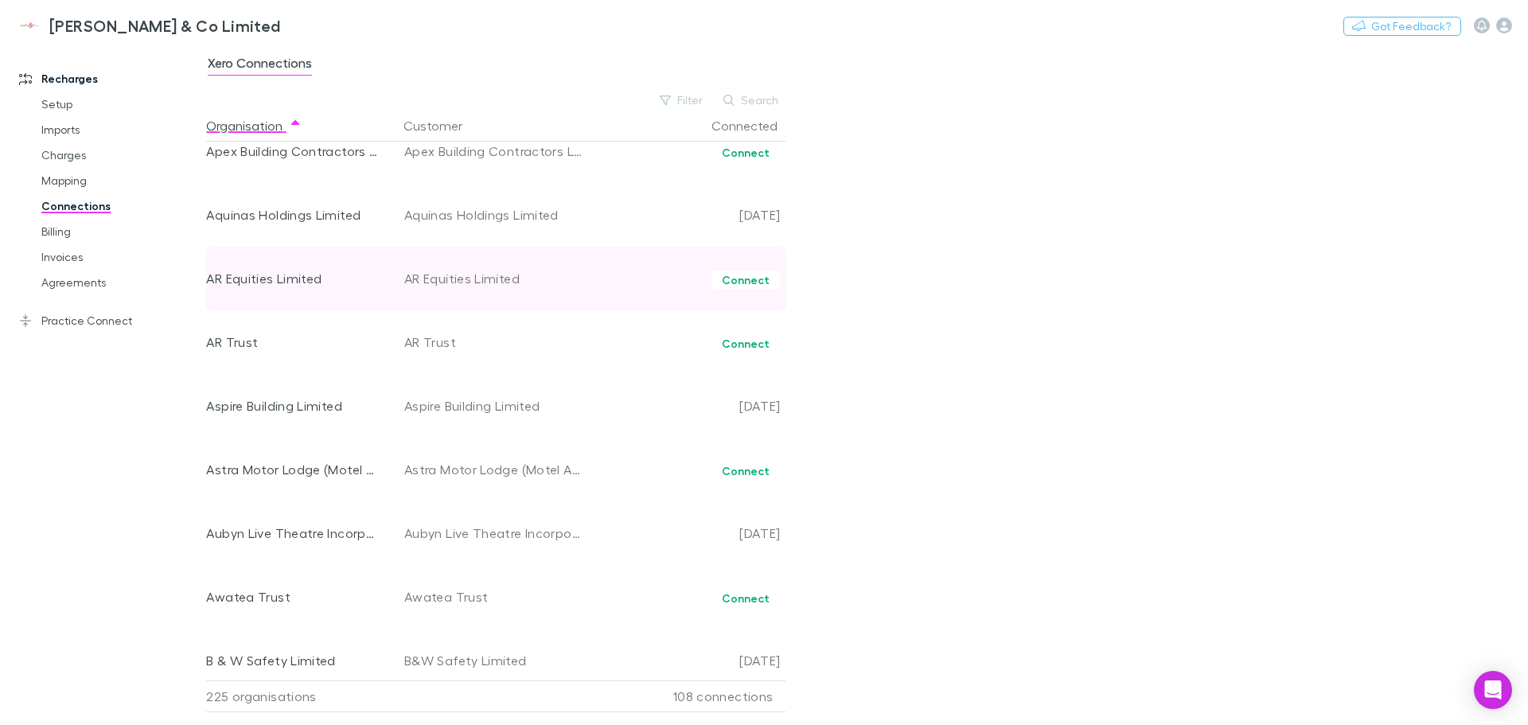
scroll to position [637, 0]
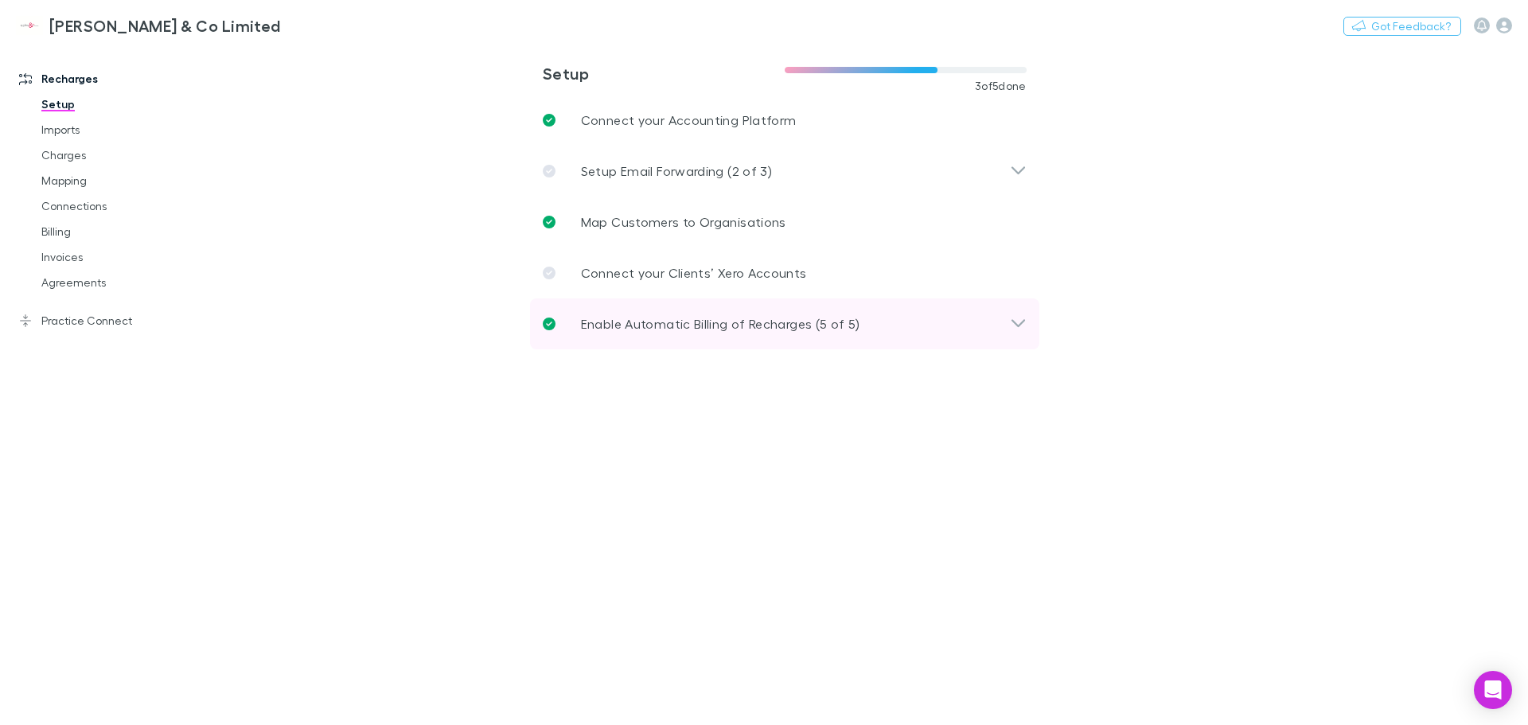
click at [1010, 318] on icon at bounding box center [1018, 323] width 17 height 19
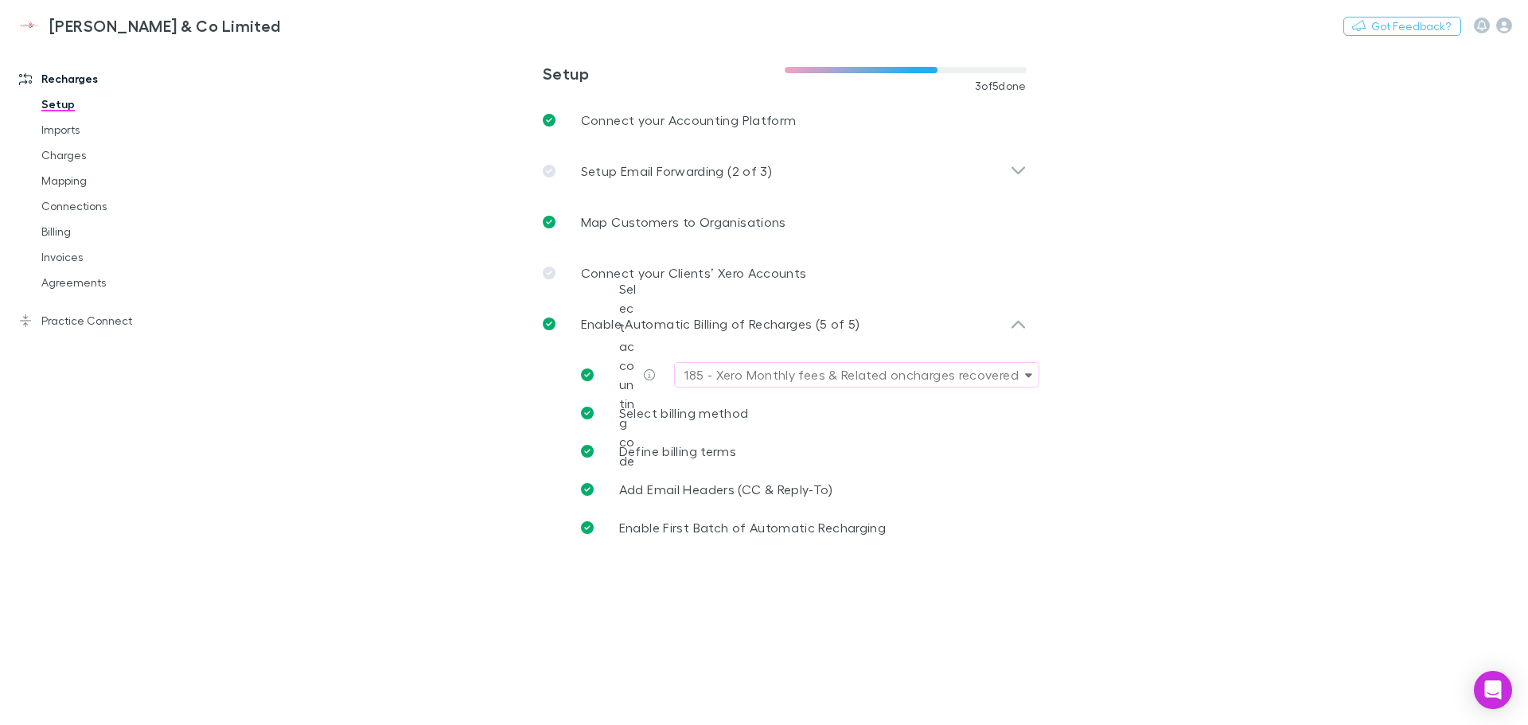
click at [1028, 370] on icon "button" at bounding box center [1028, 374] width 7 height 11
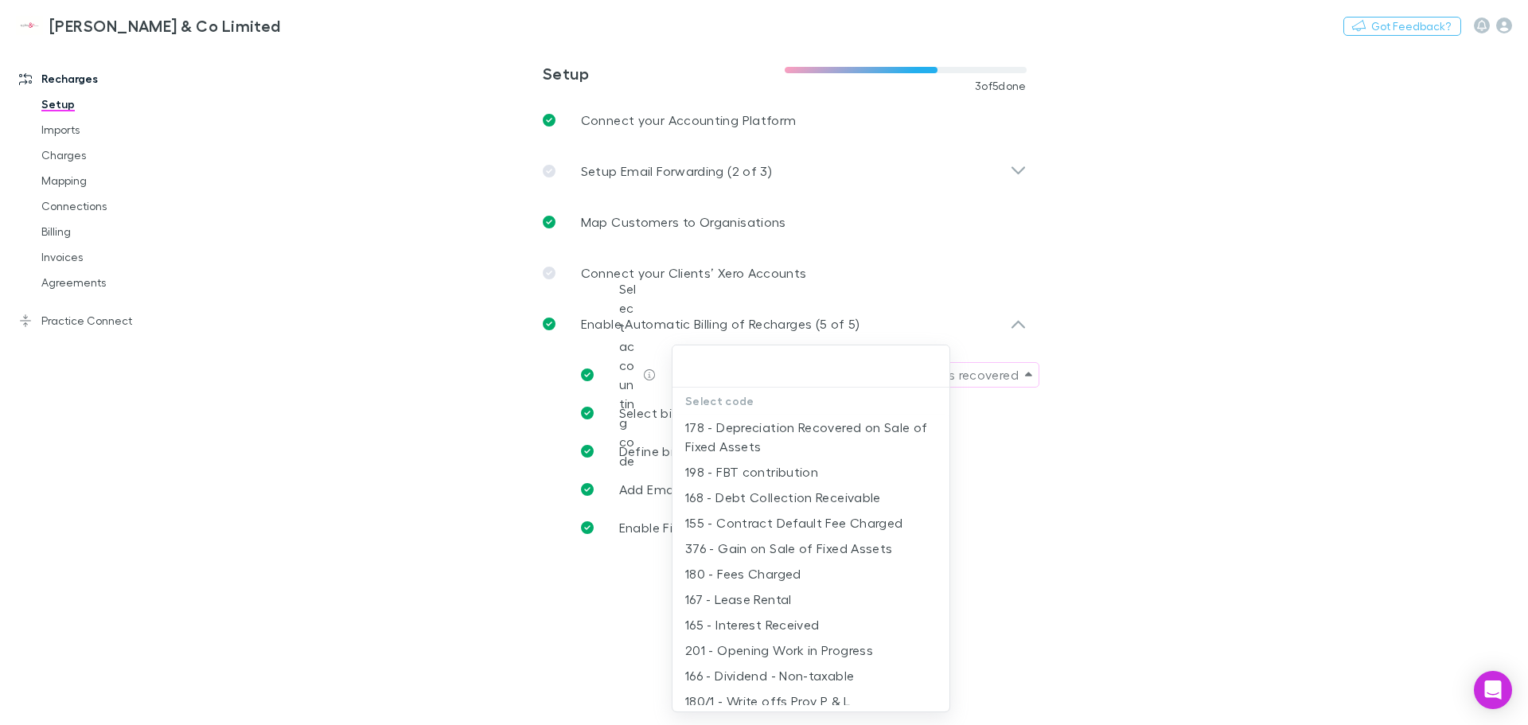
click at [1269, 395] on div at bounding box center [764, 362] width 1528 height 725
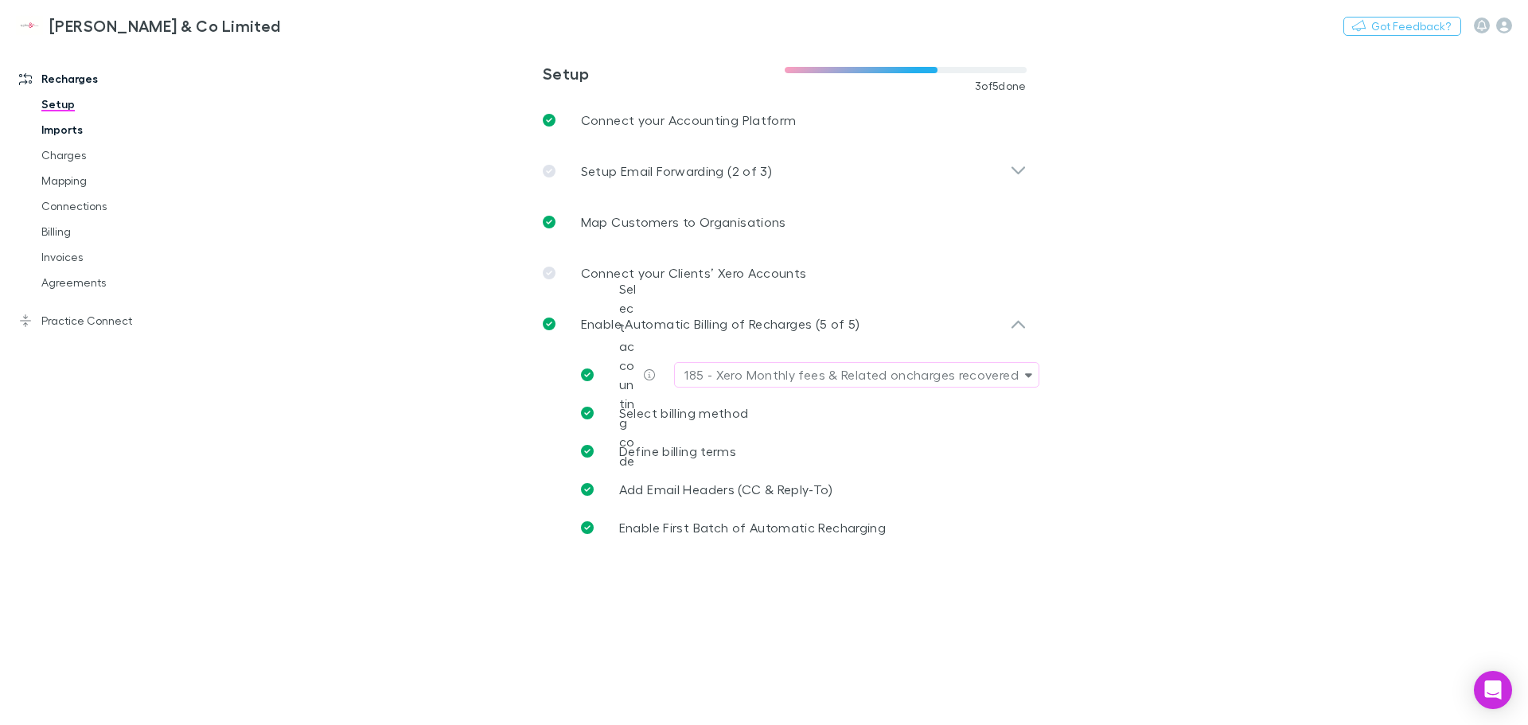
click at [84, 132] on link "Imports" at bounding box center [119, 129] width 189 height 25
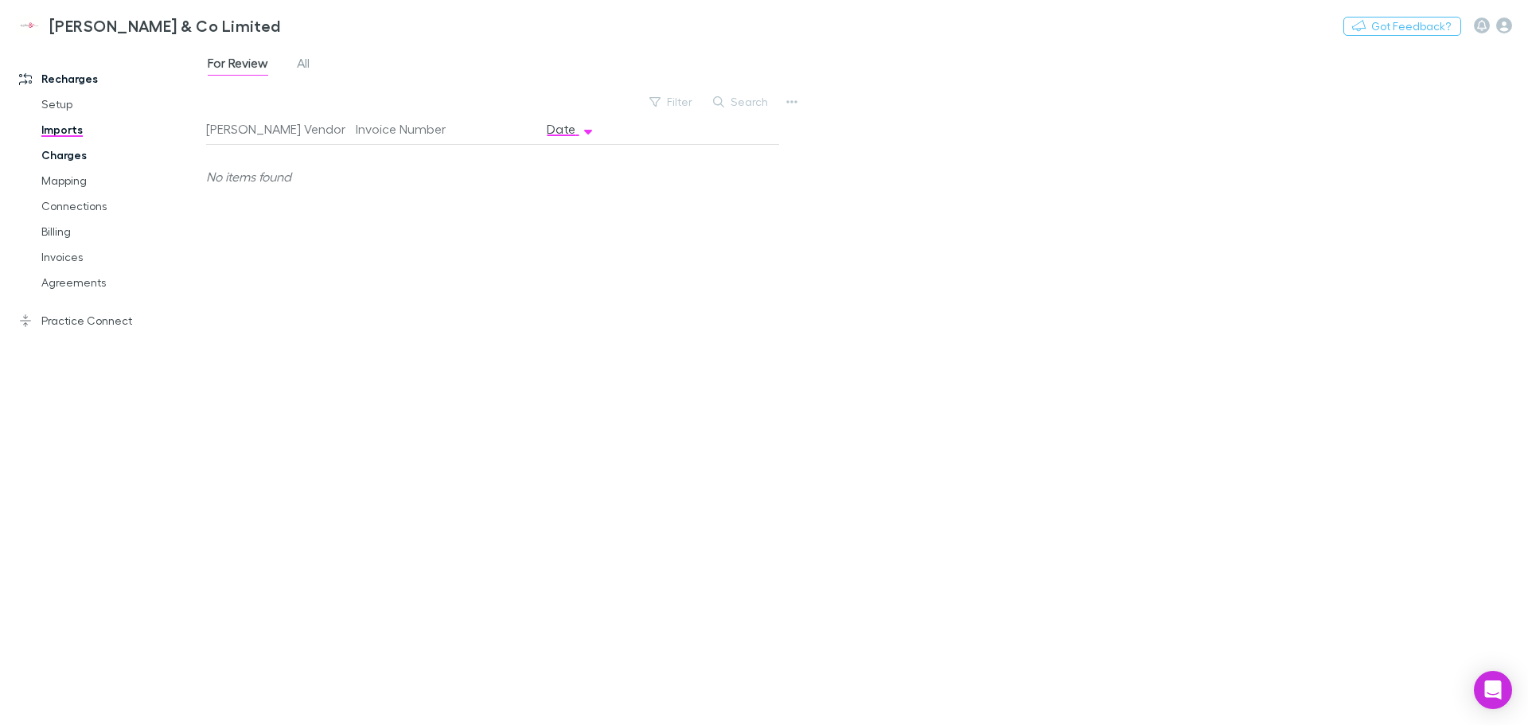
click at [57, 153] on link "Charges" at bounding box center [119, 154] width 189 height 25
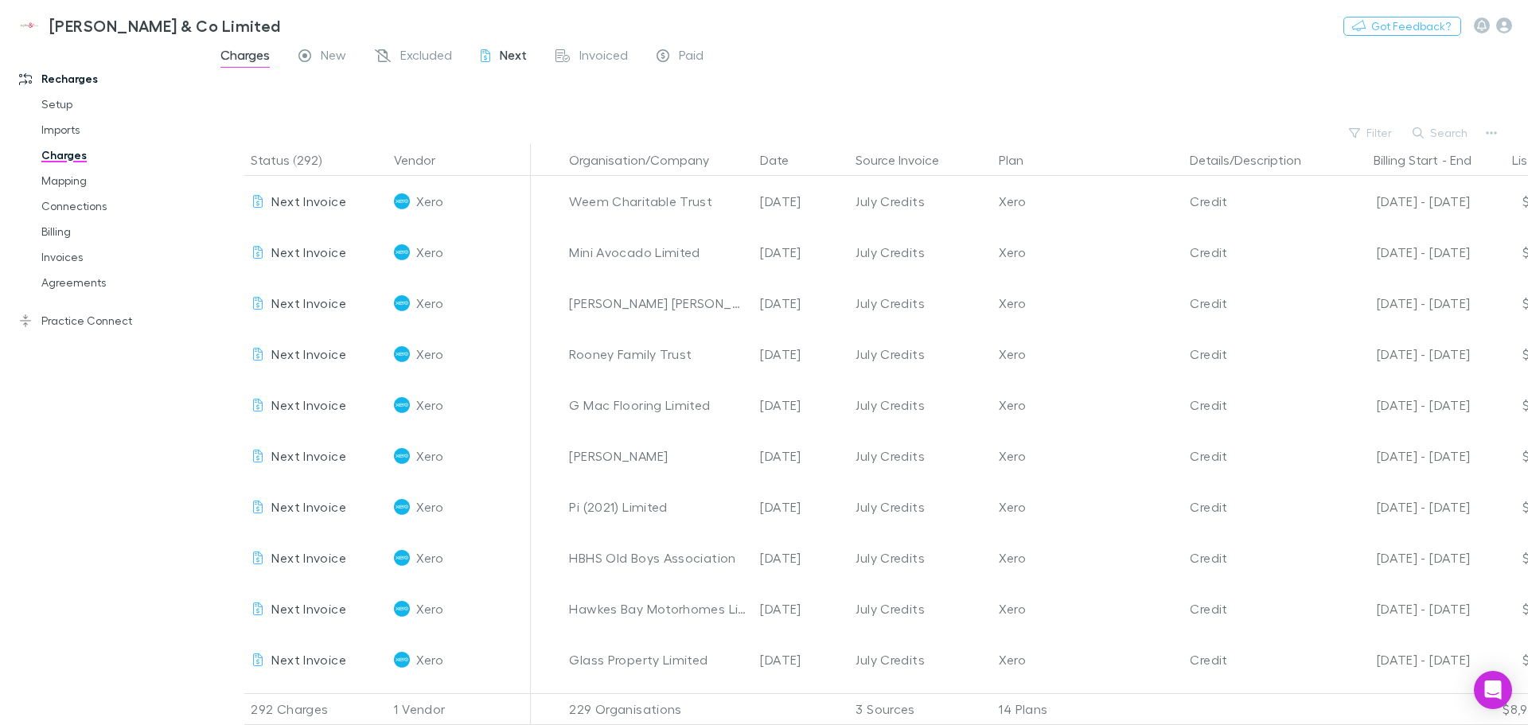
click at [521, 53] on span "Next" at bounding box center [513, 57] width 27 height 21
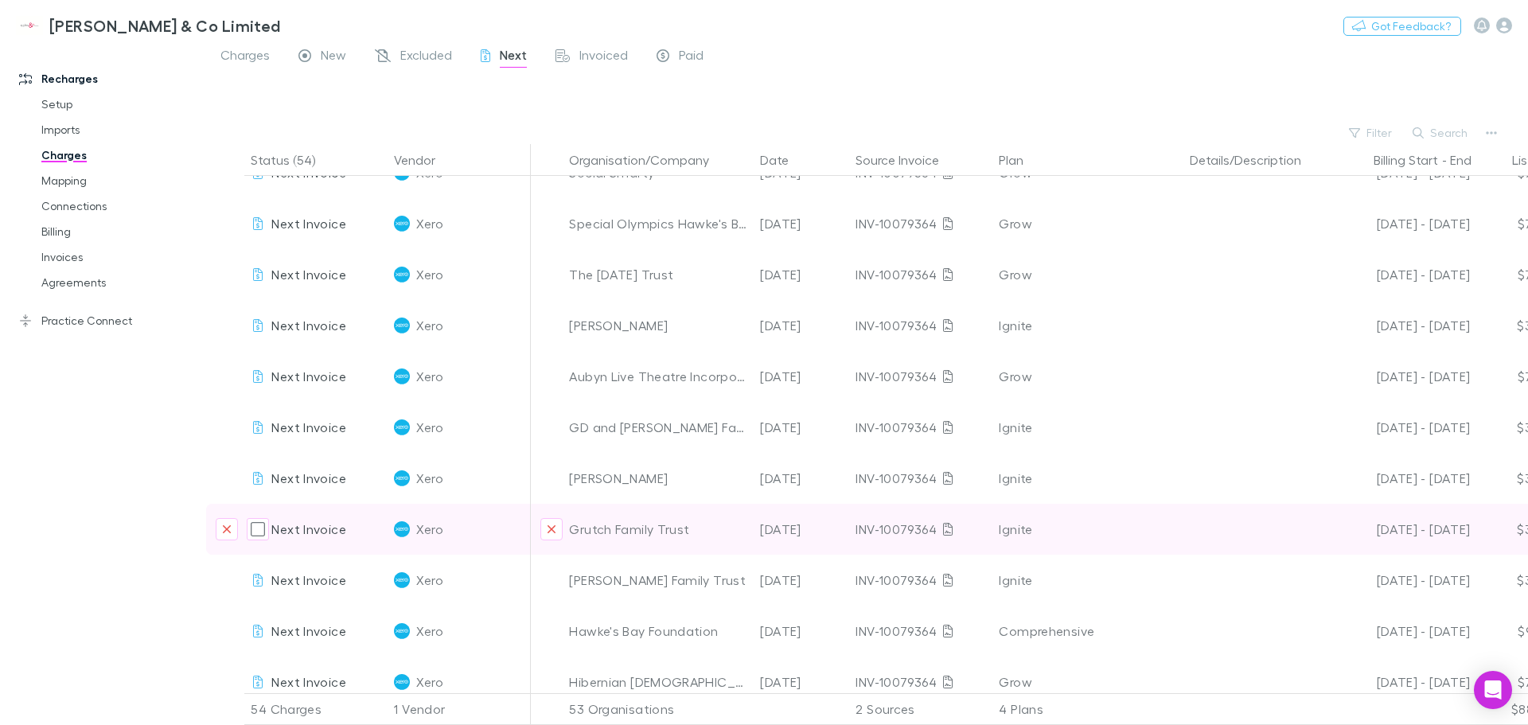
scroll to position [2250, 0]
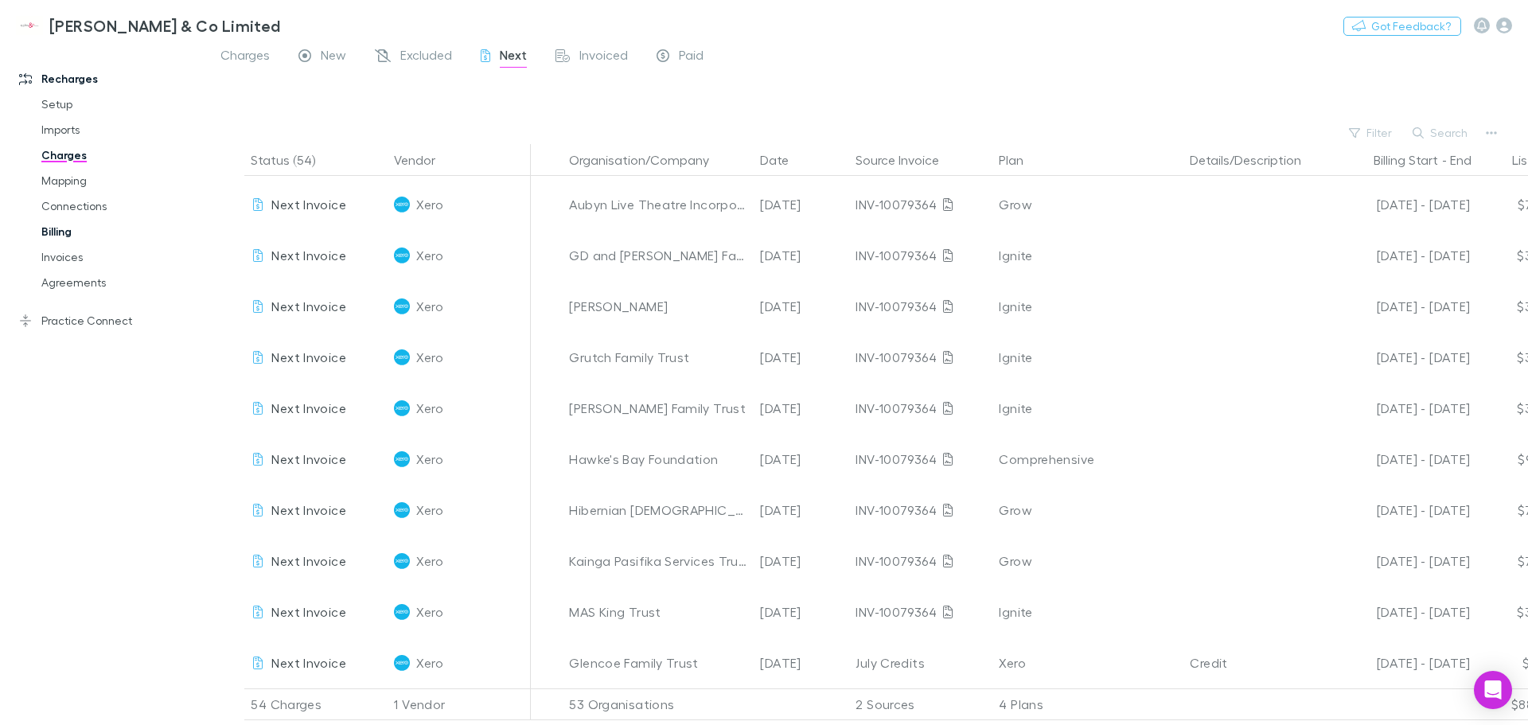
click at [57, 229] on link "Billing" at bounding box center [119, 231] width 189 height 25
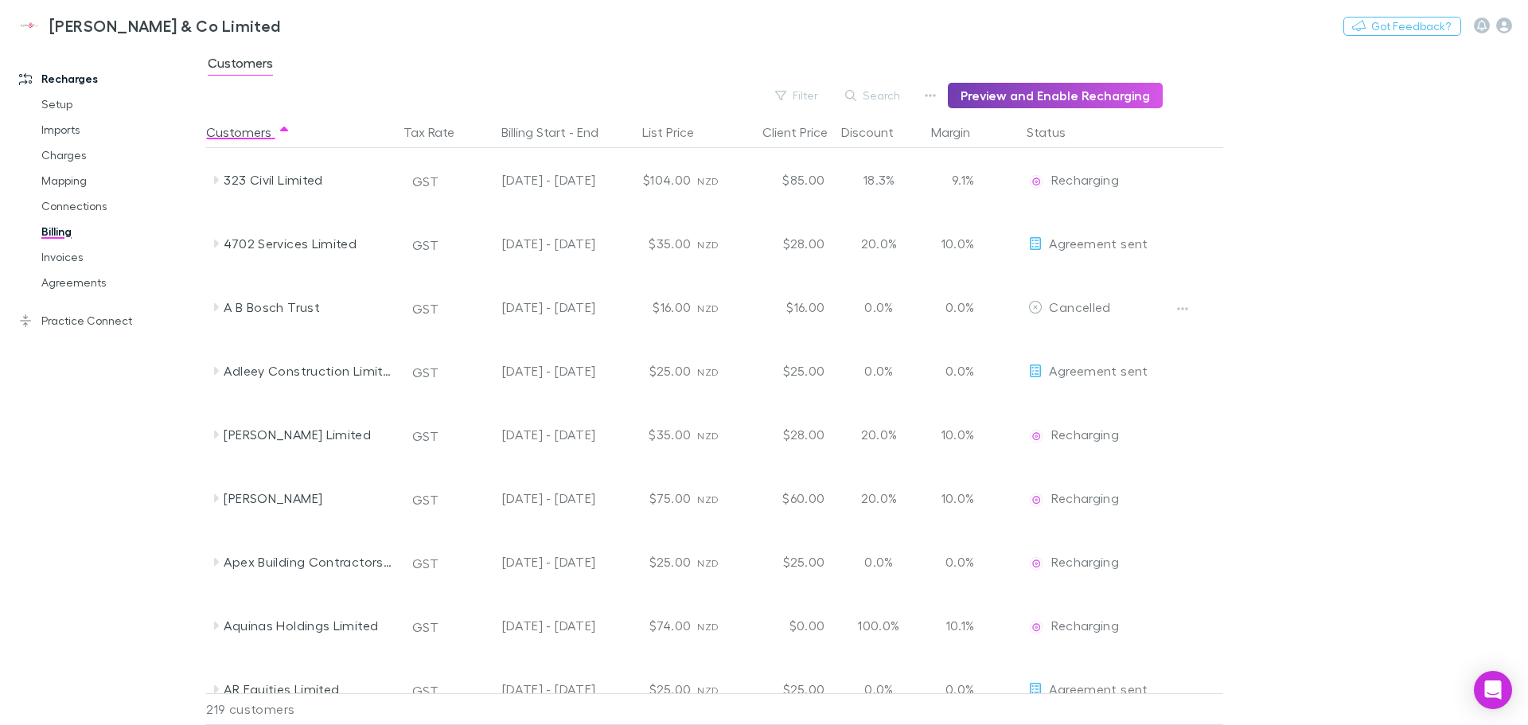
click at [1105, 97] on button "Preview and Enable Recharging" at bounding box center [1055, 95] width 215 height 25
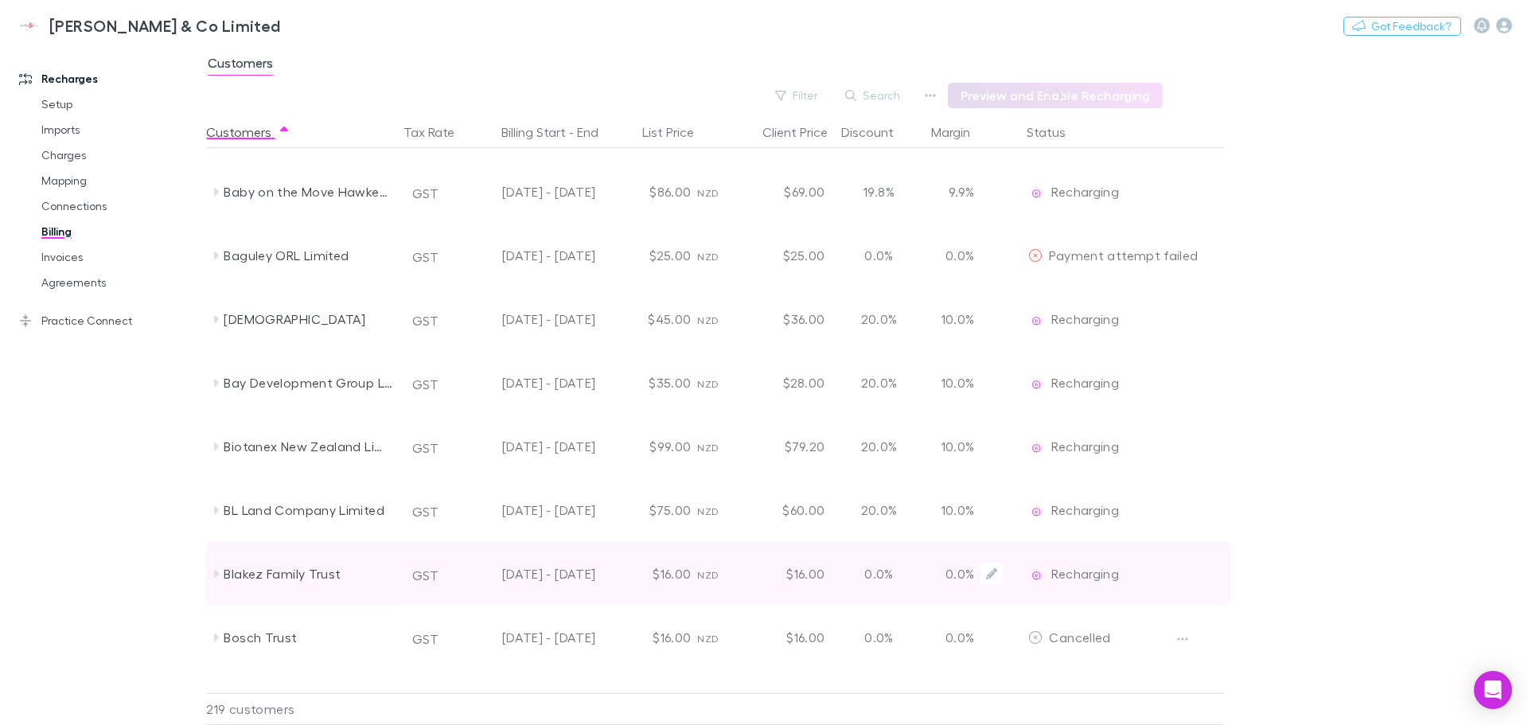
scroll to position [1035, 0]
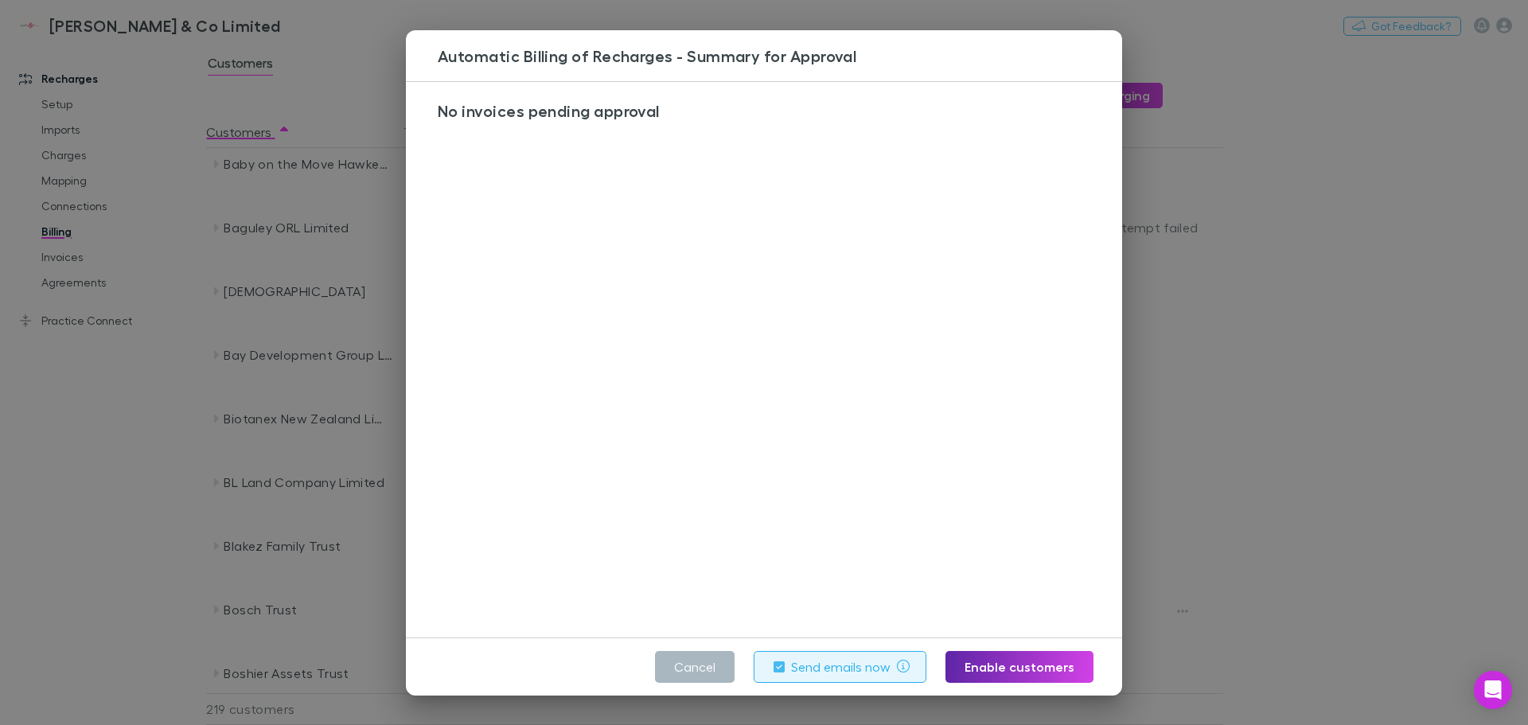
click at [712, 666] on button "Cancel" at bounding box center [695, 667] width 80 height 32
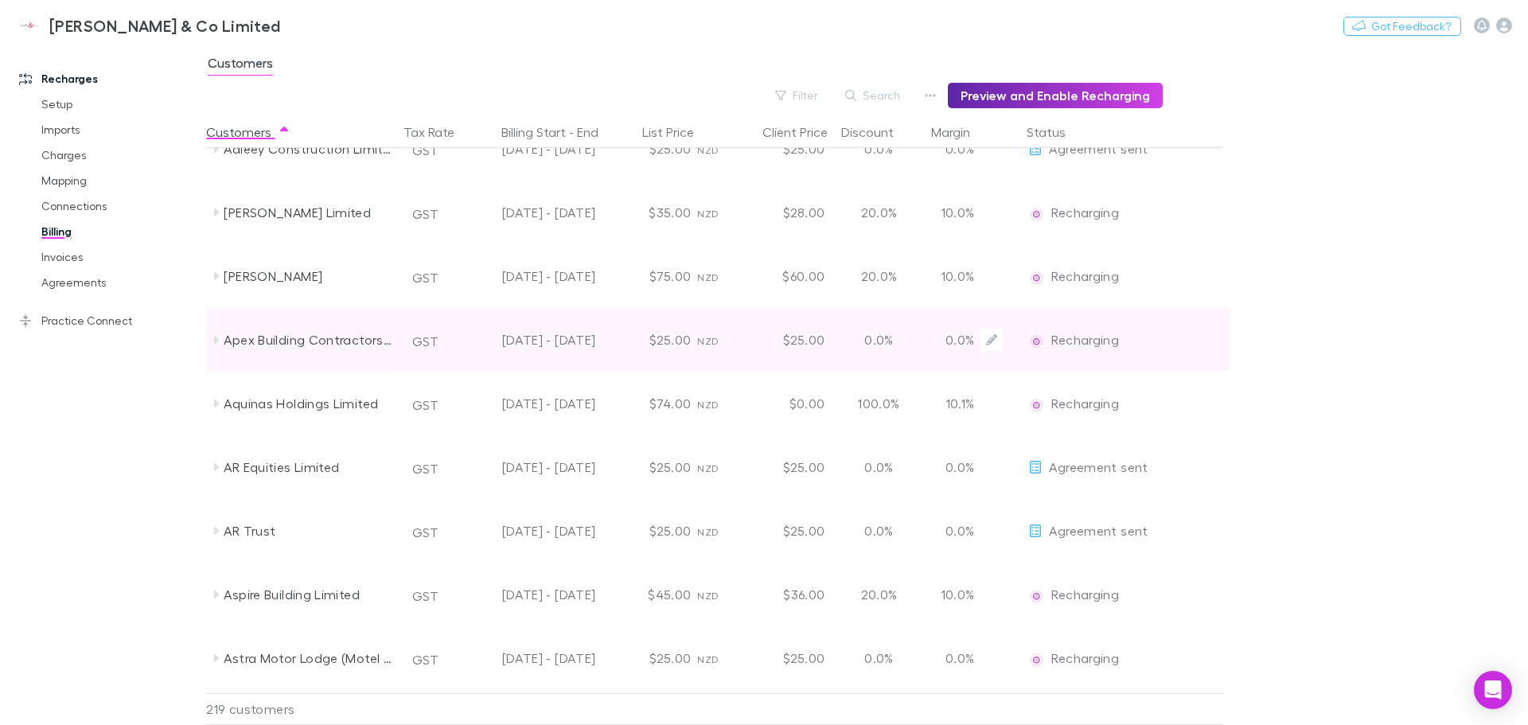
scroll to position [0, 0]
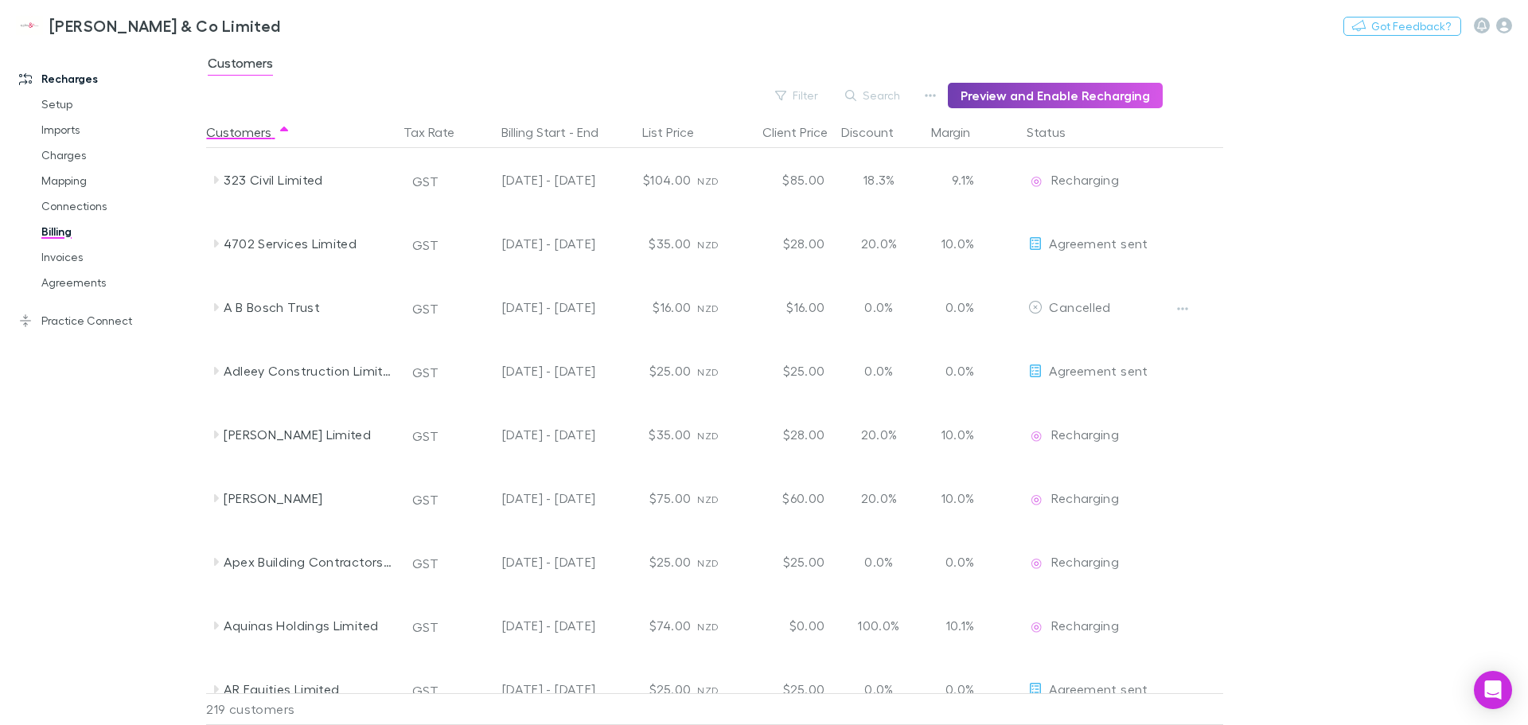
click at [1010, 91] on button "Preview and Enable Recharging" at bounding box center [1055, 95] width 215 height 25
click at [64, 255] on link "Invoices" at bounding box center [119, 256] width 189 height 25
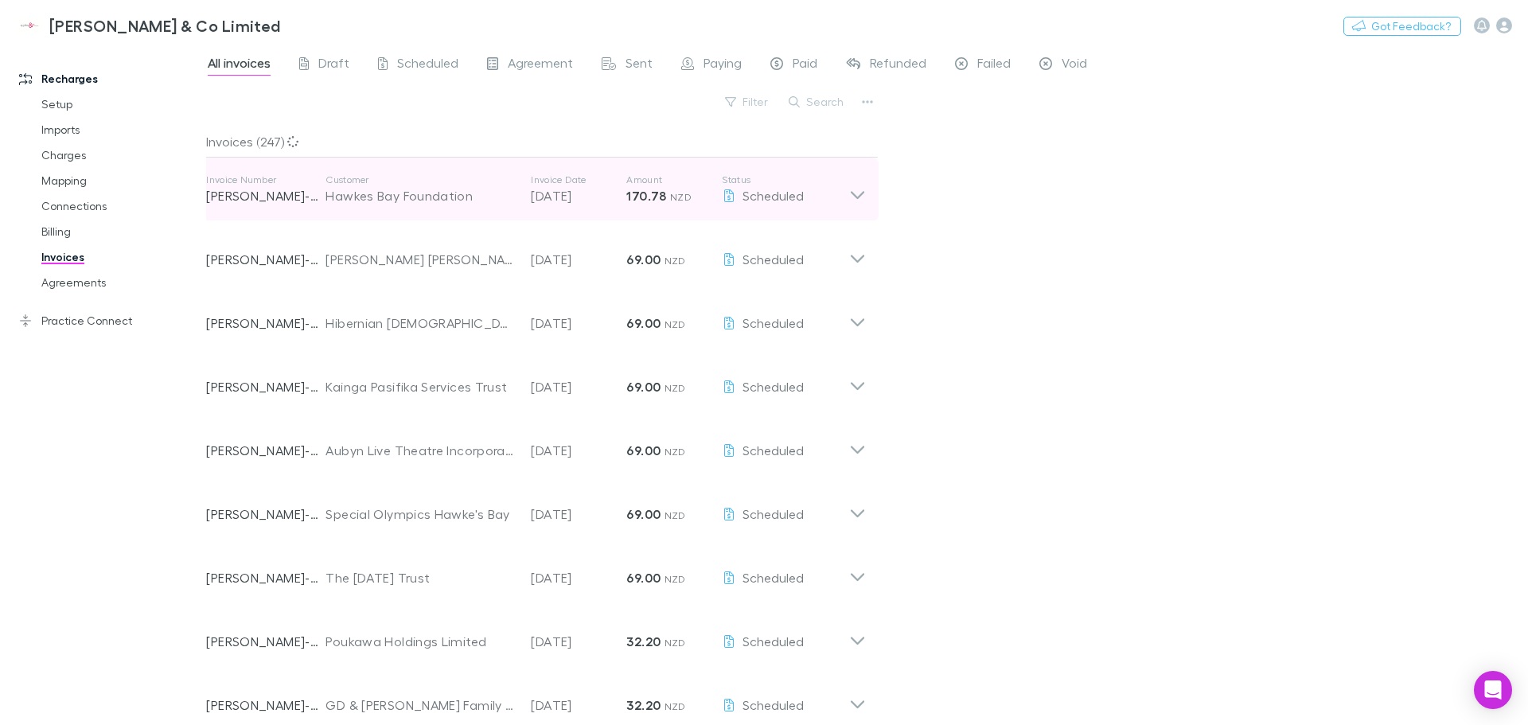
click at [853, 189] on icon at bounding box center [857, 190] width 17 height 32
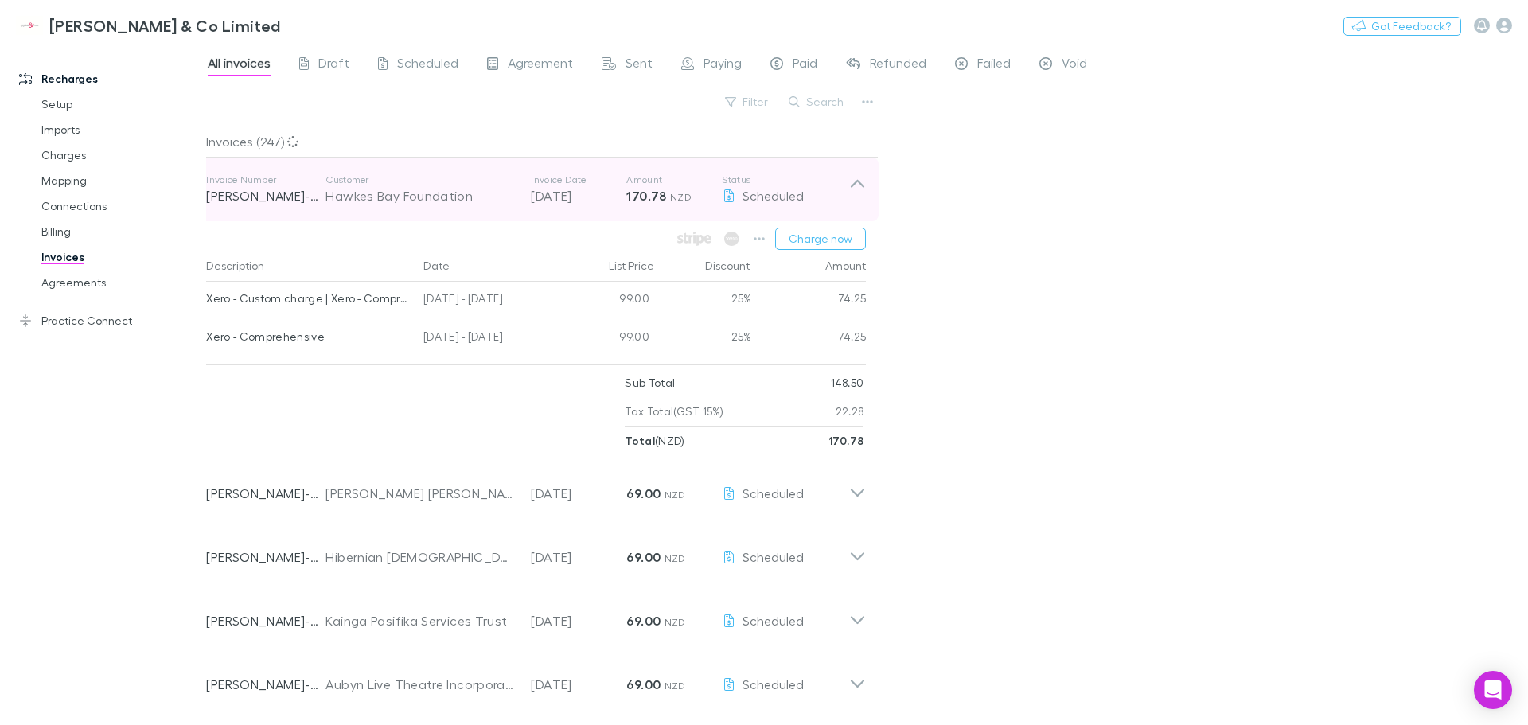
click at [853, 189] on icon at bounding box center [857, 190] width 17 height 32
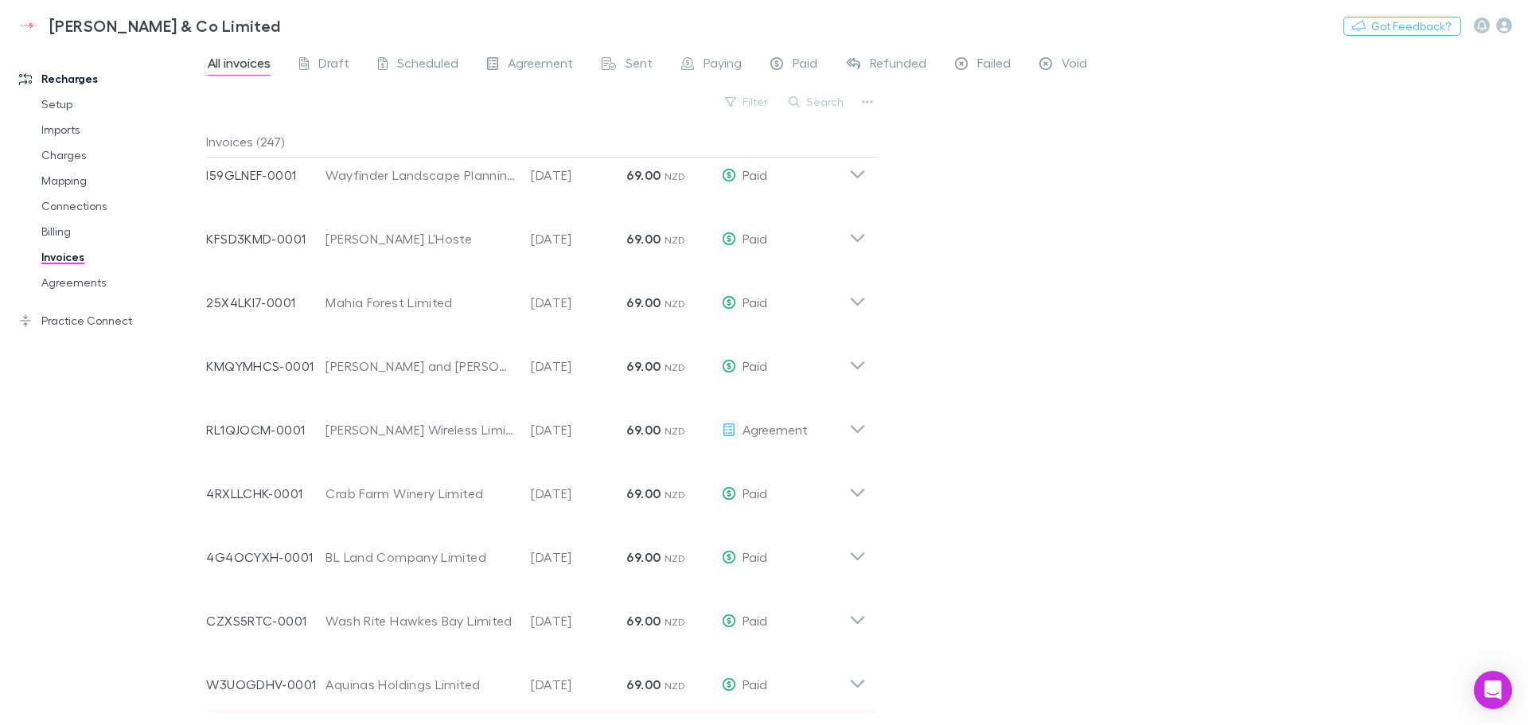
scroll to position [5200, 0]
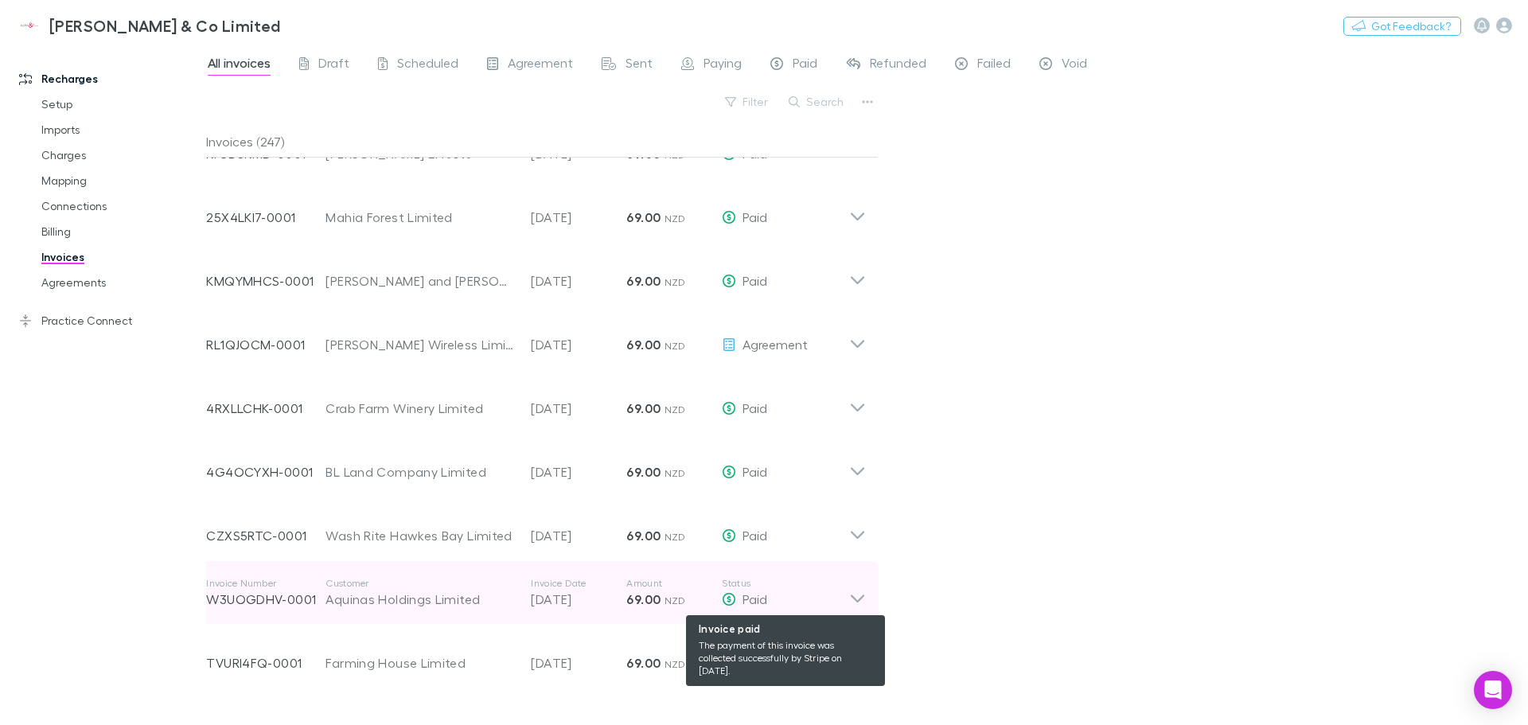
click at [862, 600] on icon at bounding box center [857, 593] width 17 height 32
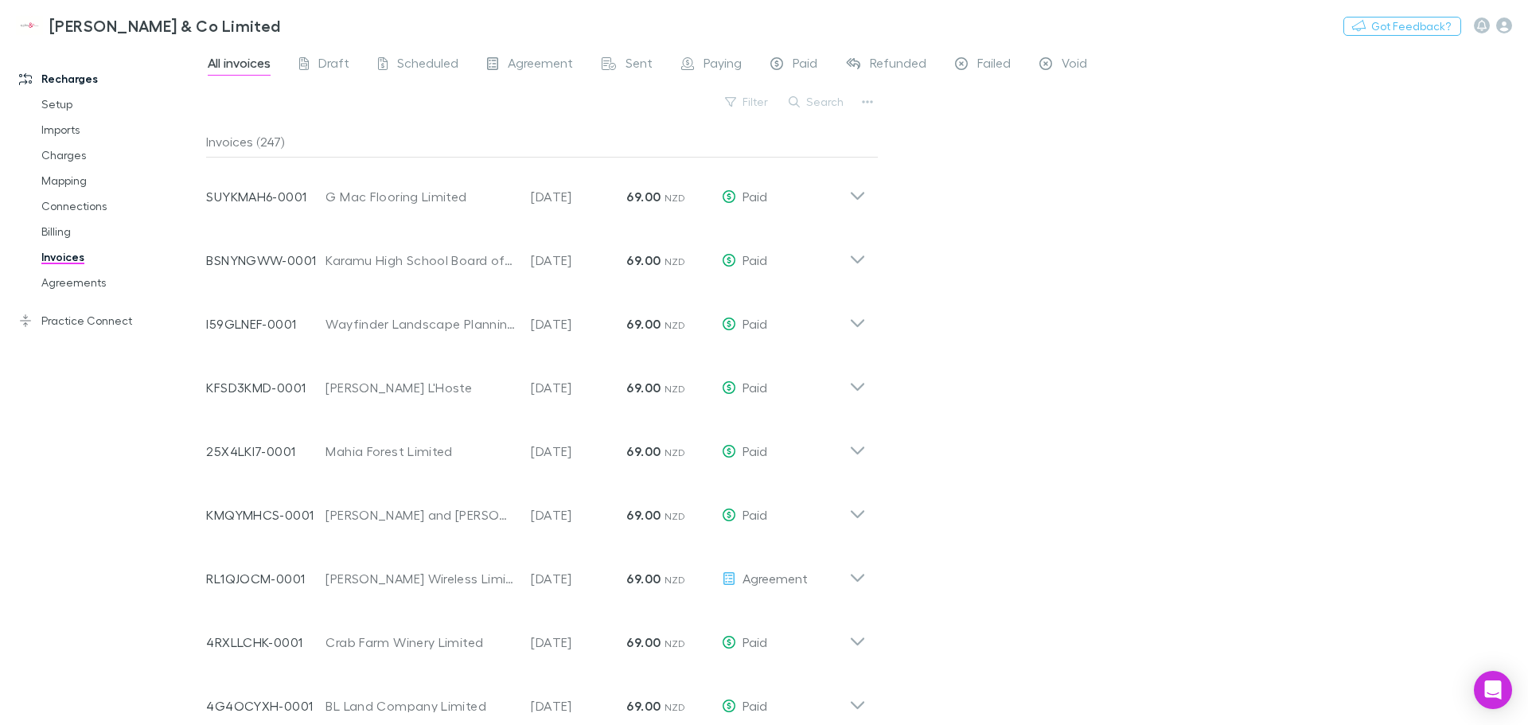
scroll to position [4881, 0]
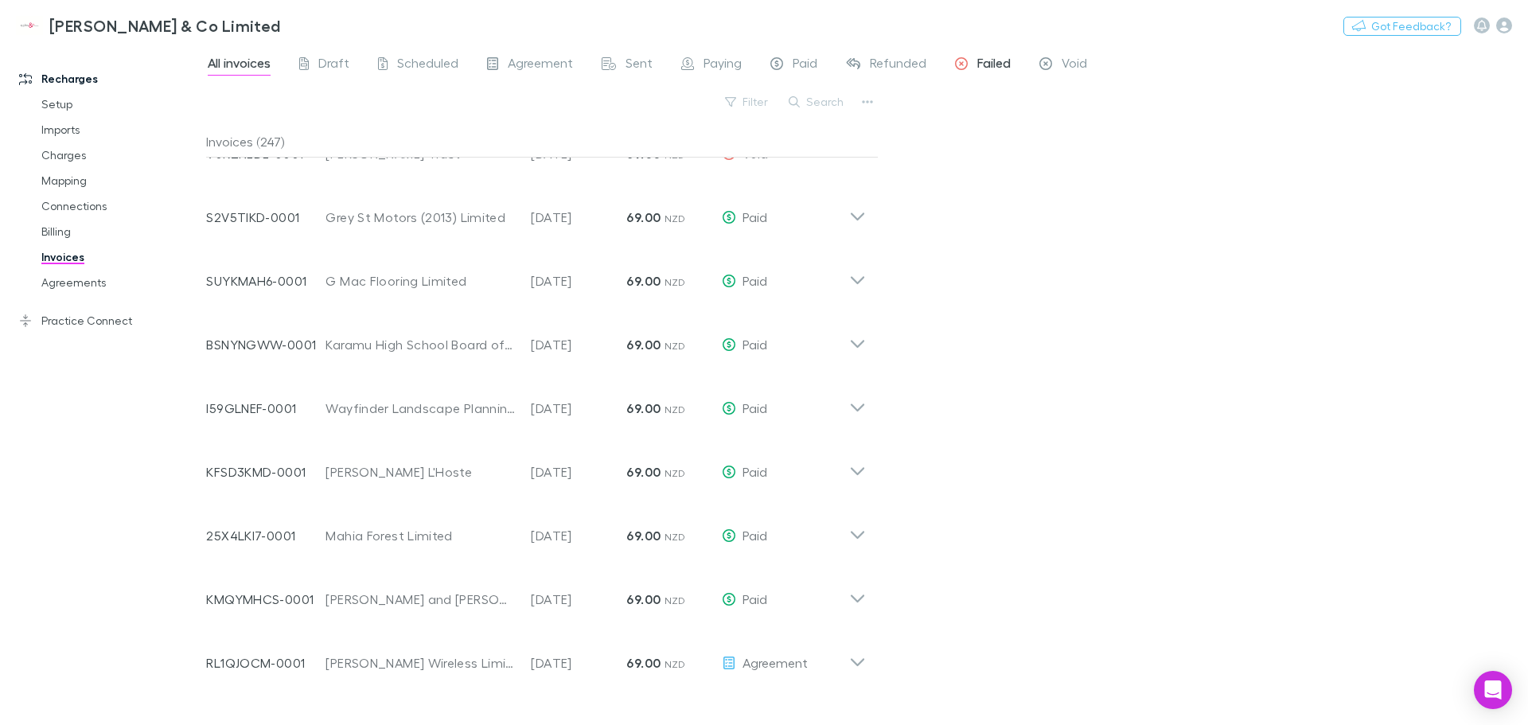
click at [998, 64] on span "Failed" at bounding box center [993, 65] width 33 height 21
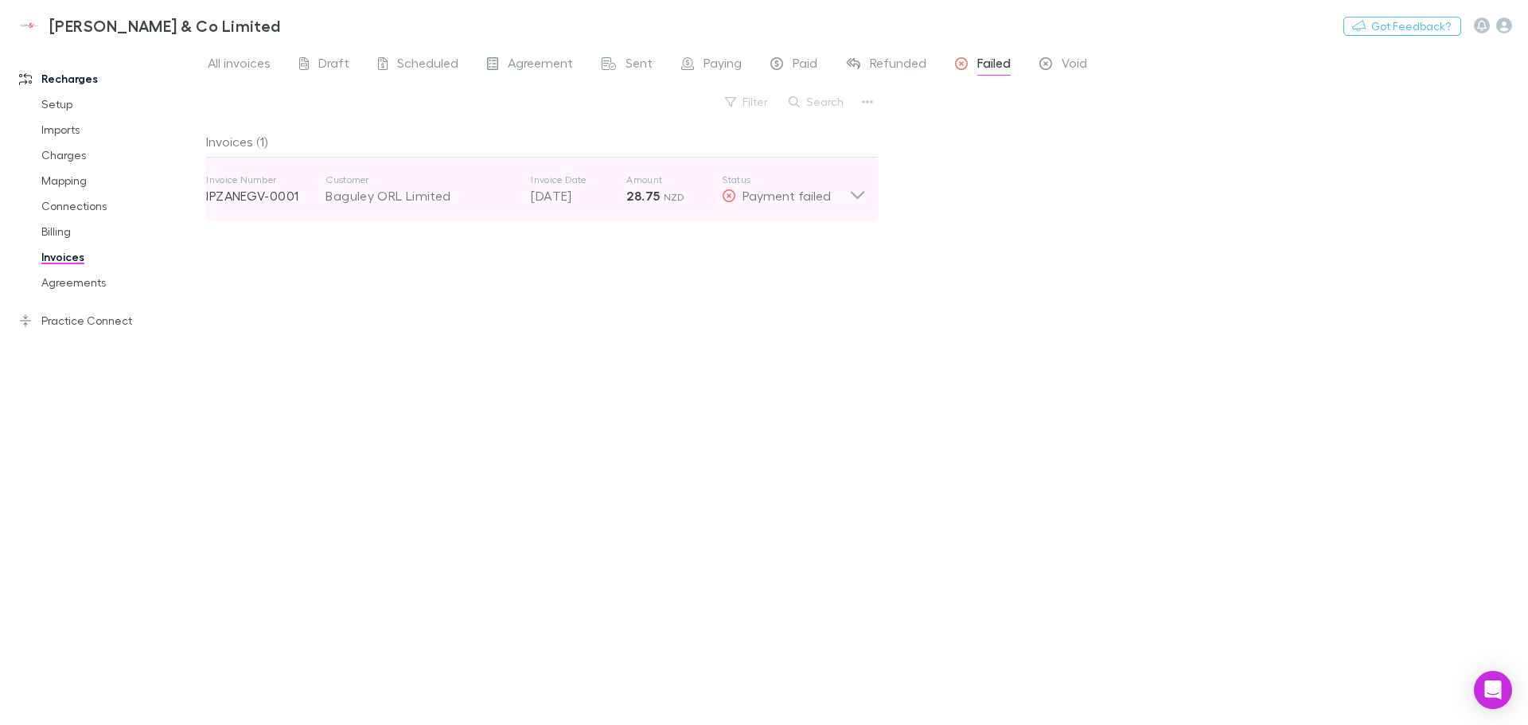
click at [850, 191] on icon at bounding box center [857, 190] width 17 height 32
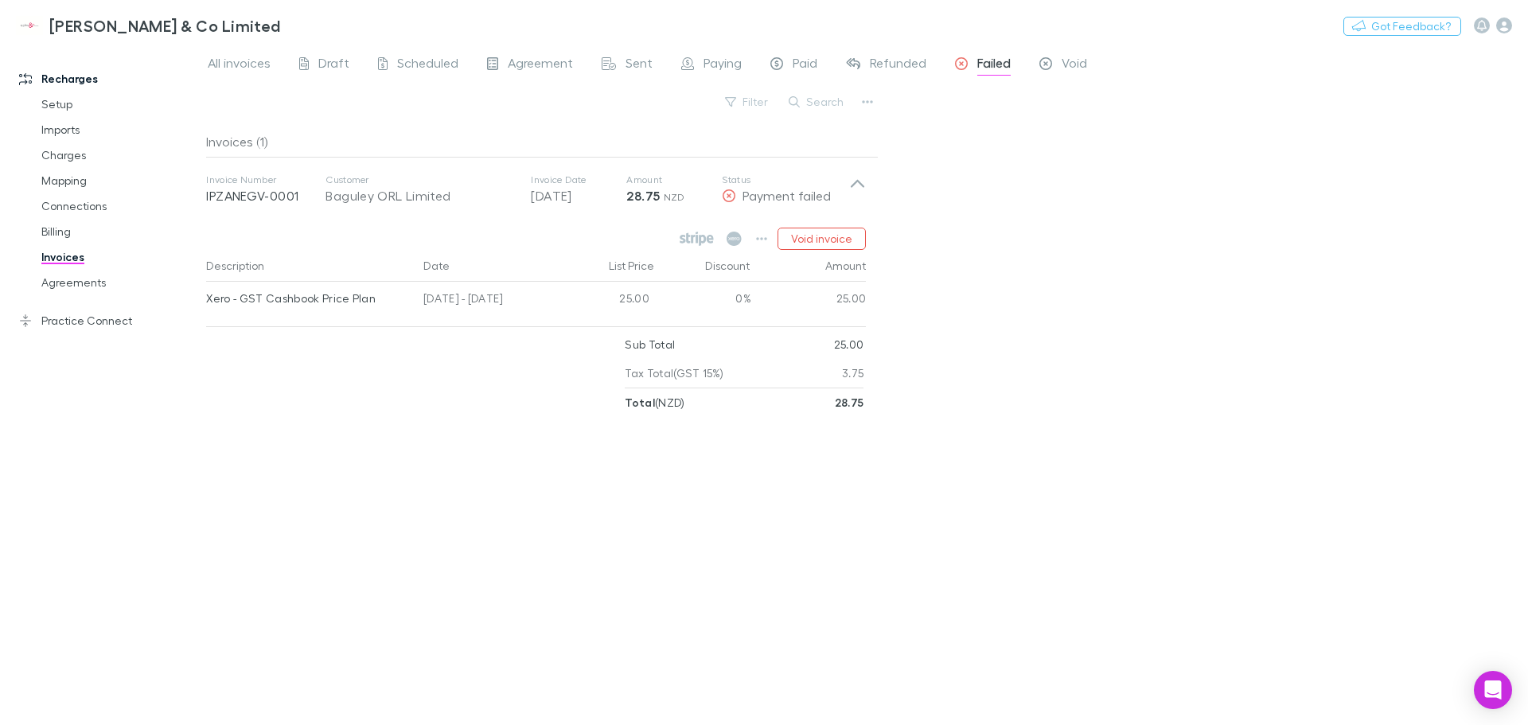
click at [492, 294] on div "[DATE] - [DATE]" at bounding box center [488, 301] width 143 height 38
drag, startPoint x: 513, startPoint y: 432, endPoint x: 542, endPoint y: 415, distance: 33.6
click at [521, 427] on div "Invoices (1) Invoice Number IPZANEGV-0001 Customer Baguley ORL Limited Invoice …" at bounding box center [542, 419] width 673 height 587
click at [732, 240] on icon at bounding box center [734, 239] width 15 height 14
click at [907, 67] on span "Refunded" at bounding box center [898, 65] width 57 height 21
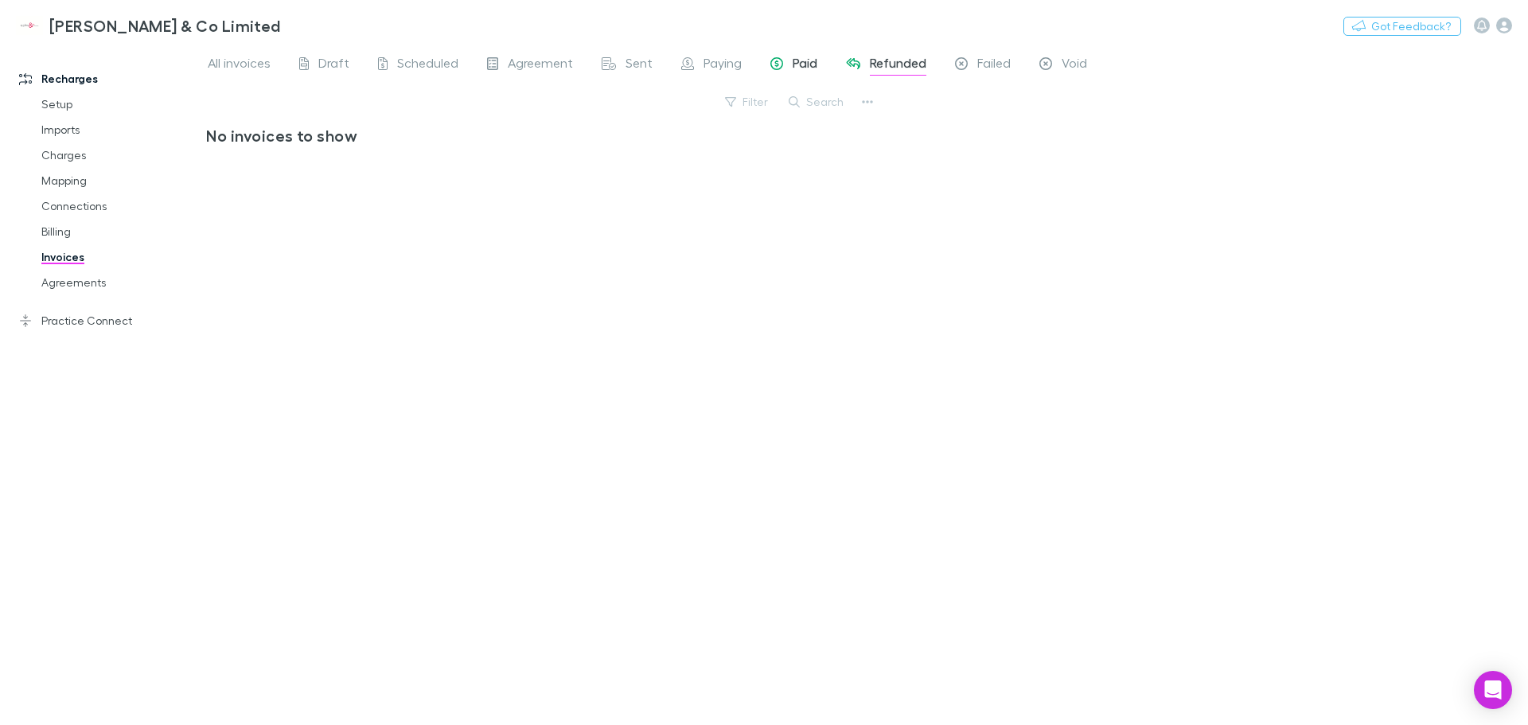
click at [790, 59] on div "Paid" at bounding box center [793, 65] width 47 height 21
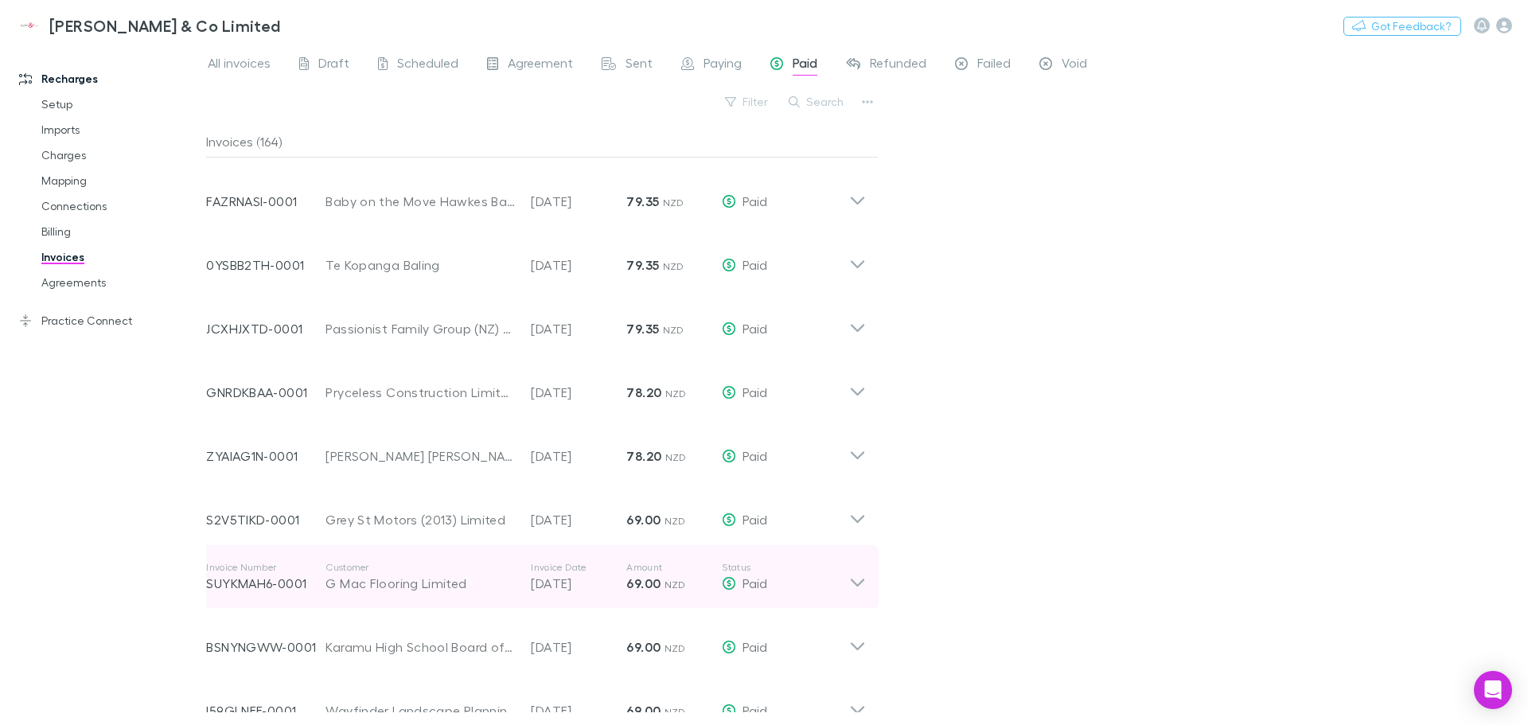
scroll to position [1194, 0]
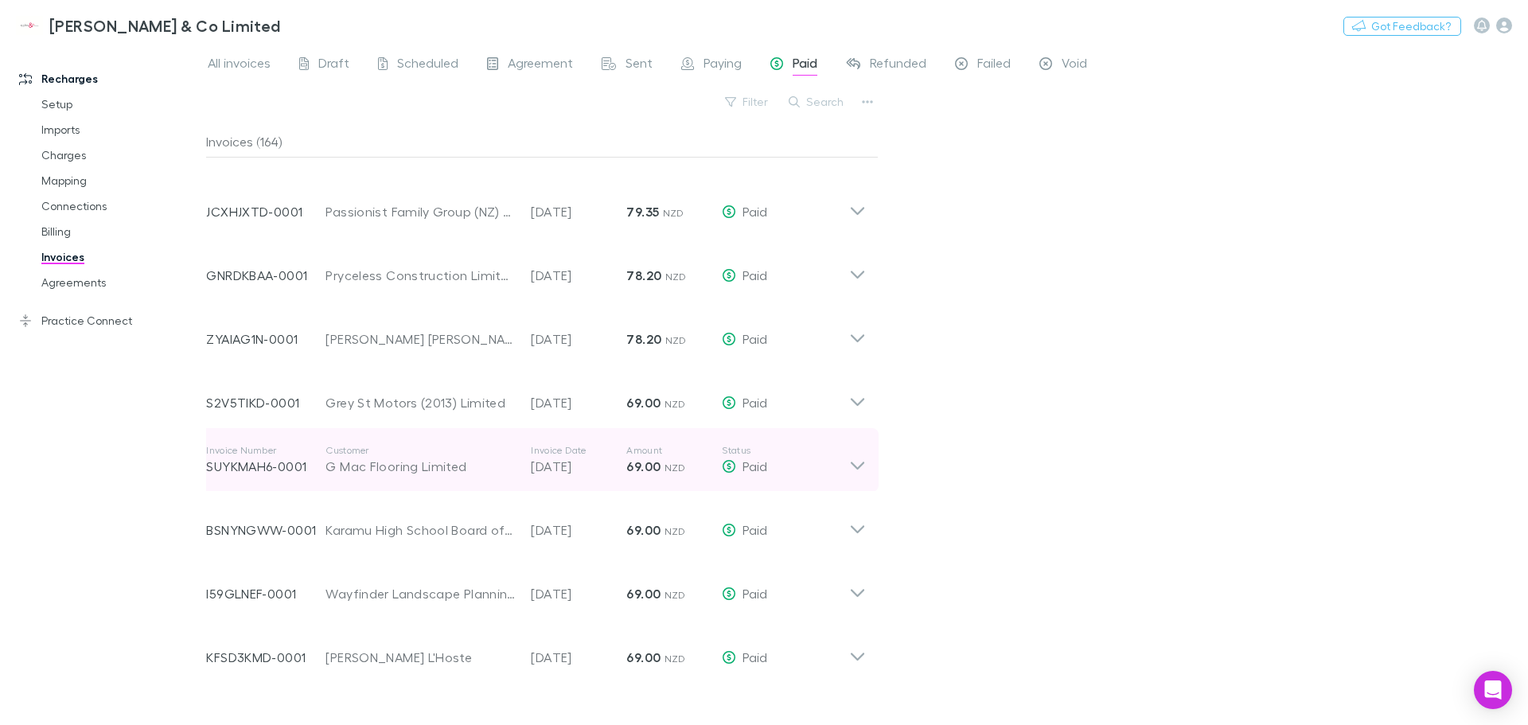
click at [851, 470] on icon at bounding box center [857, 460] width 17 height 32
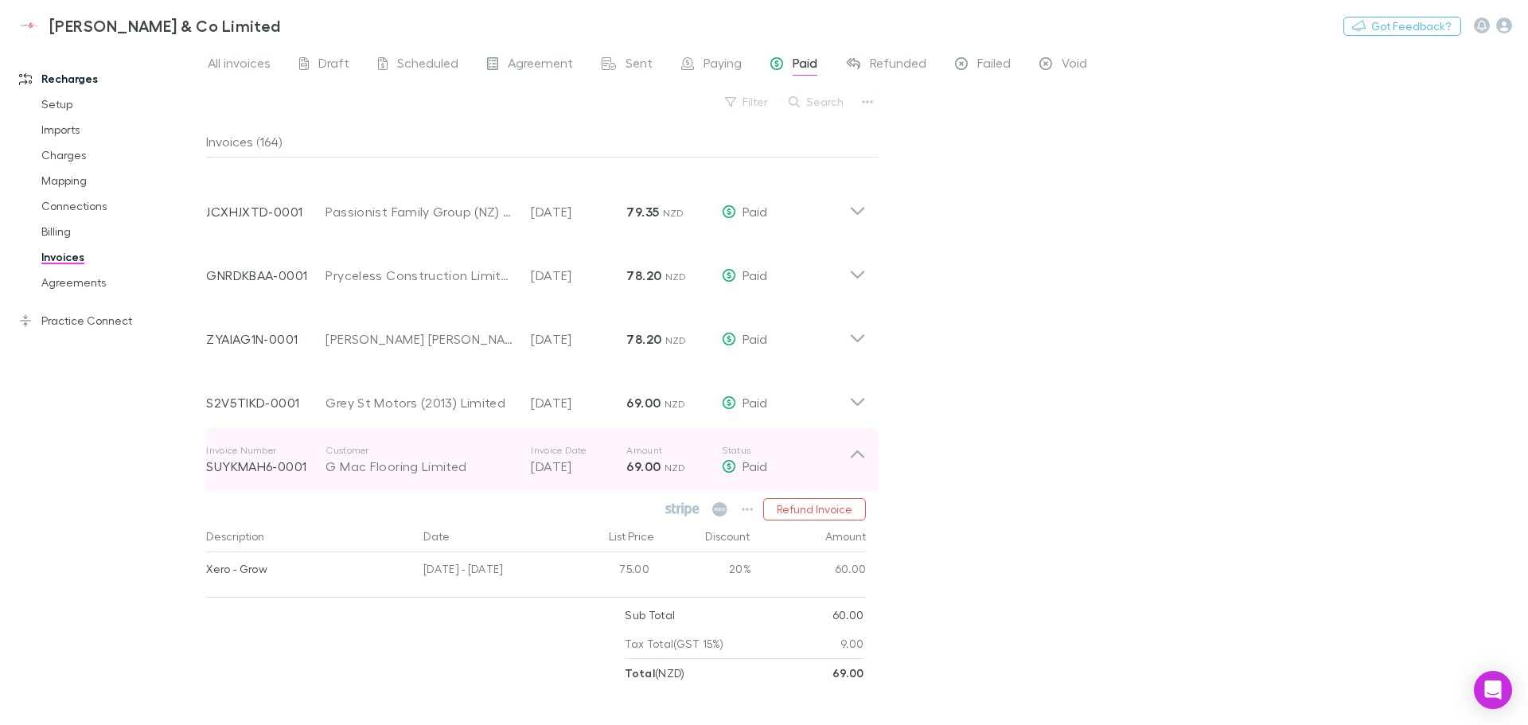
click at [851, 470] on icon at bounding box center [857, 460] width 17 height 32
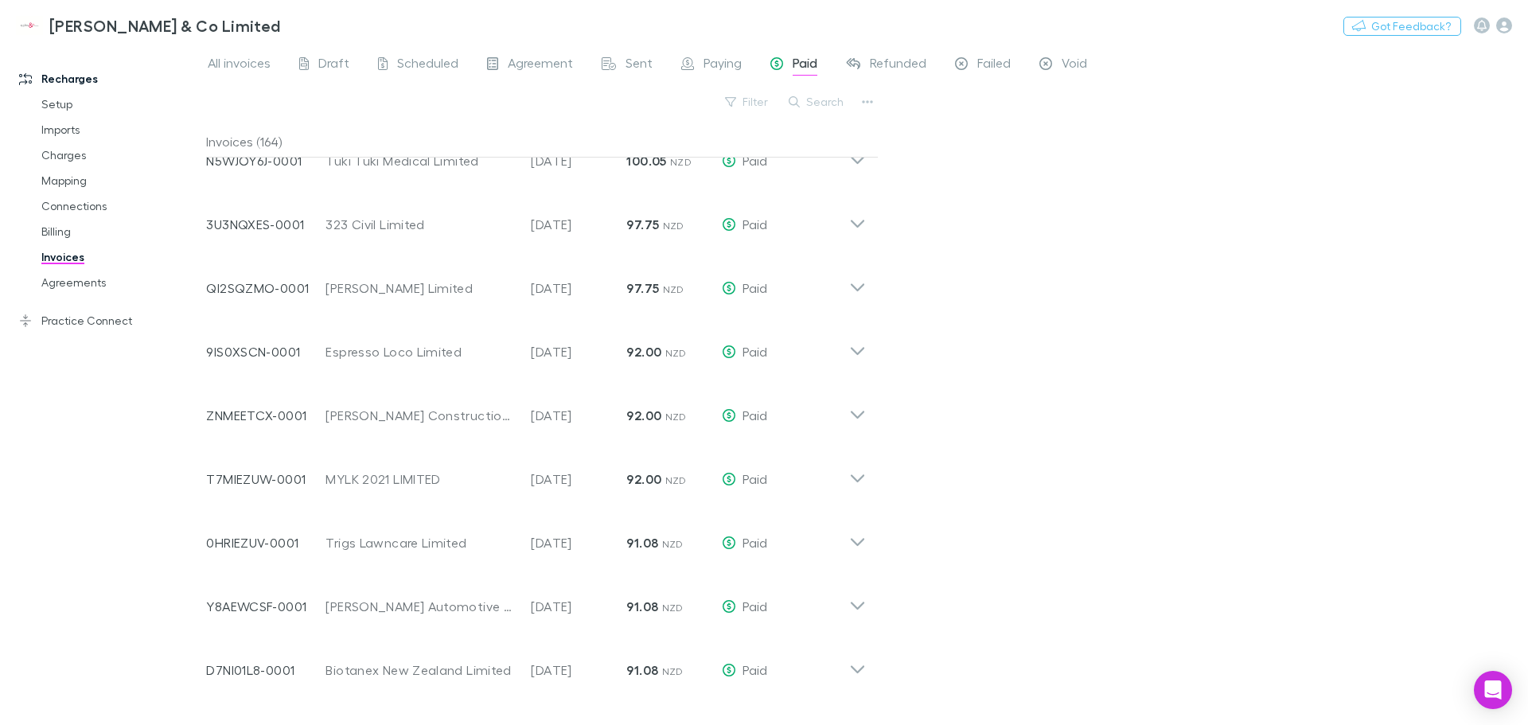
scroll to position [80, 0]
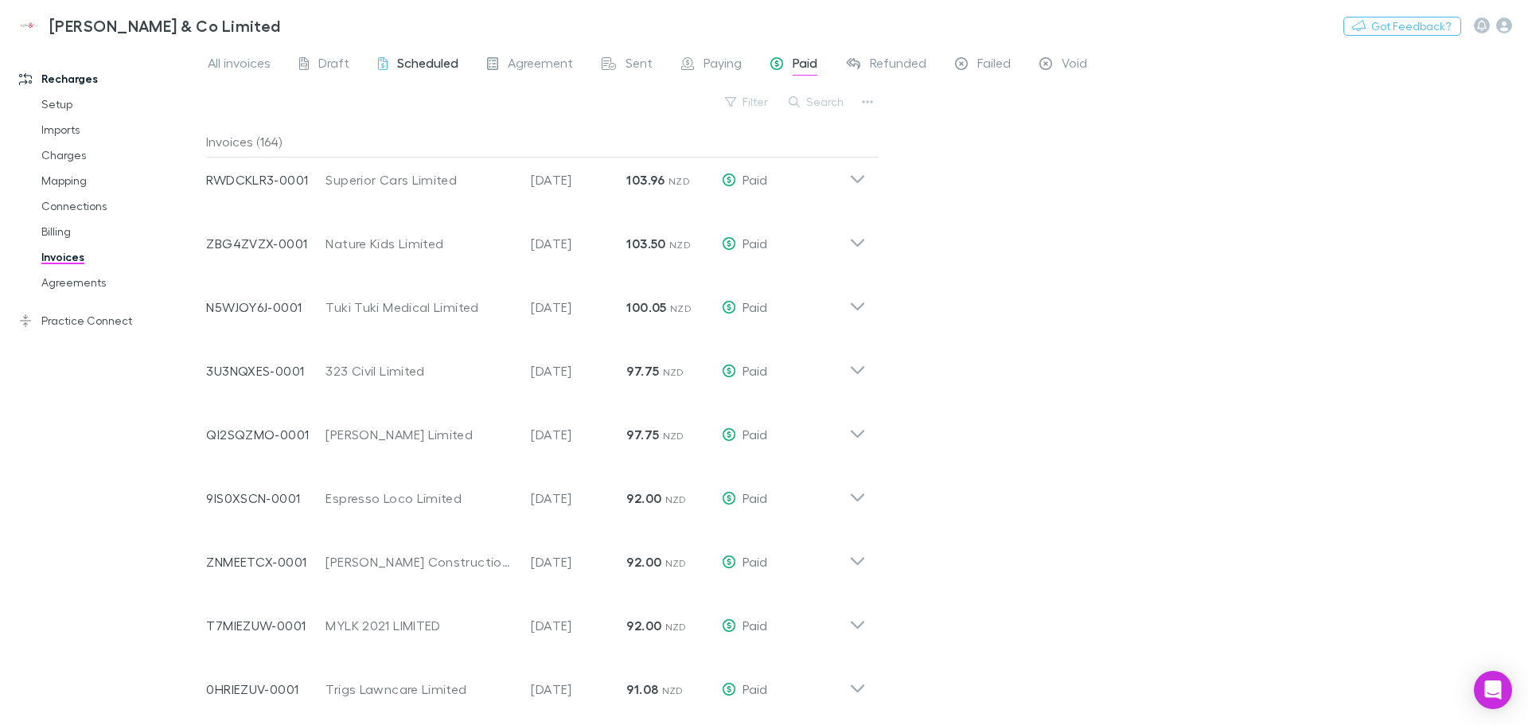
click at [422, 61] on span "Scheduled" at bounding box center [427, 65] width 61 height 21
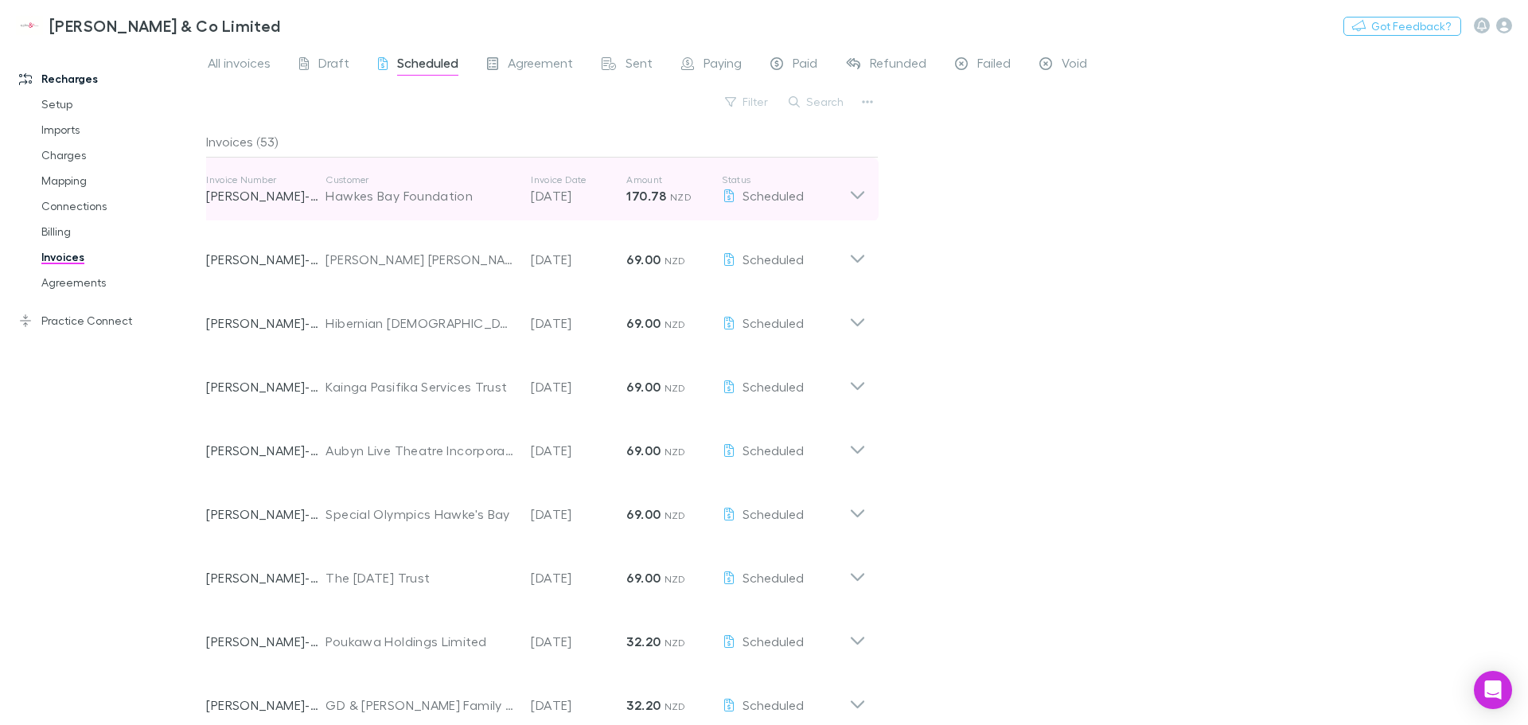
click at [854, 200] on icon at bounding box center [857, 190] width 17 height 32
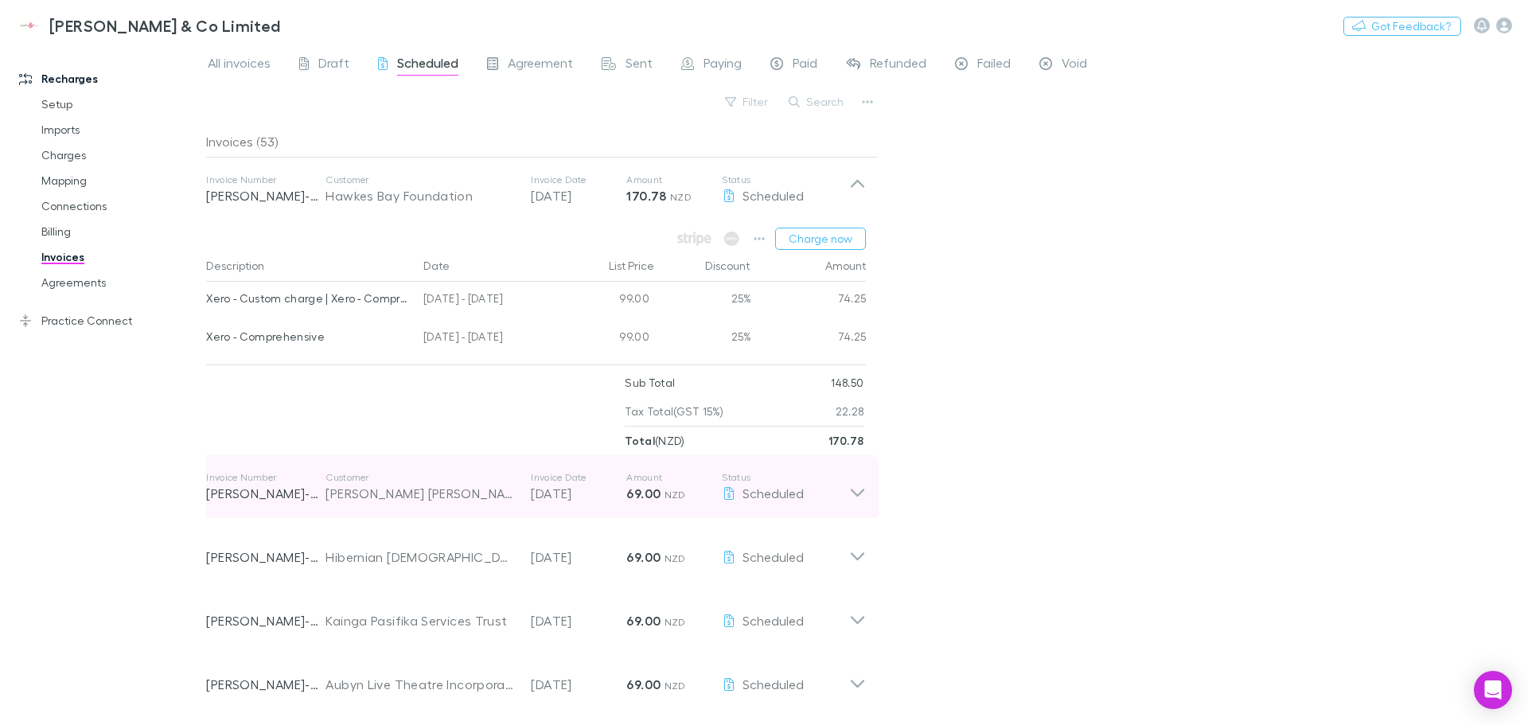
click at [856, 496] on icon at bounding box center [857, 487] width 17 height 32
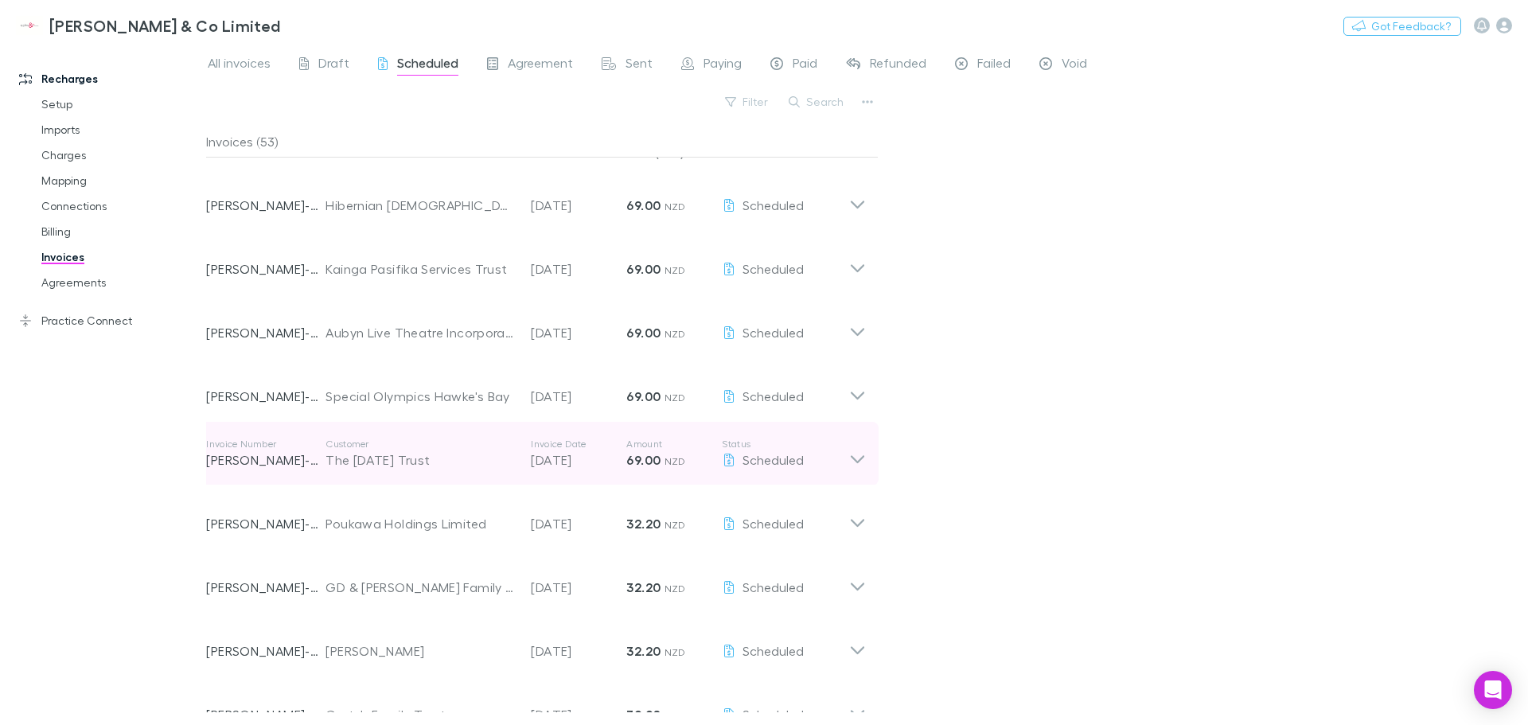
scroll to position [557, 0]
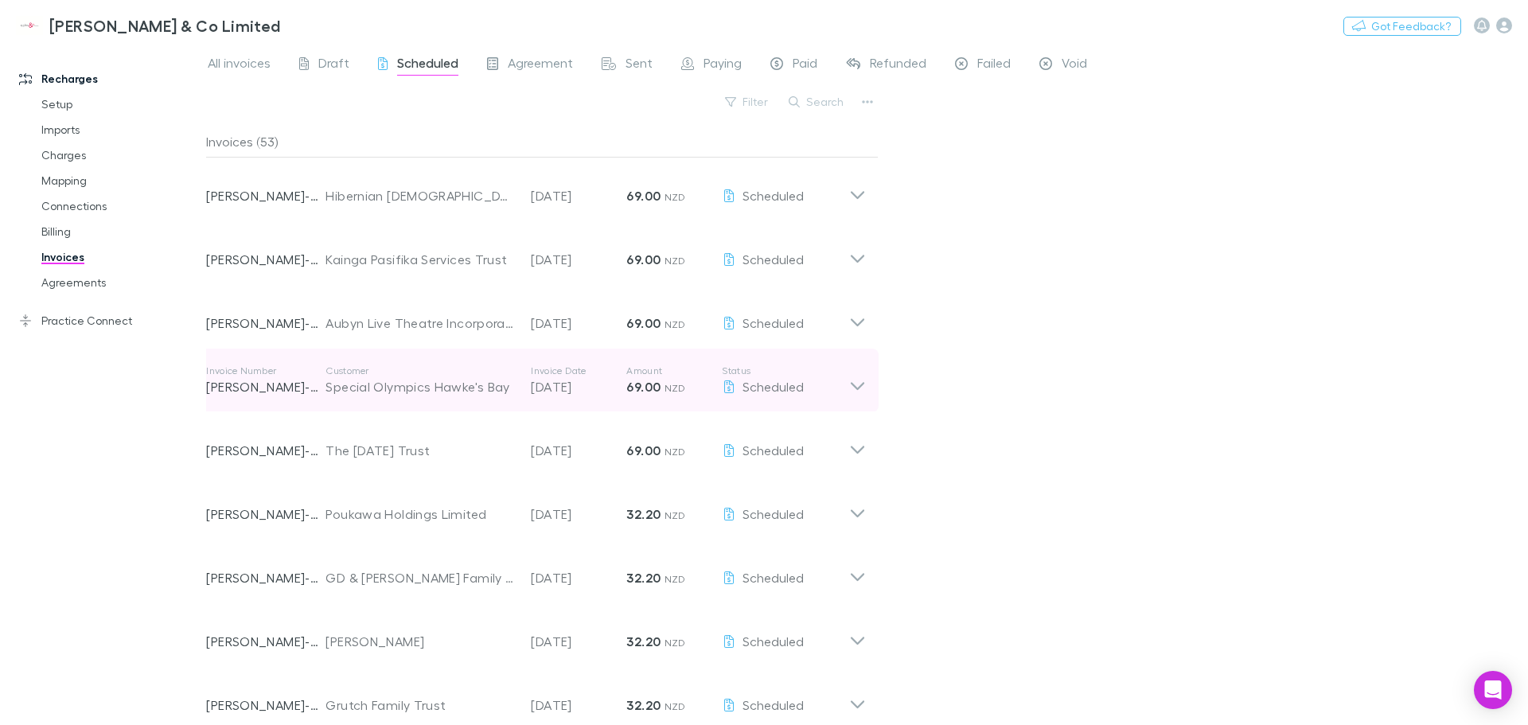
click at [863, 386] on icon at bounding box center [857, 381] width 17 height 32
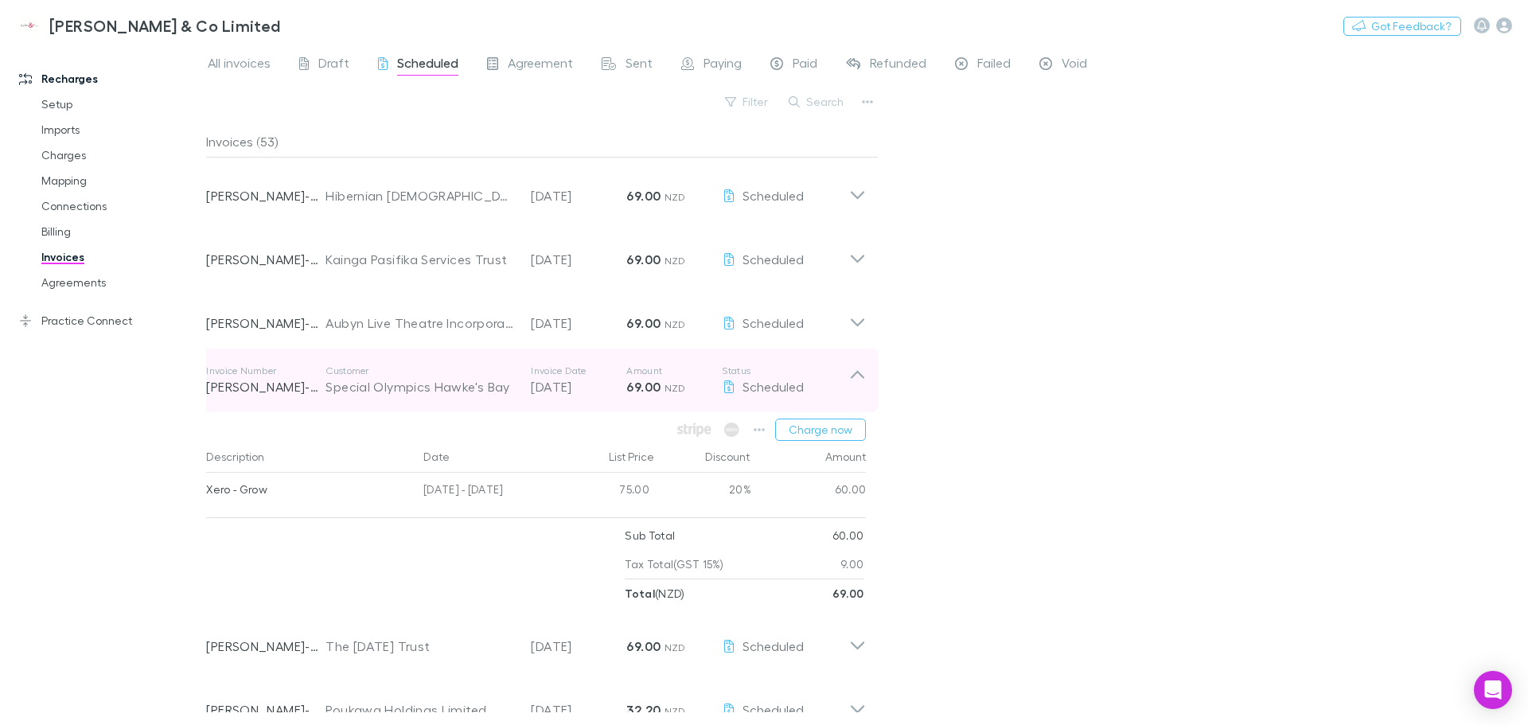
click at [853, 376] on icon at bounding box center [858, 375] width 14 height 8
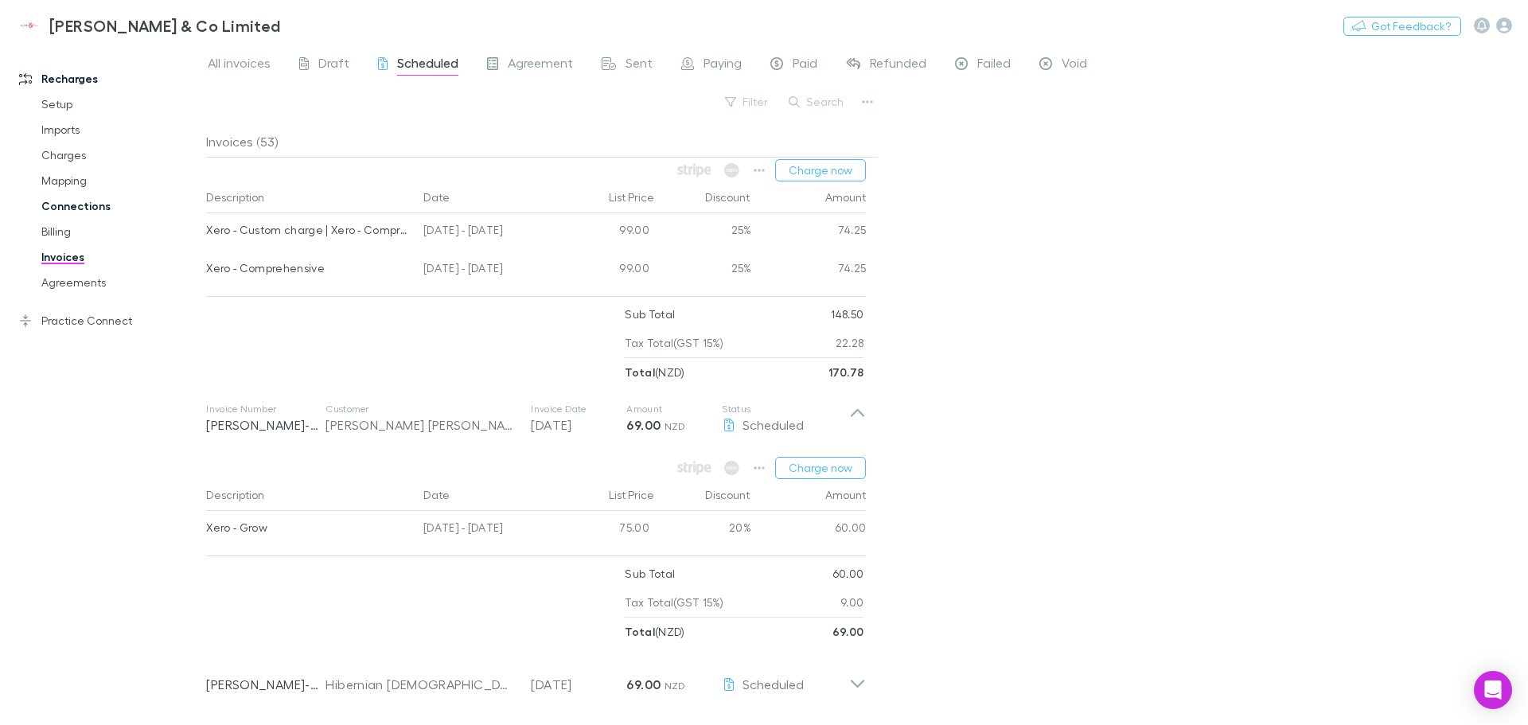
scroll to position [0, 0]
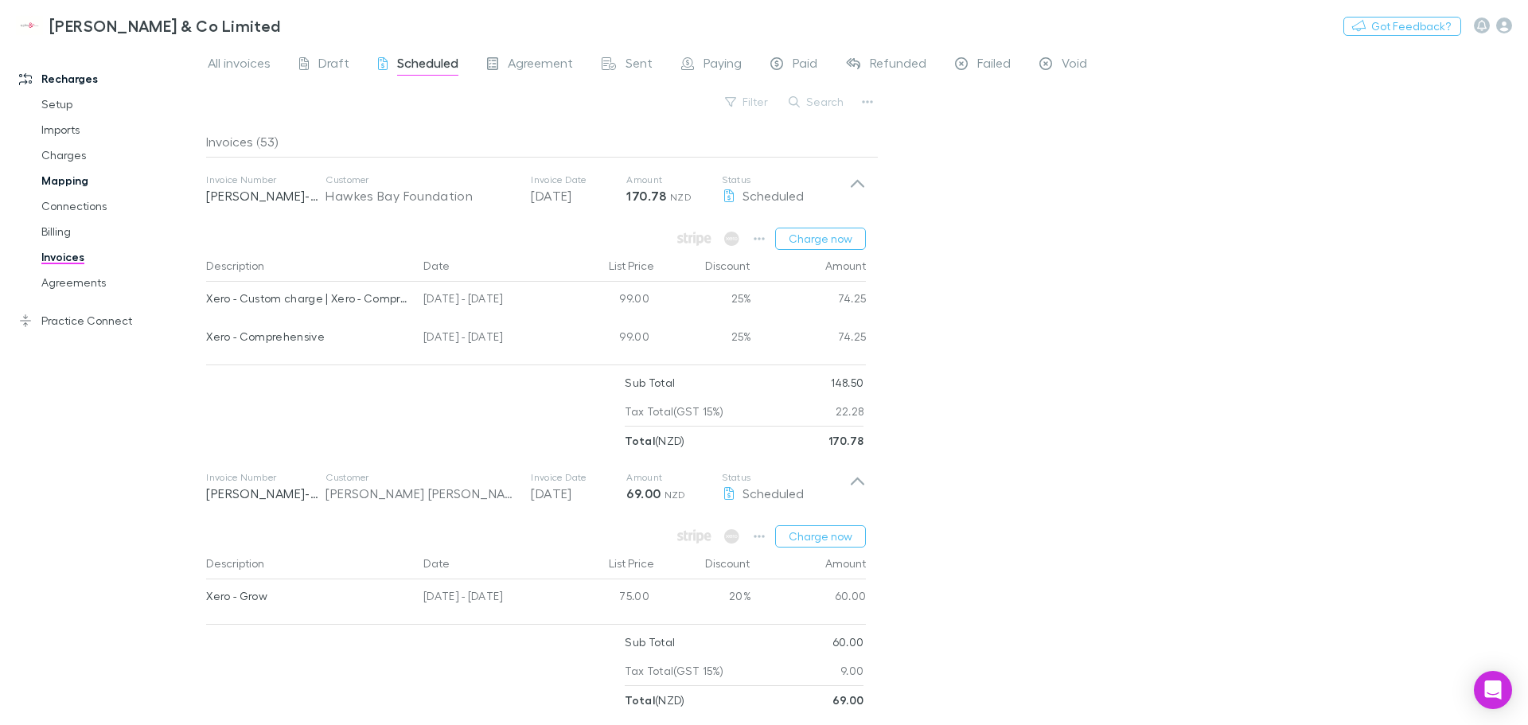
click at [75, 180] on link "Mapping" at bounding box center [119, 180] width 189 height 25
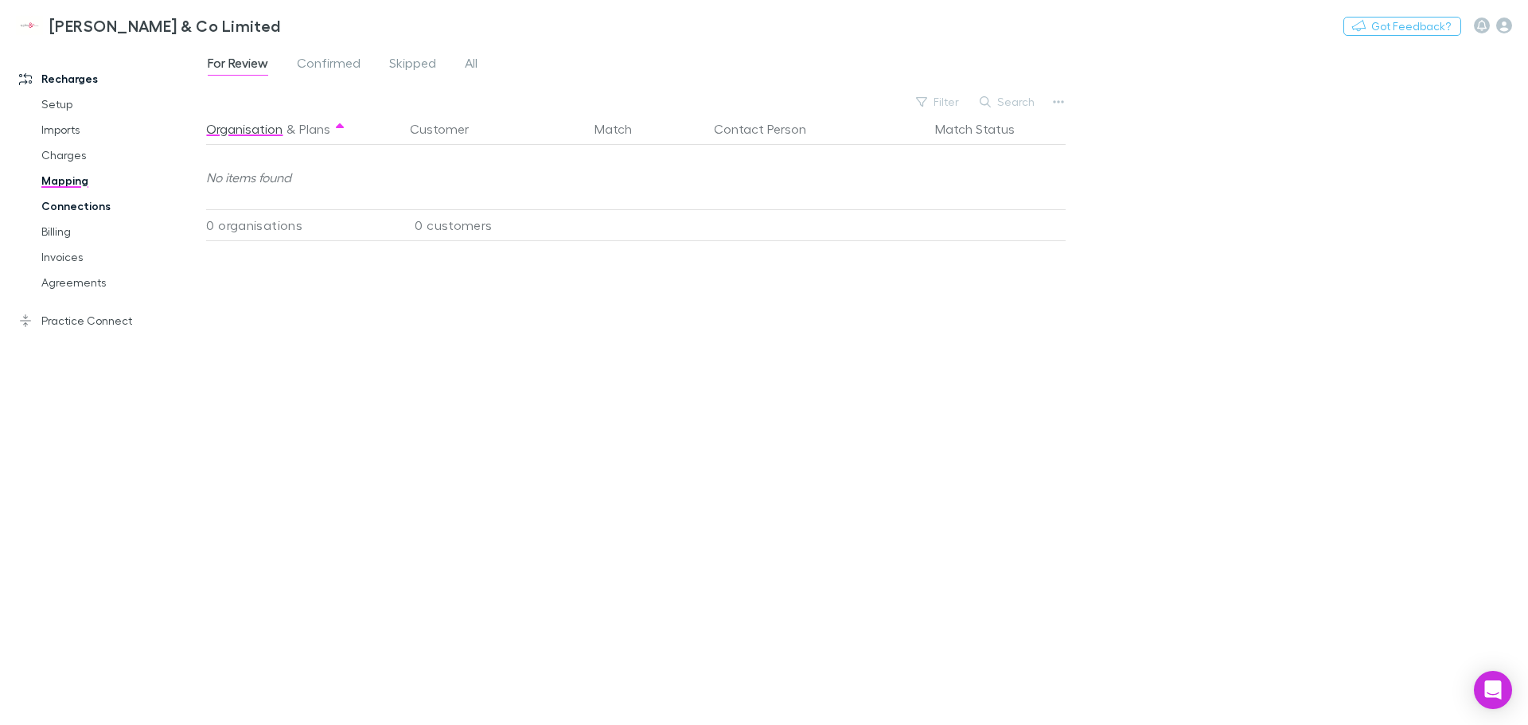
click at [59, 199] on link "Connections" at bounding box center [119, 205] width 189 height 25
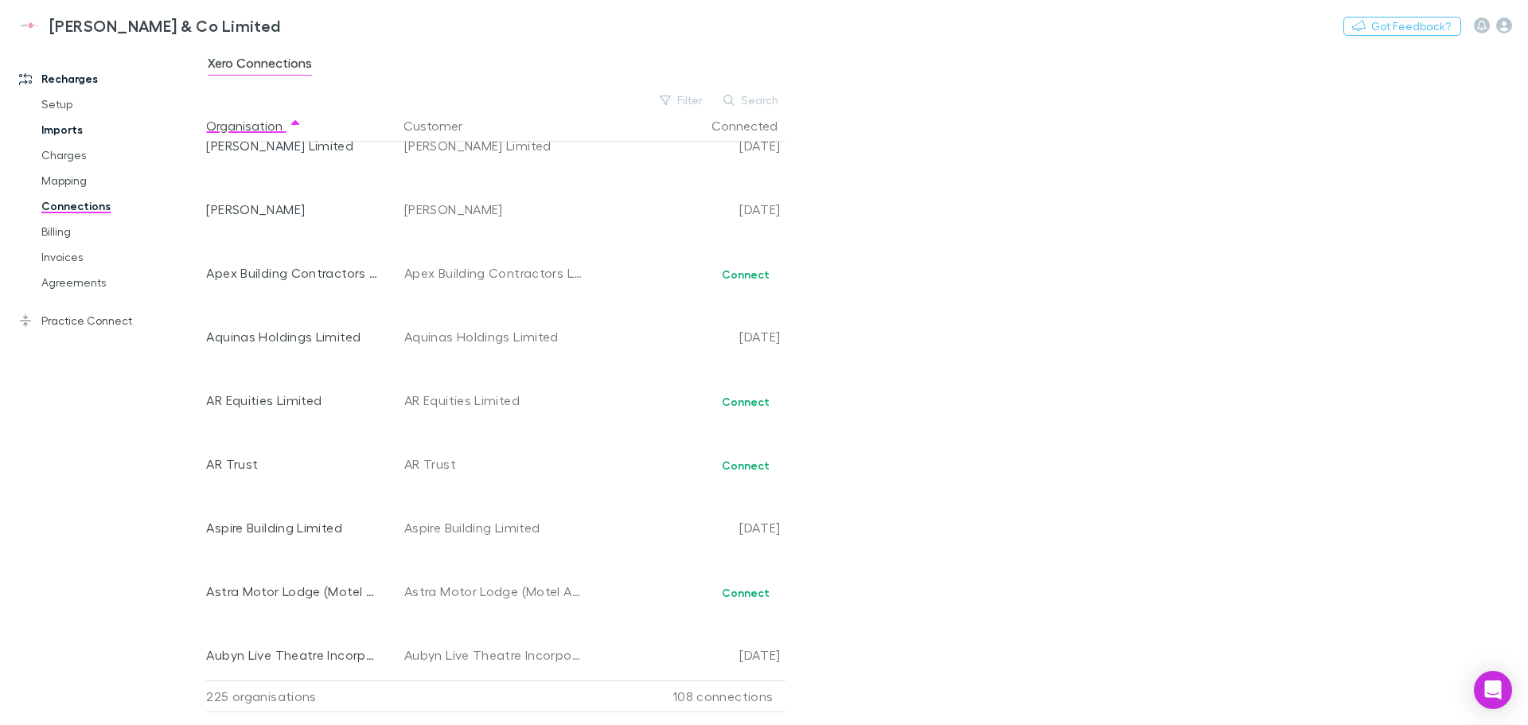
scroll to position [318, 0]
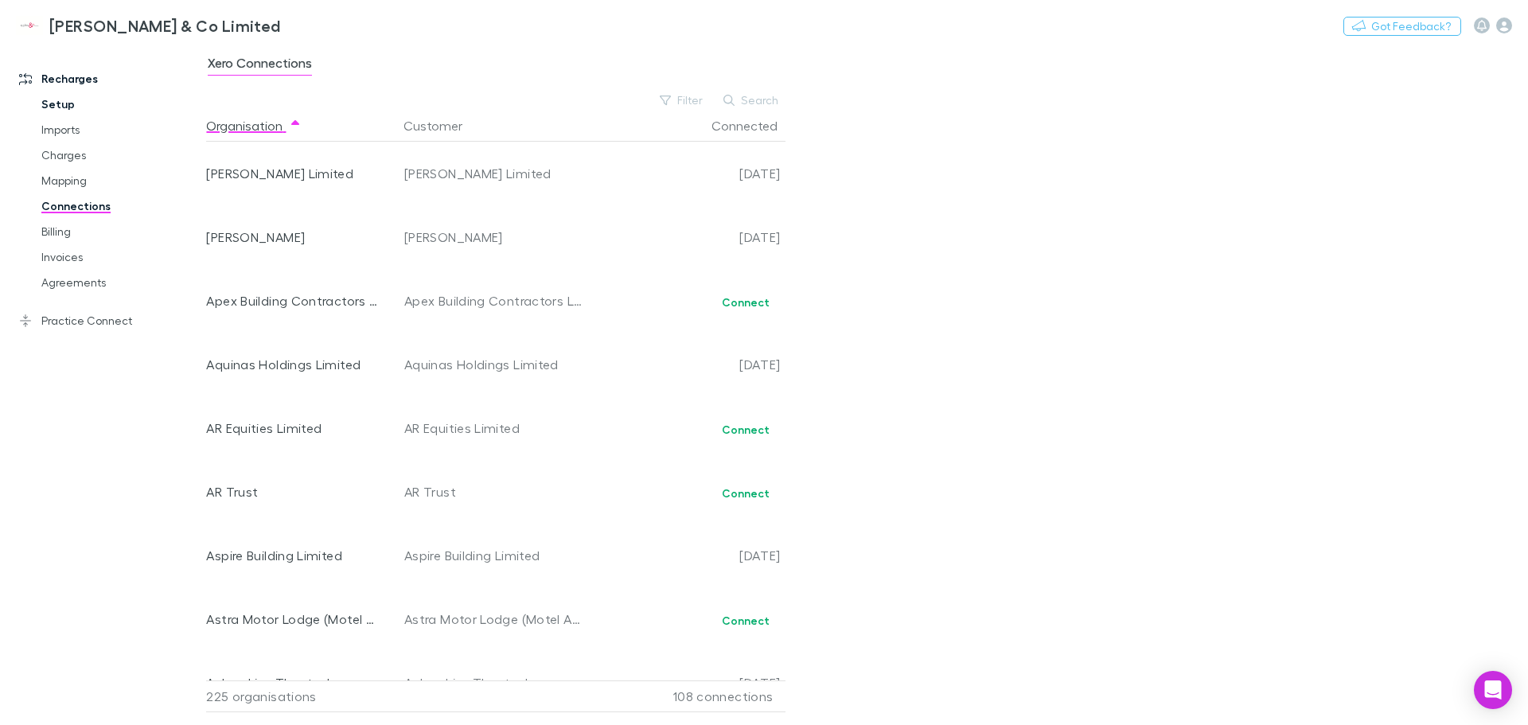
click at [51, 100] on link "Setup" at bounding box center [119, 104] width 189 height 25
